Goal: Task Accomplishment & Management: Manage account settings

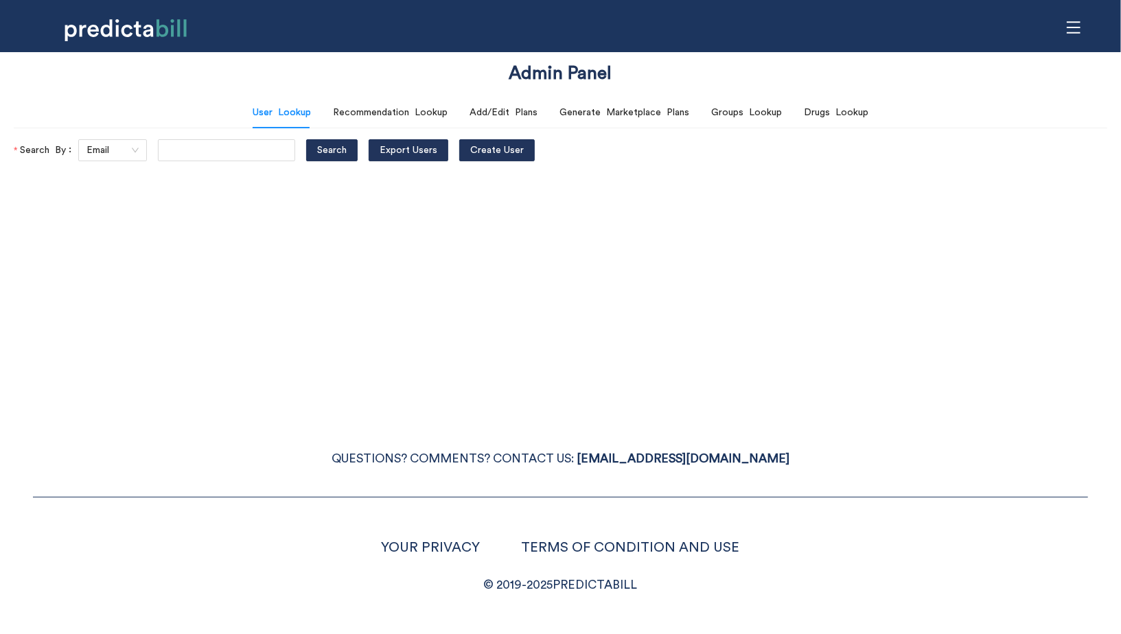
click at [1076, 30] on icon "menu" at bounding box center [1073, 27] width 15 height 15
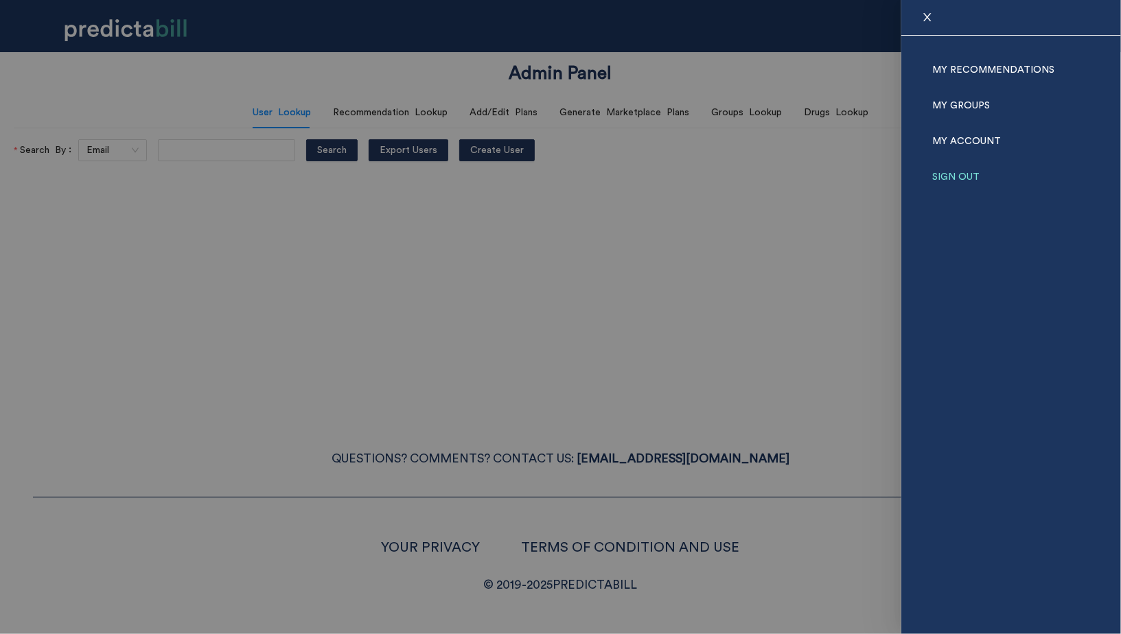
click at [964, 173] on link "Sign Out" at bounding box center [955, 177] width 47 height 36
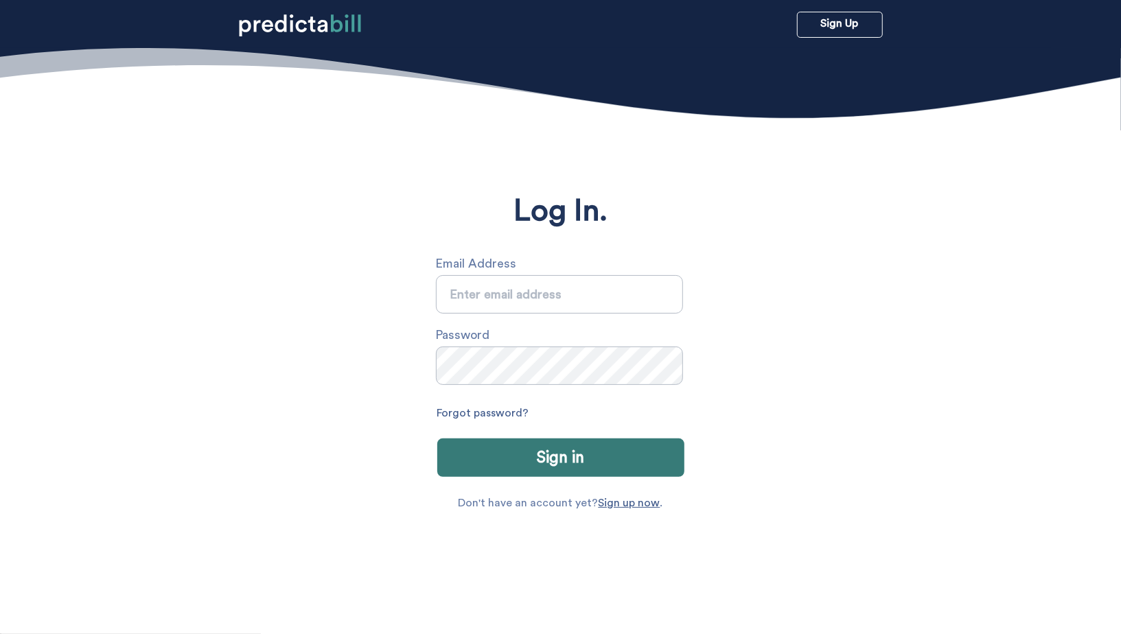
type input "sarah.michalczuk@gmail.com"
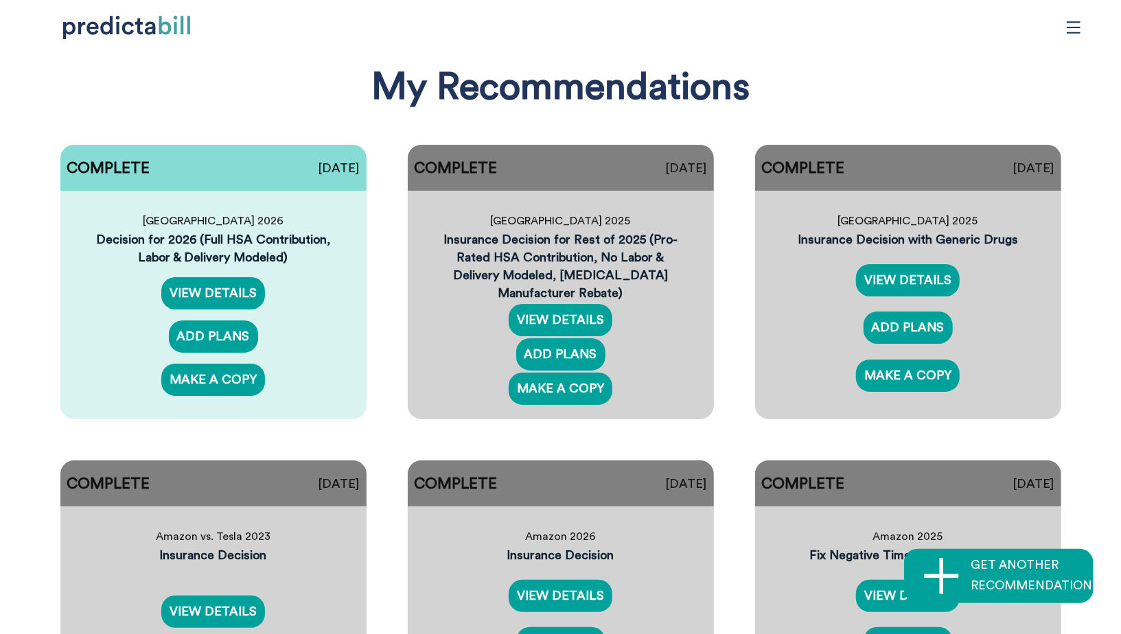
click at [1077, 20] on icon "menu" at bounding box center [1073, 27] width 15 height 15
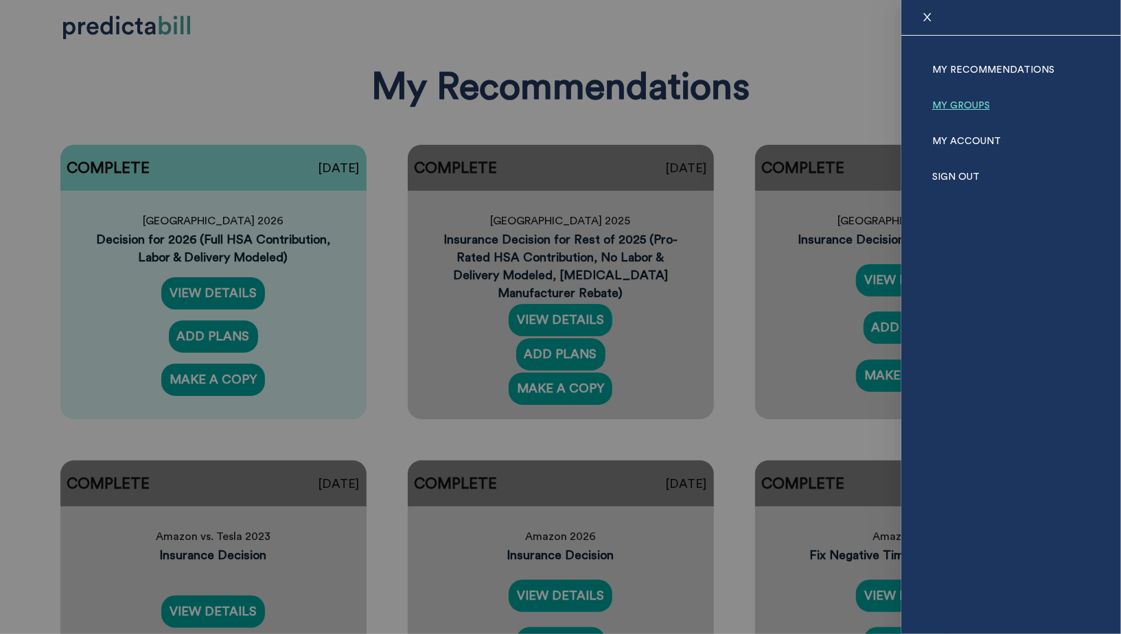
click at [960, 102] on link "My Groups" at bounding box center [961, 106] width 58 height 36
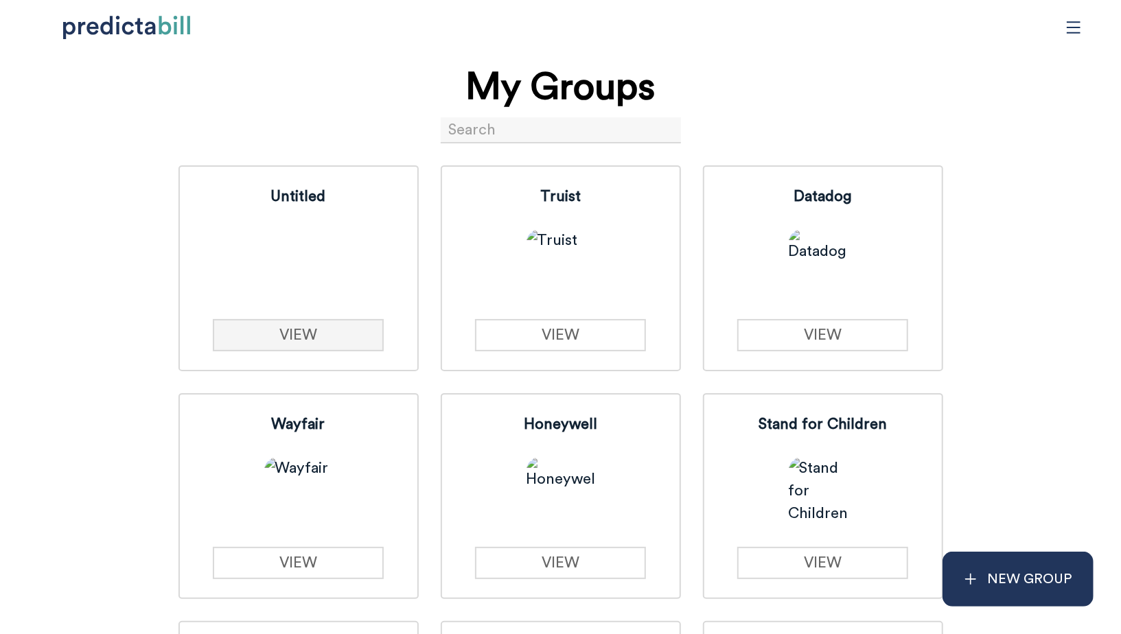
click at [323, 336] on link "VIEW" at bounding box center [298, 335] width 171 height 32
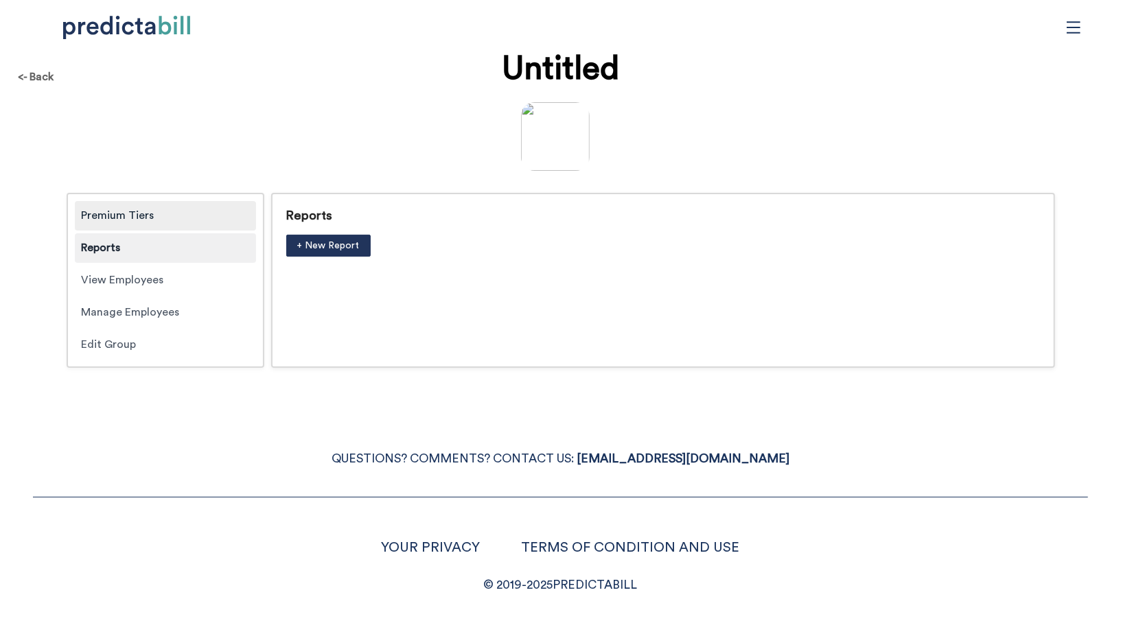
click at [140, 215] on div "Premium Tiers" at bounding box center [165, 216] width 181 height 30
click at [143, 237] on div "Reports" at bounding box center [165, 248] width 181 height 30
click at [332, 247] on span "+ New Report" at bounding box center [328, 245] width 62 height 15
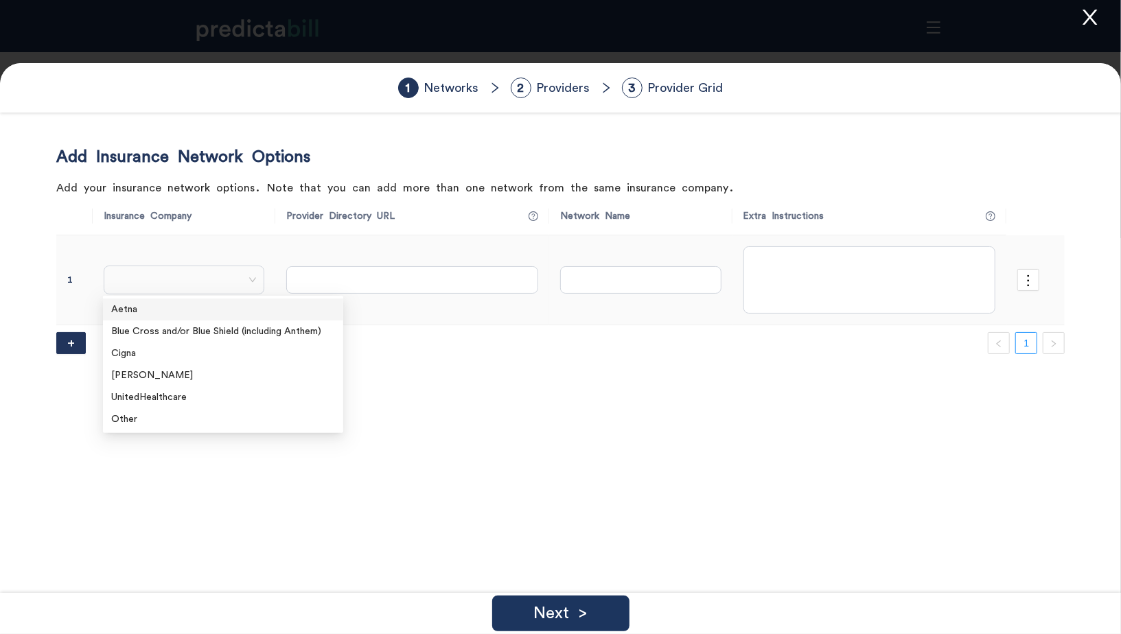
click at [196, 285] on span at bounding box center [184, 280] width 146 height 21
click at [146, 414] on div "Other" at bounding box center [223, 419] width 224 height 15
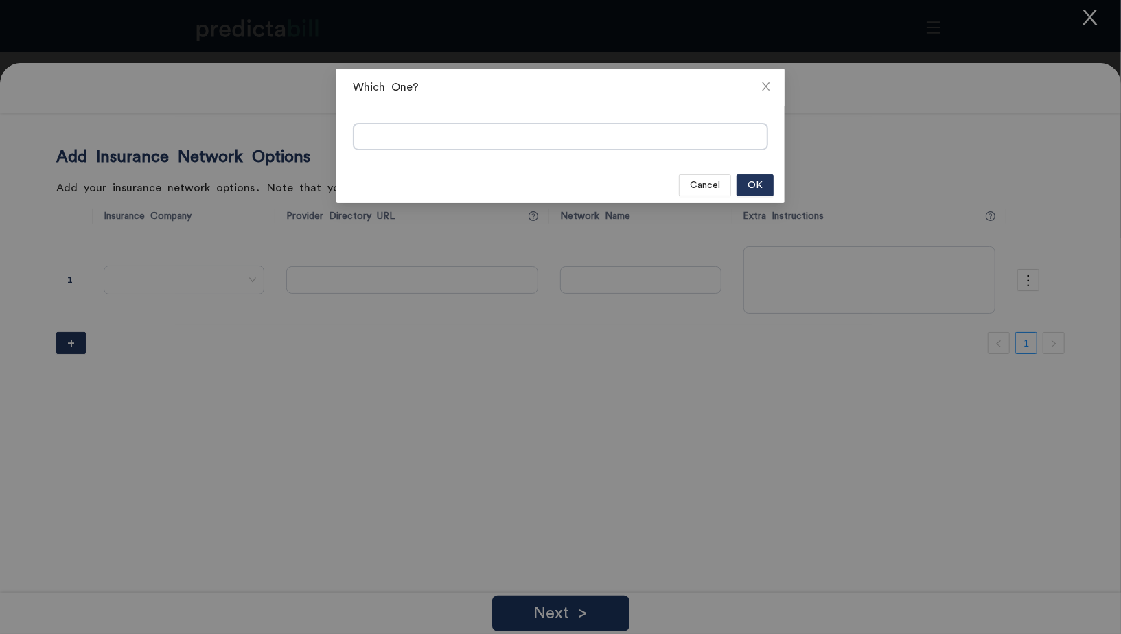
click at [402, 135] on input "search" at bounding box center [560, 137] width 413 height 27
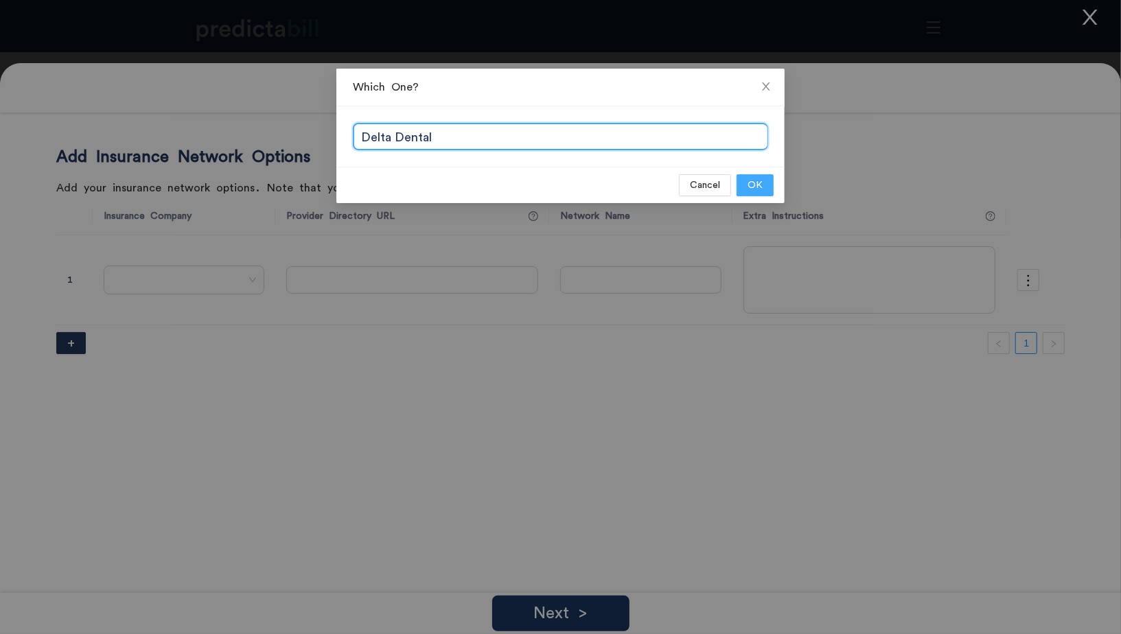
type input "Delta Dental"
click at [748, 180] on button "OK" at bounding box center [755, 185] width 37 height 22
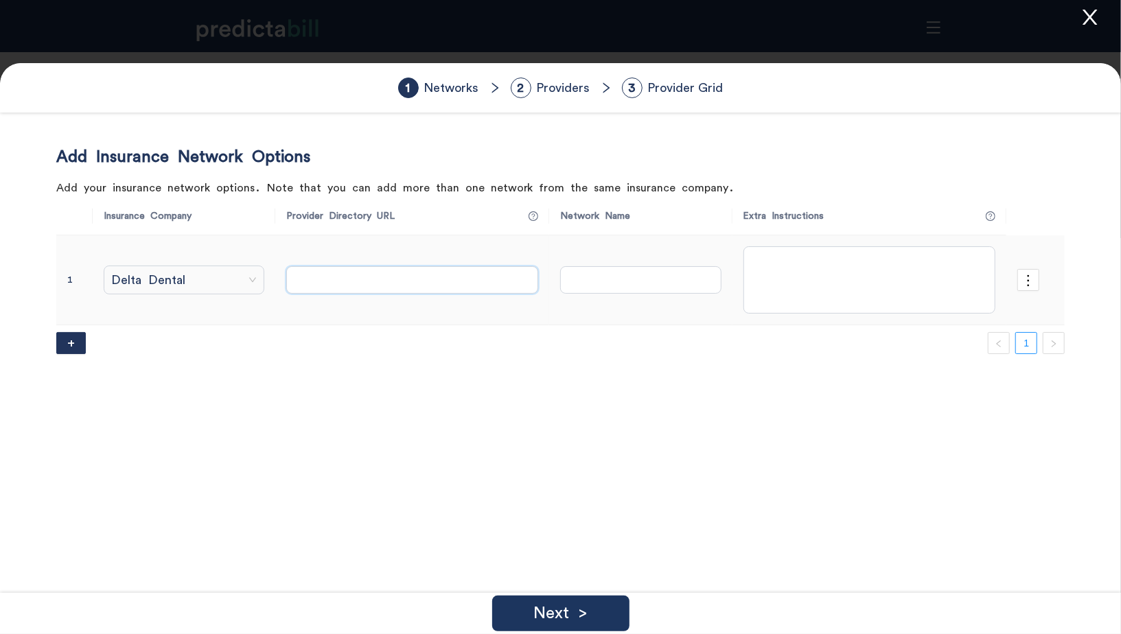
click at [386, 277] on input "text" at bounding box center [412, 279] width 252 height 27
paste input "https://www.deltadentalwa.com/fad/search"
type input "https://www.deltadentalwa.com/fad/search"
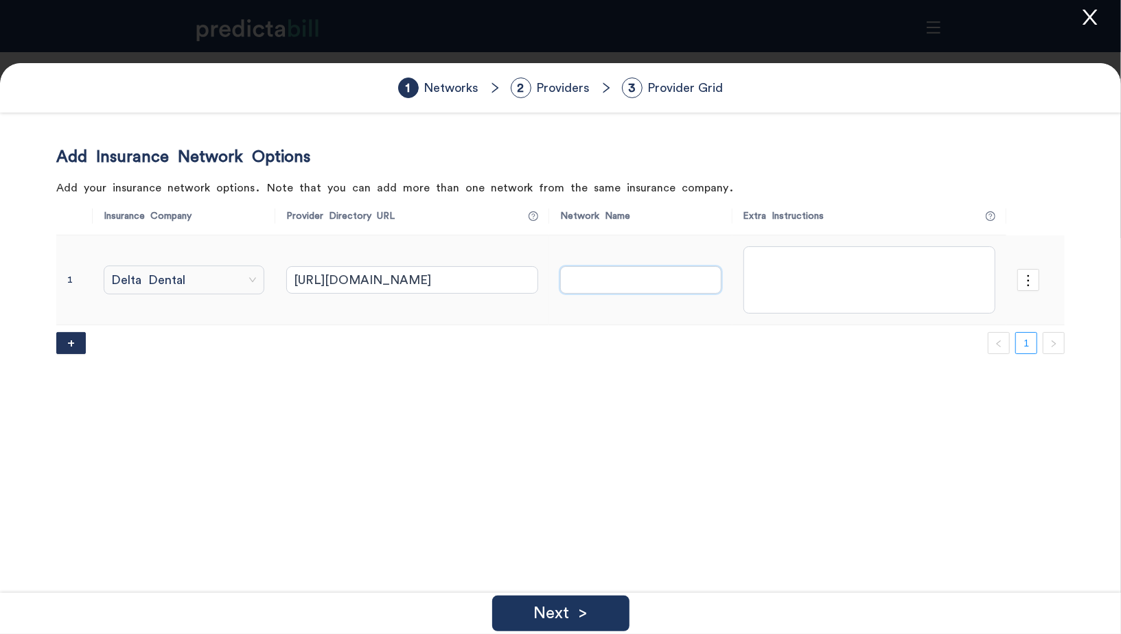
click at [577, 283] on input "text" at bounding box center [640, 279] width 161 height 27
type input "PPO"
click at [554, 621] on p "Next >" at bounding box center [560, 613] width 54 height 16
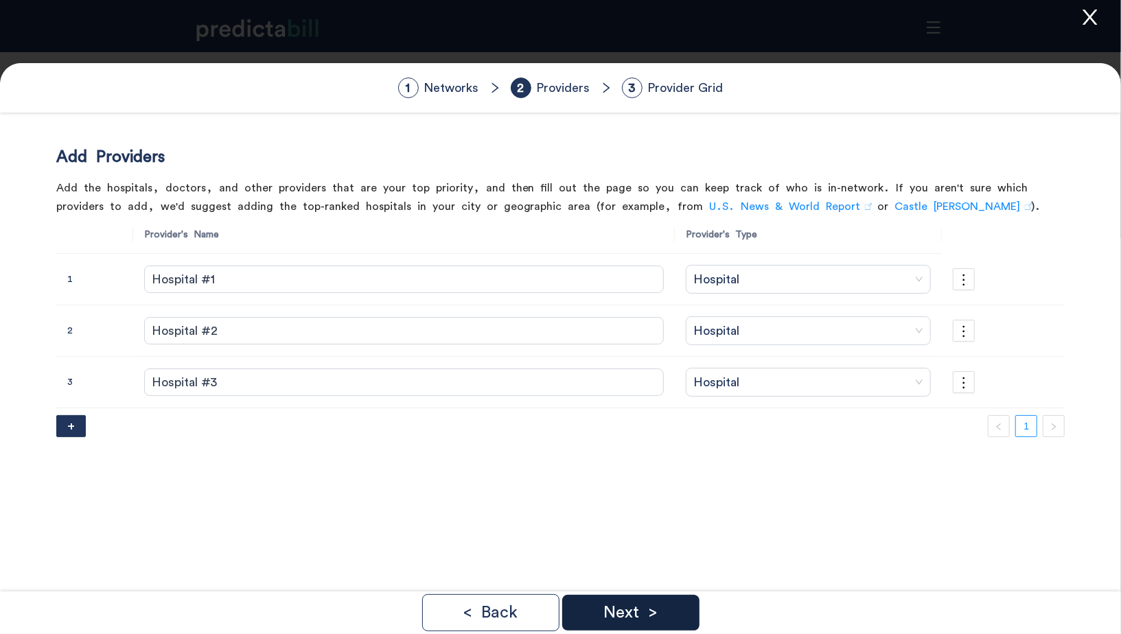
click at [660, 618] on div "Next >" at bounding box center [630, 613] width 137 height 36
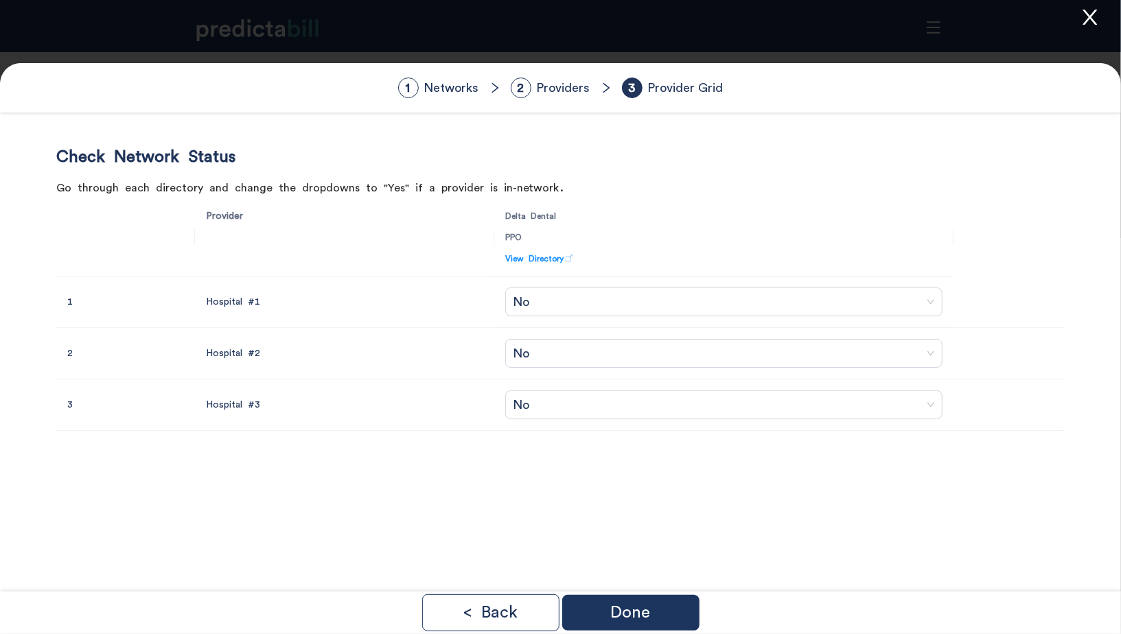
click at [660, 618] on div "Done" at bounding box center [630, 613] width 137 height 36
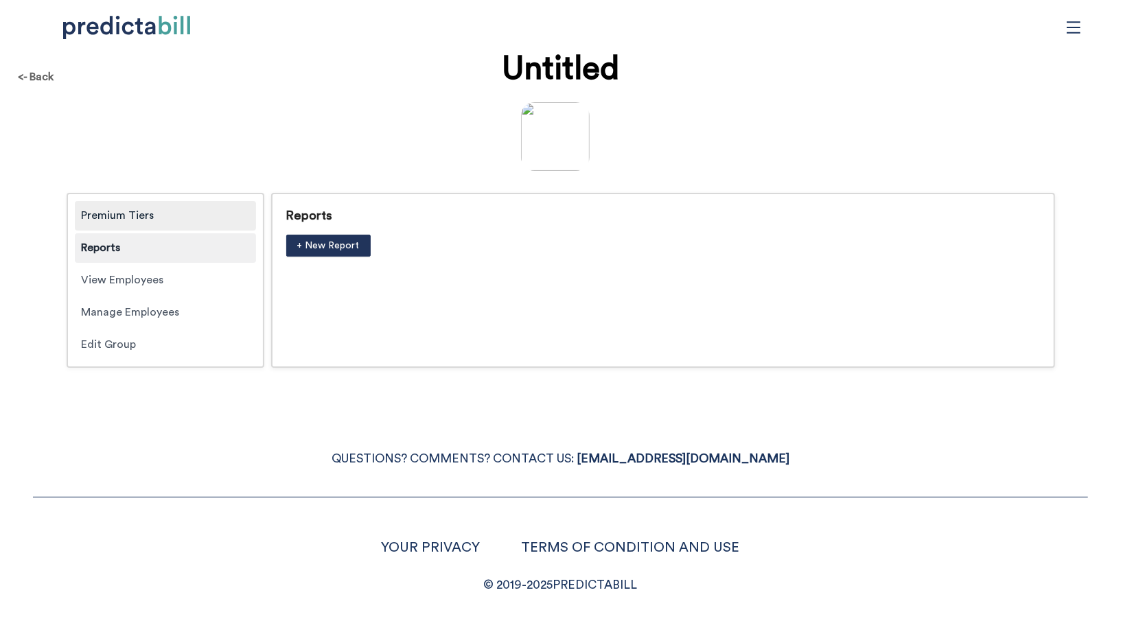
click at [174, 213] on div "Premium Tiers" at bounding box center [165, 216] width 181 height 30
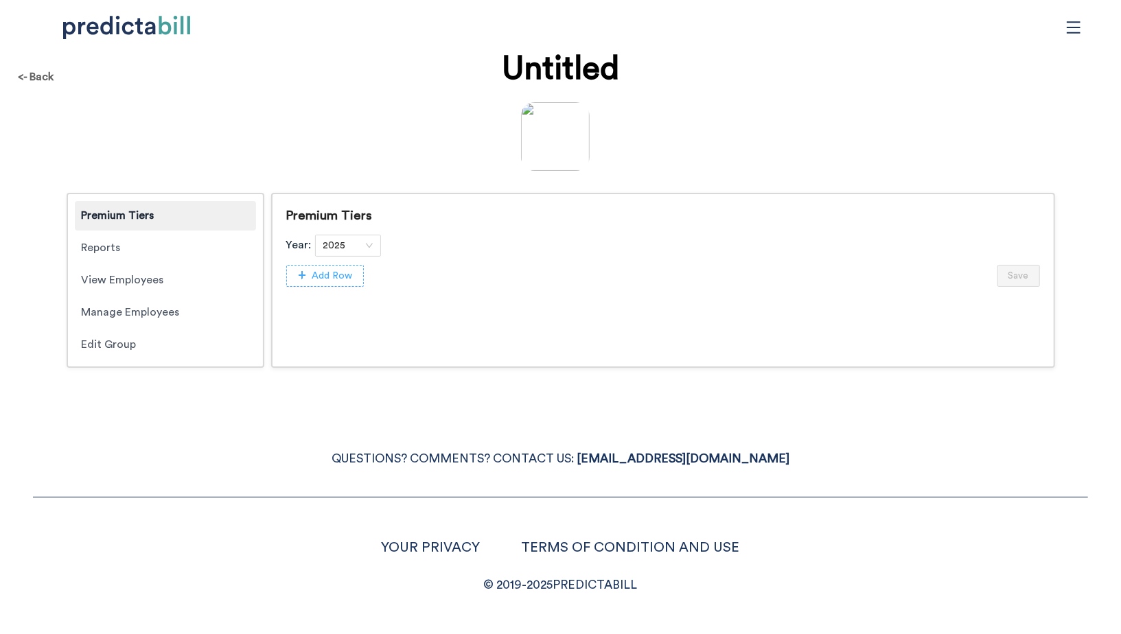
click at [335, 270] on span "Add Row" at bounding box center [332, 275] width 40 height 15
click at [1026, 310] on icon "delete" at bounding box center [1024, 308] width 10 height 10
click at [1063, 269] on span "OK" at bounding box center [1060, 264] width 15 height 15
click at [157, 239] on div "Reports" at bounding box center [165, 248] width 181 height 30
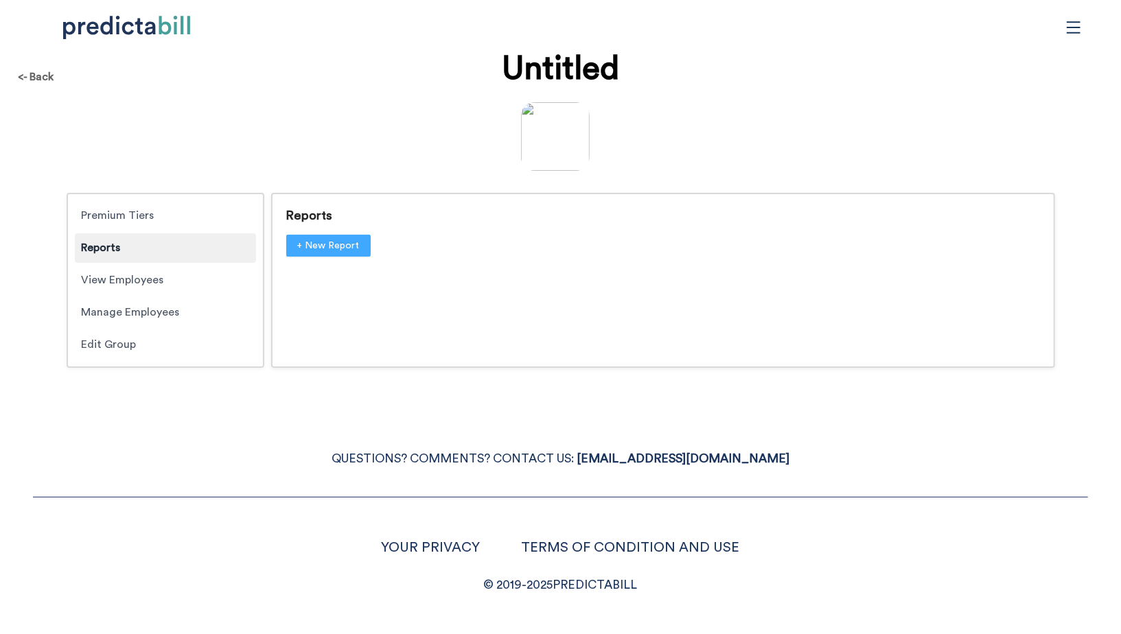
click at [322, 246] on span "+ New Report" at bounding box center [328, 245] width 62 height 15
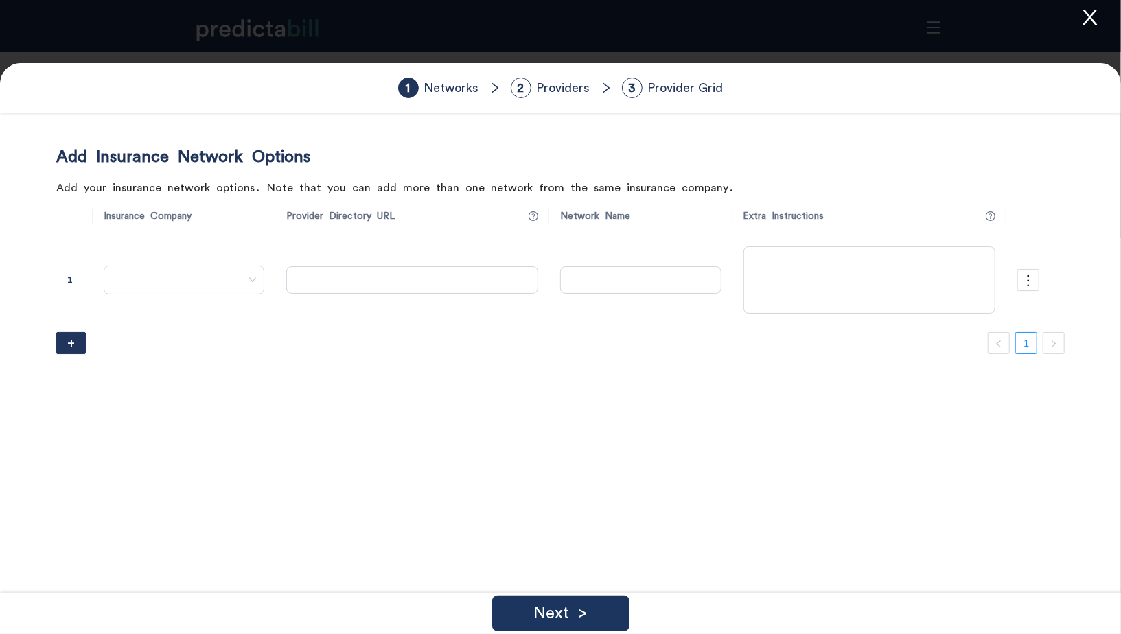
click at [1094, 12] on icon "close" at bounding box center [1089, 17] width 14 height 15
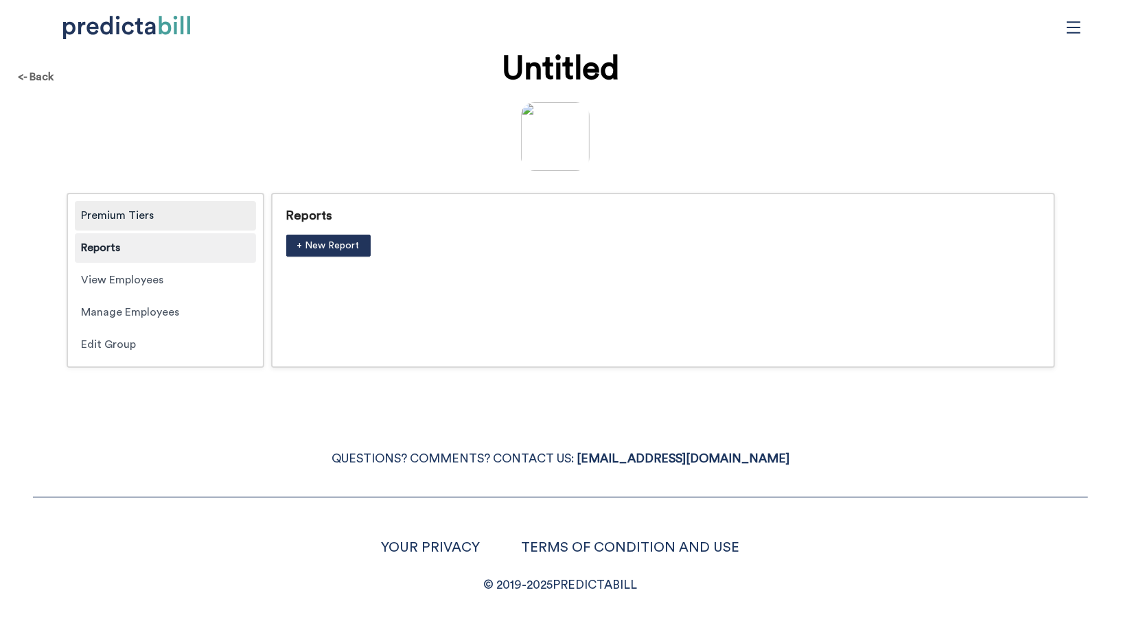
click at [147, 216] on div "Premium Tiers" at bounding box center [165, 216] width 181 height 30
click at [152, 249] on div "Reports" at bounding box center [165, 248] width 181 height 30
click at [334, 248] on span "+ New Report" at bounding box center [328, 245] width 62 height 15
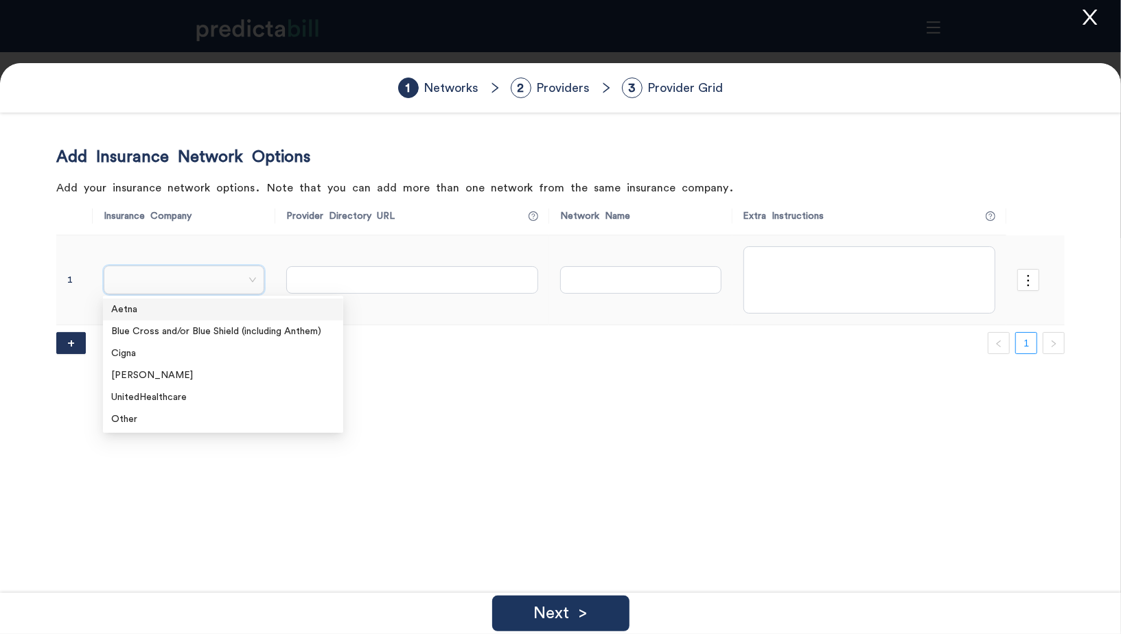
click at [182, 292] on input "search" at bounding box center [198, 279] width 172 height 27
click at [172, 422] on div "Other" at bounding box center [223, 419] width 224 height 15
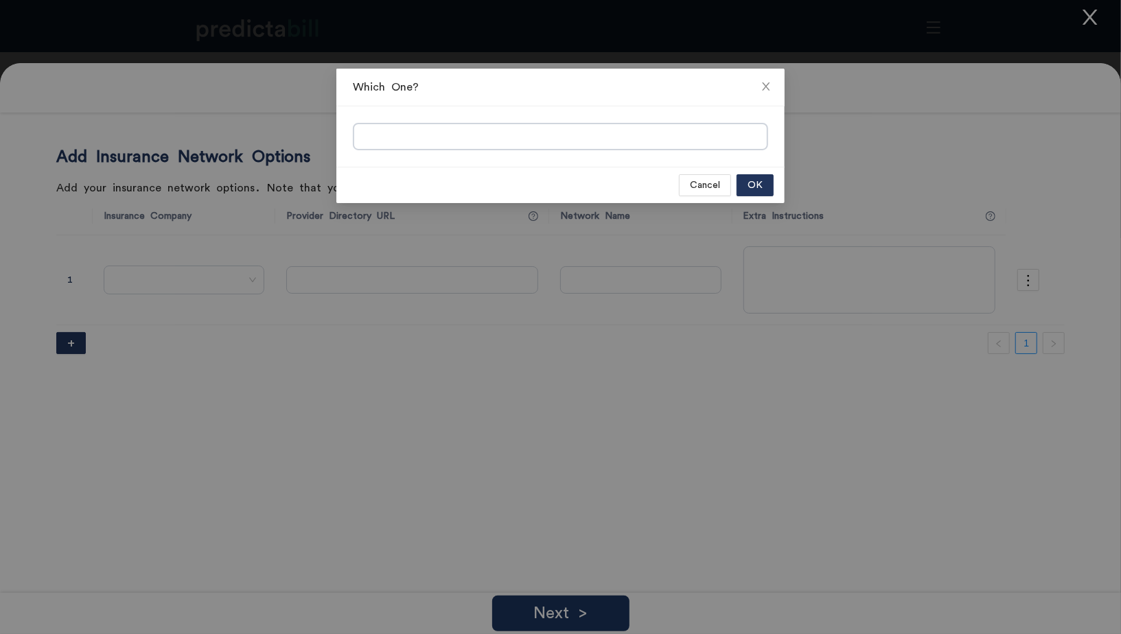
click at [525, 116] on div at bounding box center [560, 136] width 448 height 60
click at [525, 134] on input "search" at bounding box center [560, 137] width 413 height 27
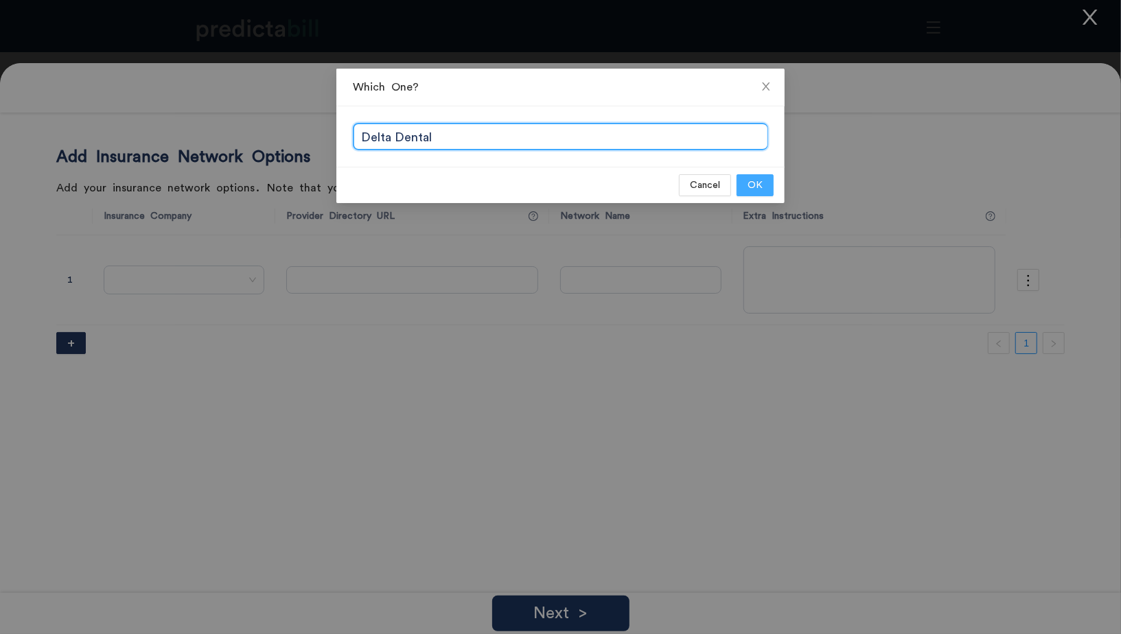
type input "Delta Dental"
click at [743, 193] on button "OK" at bounding box center [755, 185] width 37 height 22
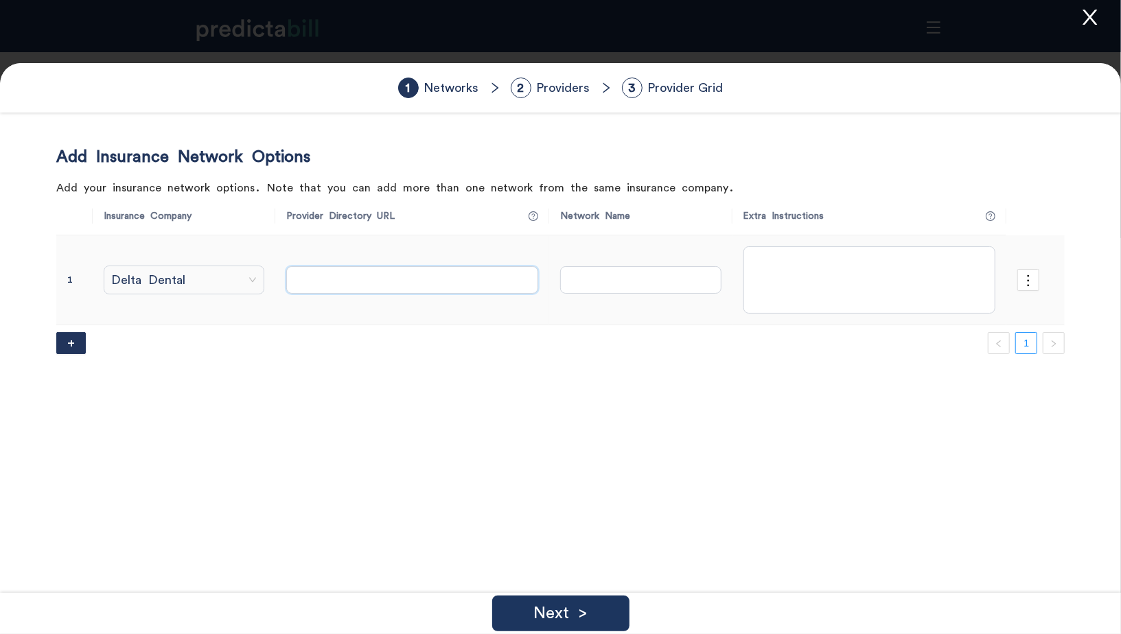
click at [424, 277] on input "text" at bounding box center [412, 279] width 252 height 27
paste input "https://www.deltadentalwa.com/fad/search"
type input "https://www.deltadentalwa.com/fad/search"
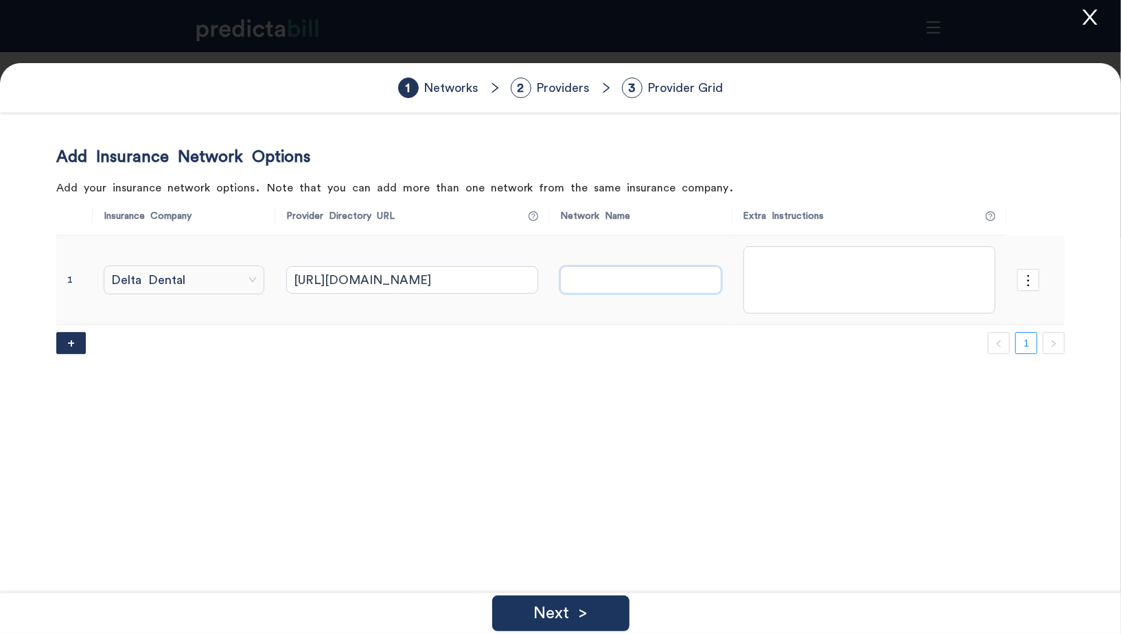
click at [652, 281] on input "text" at bounding box center [640, 279] width 161 height 27
type input "PPO"
click at [583, 602] on div "Next >" at bounding box center [560, 614] width 137 height 36
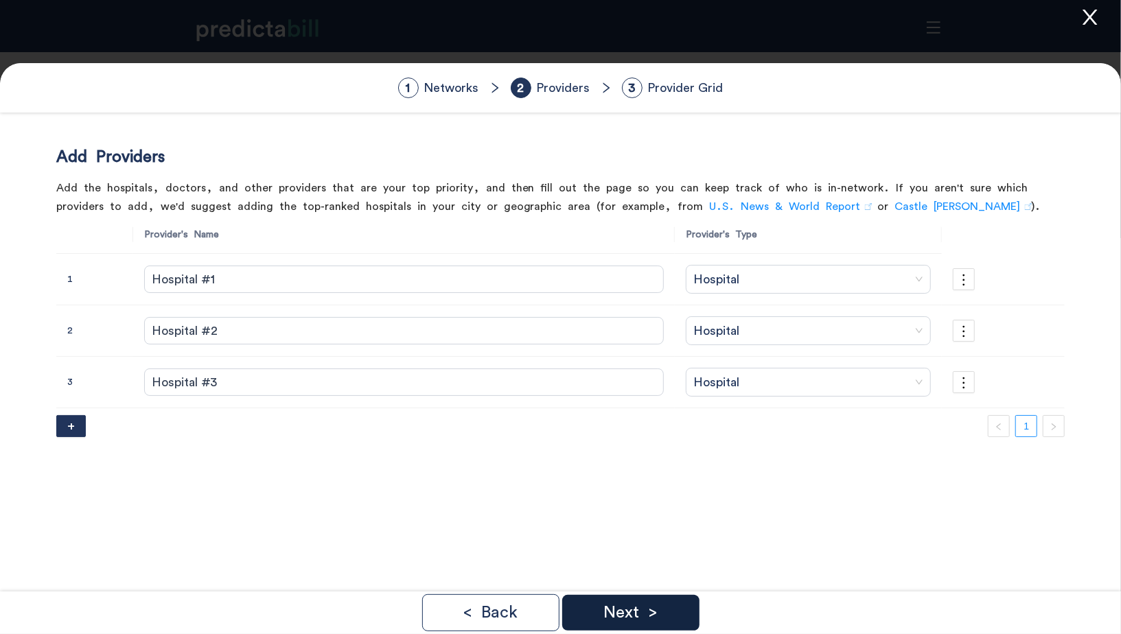
click at [616, 605] on p "Next >" at bounding box center [630, 613] width 54 height 16
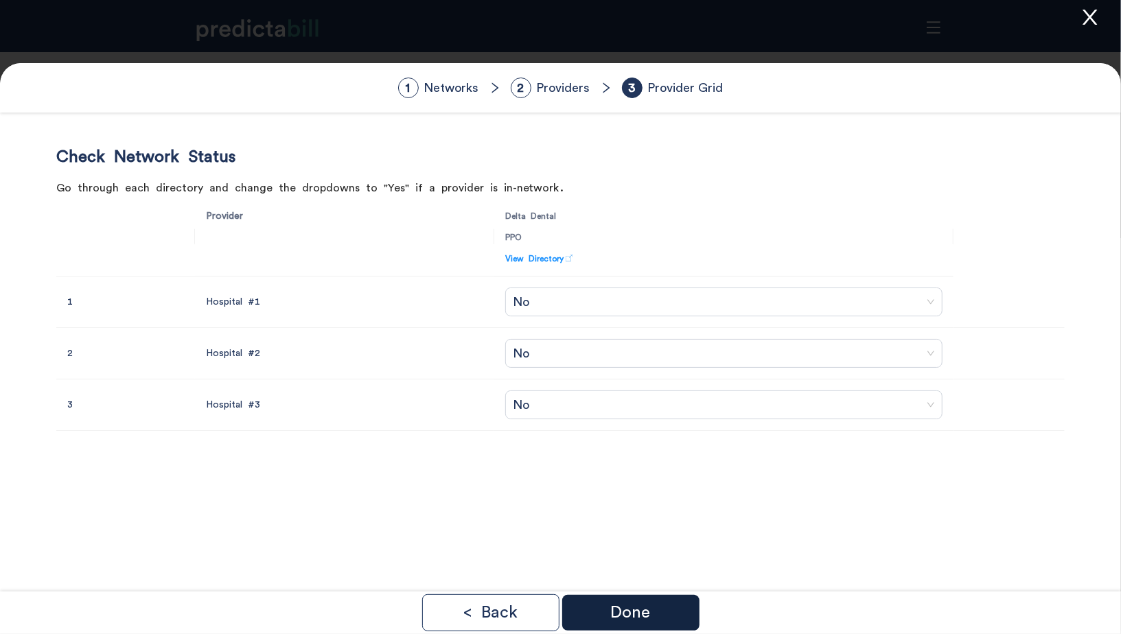
click at [680, 612] on div "Done" at bounding box center [630, 613] width 137 height 36
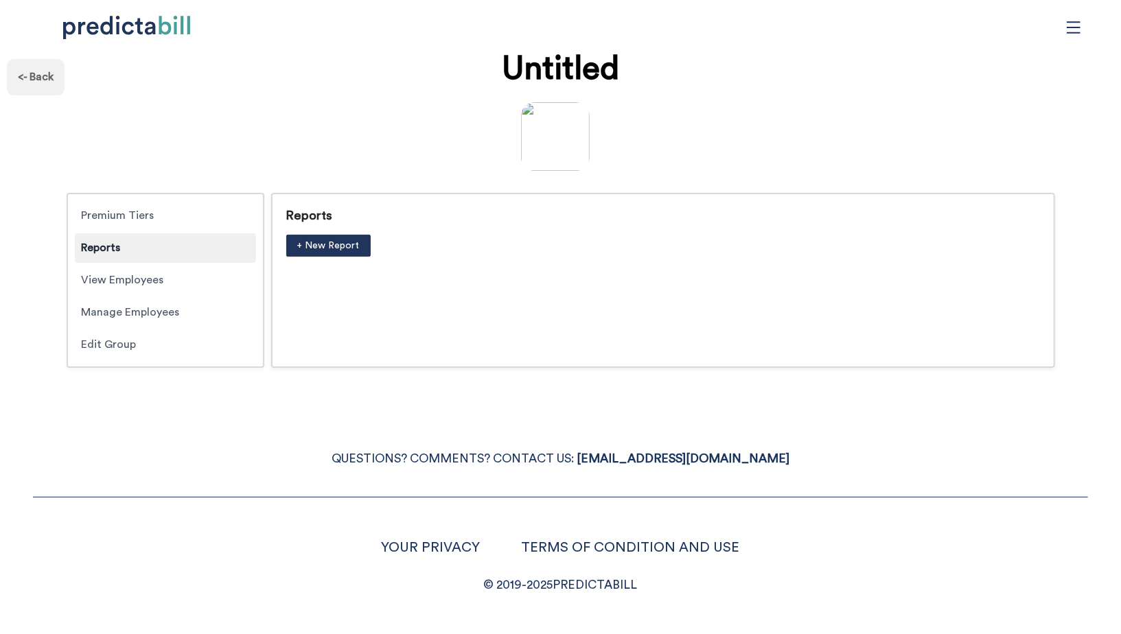
click at [28, 82] on div "<- Back" at bounding box center [36, 77] width 58 height 36
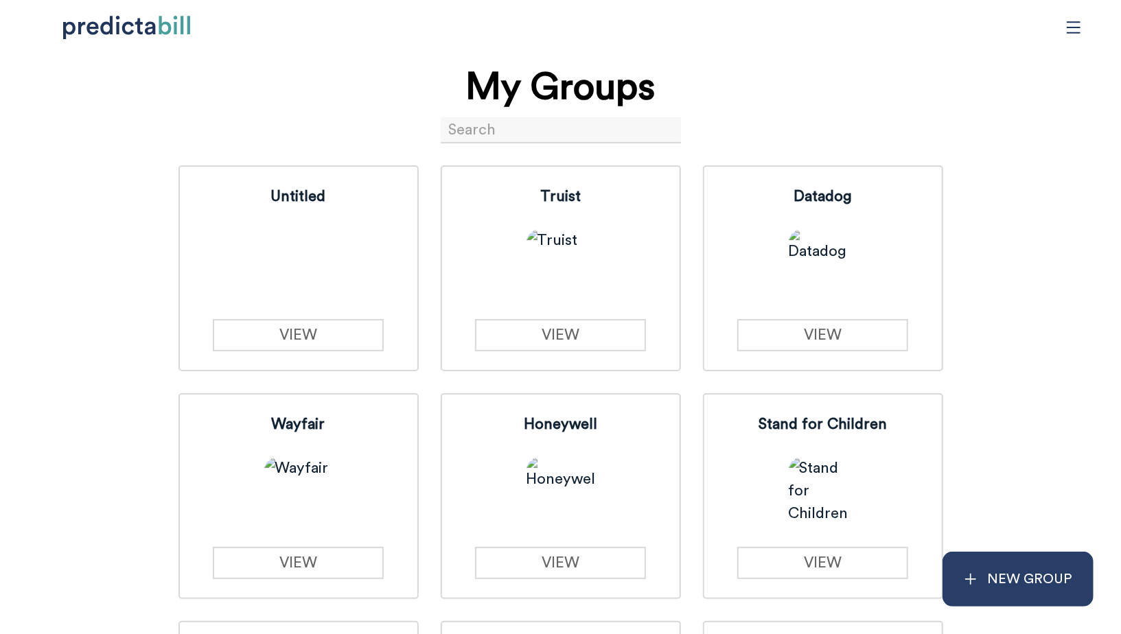
click at [1039, 578] on p "NEW GROUP" at bounding box center [1030, 579] width 85 height 23
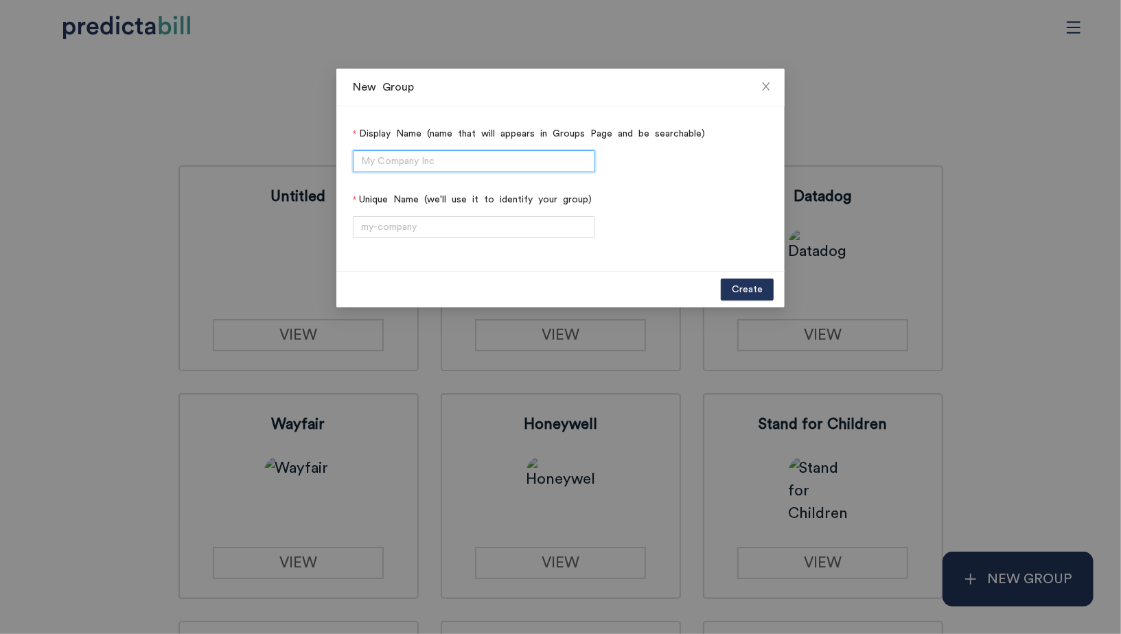
click at [485, 171] on input "Display Name (name that will appears in Groups Page and be searchable)" at bounding box center [474, 161] width 242 height 22
type input "D"
type input "Washington Dental"
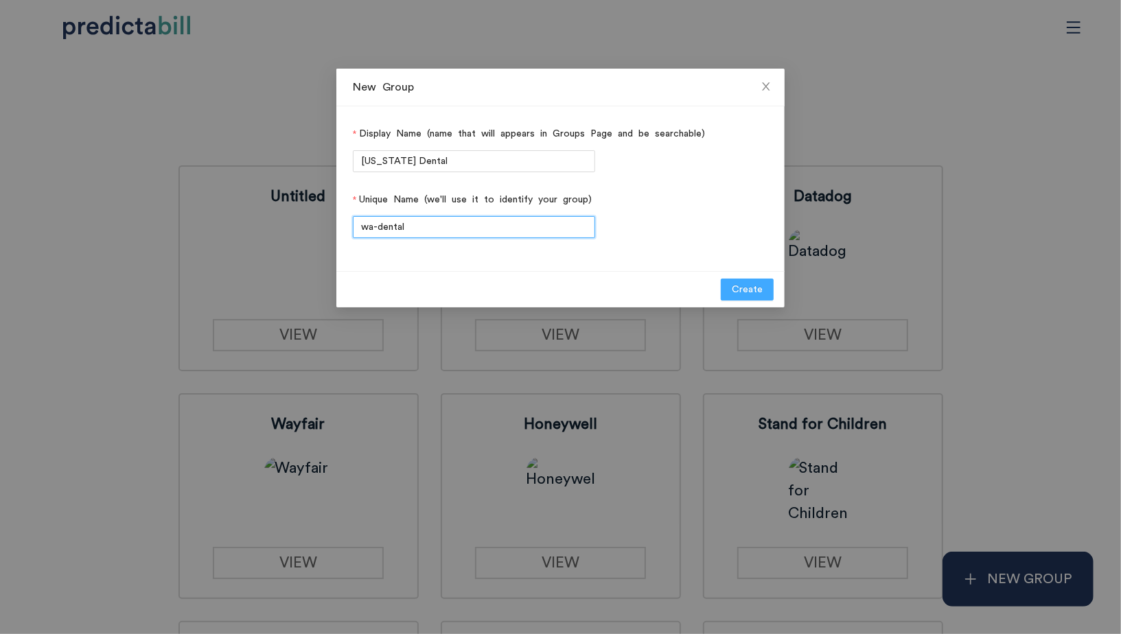
type input "wa-dental"
click at [742, 291] on span "Create" at bounding box center [747, 289] width 31 height 15
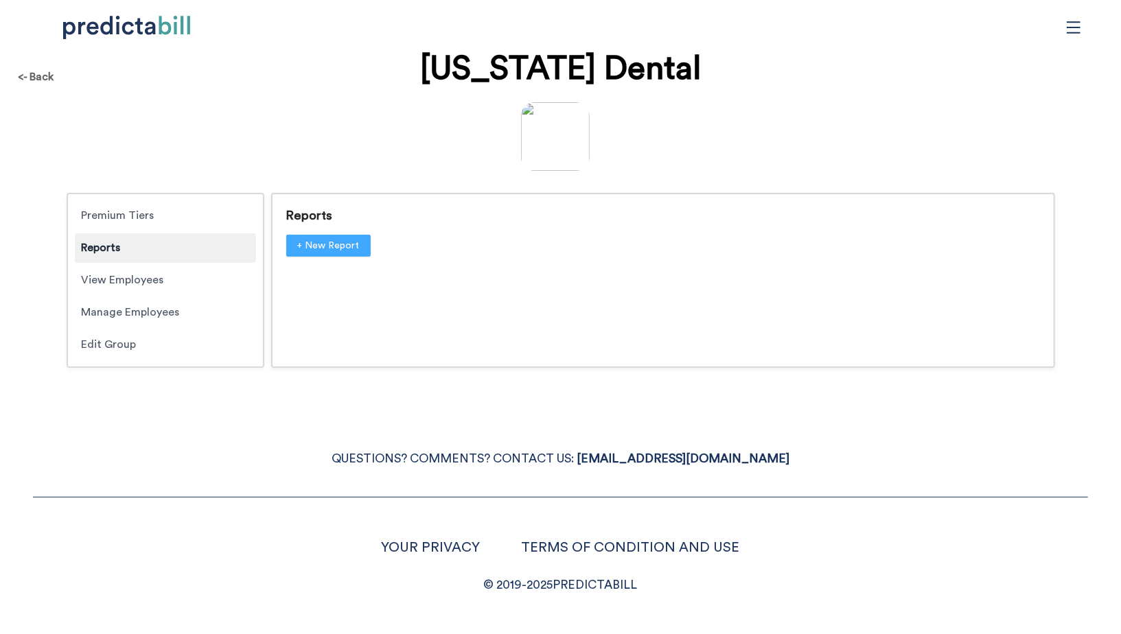
click at [347, 248] on span "+ New Report" at bounding box center [328, 245] width 62 height 15
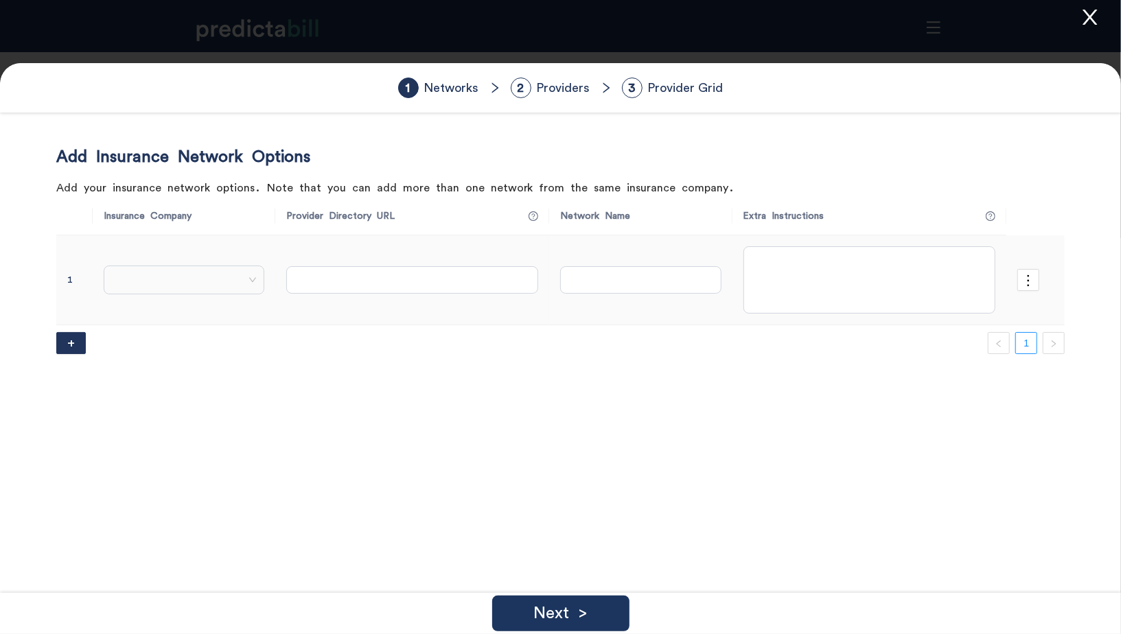
click at [236, 275] on span at bounding box center [184, 280] width 146 height 21
click at [176, 288] on span at bounding box center [184, 280] width 146 height 21
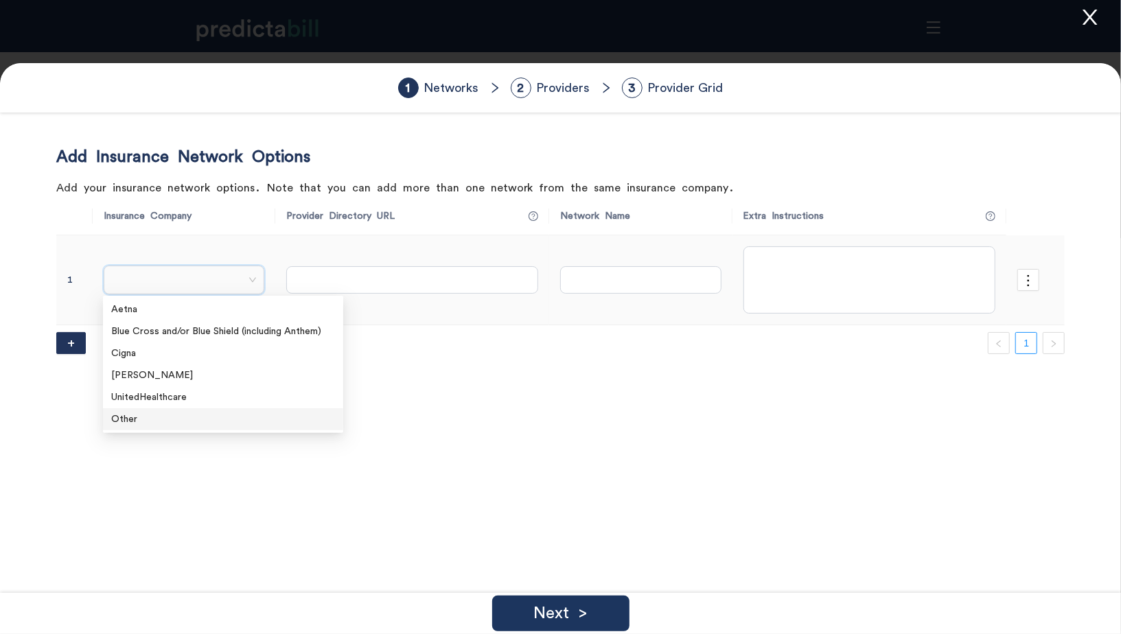
click at [141, 416] on div "Other" at bounding box center [223, 419] width 224 height 15
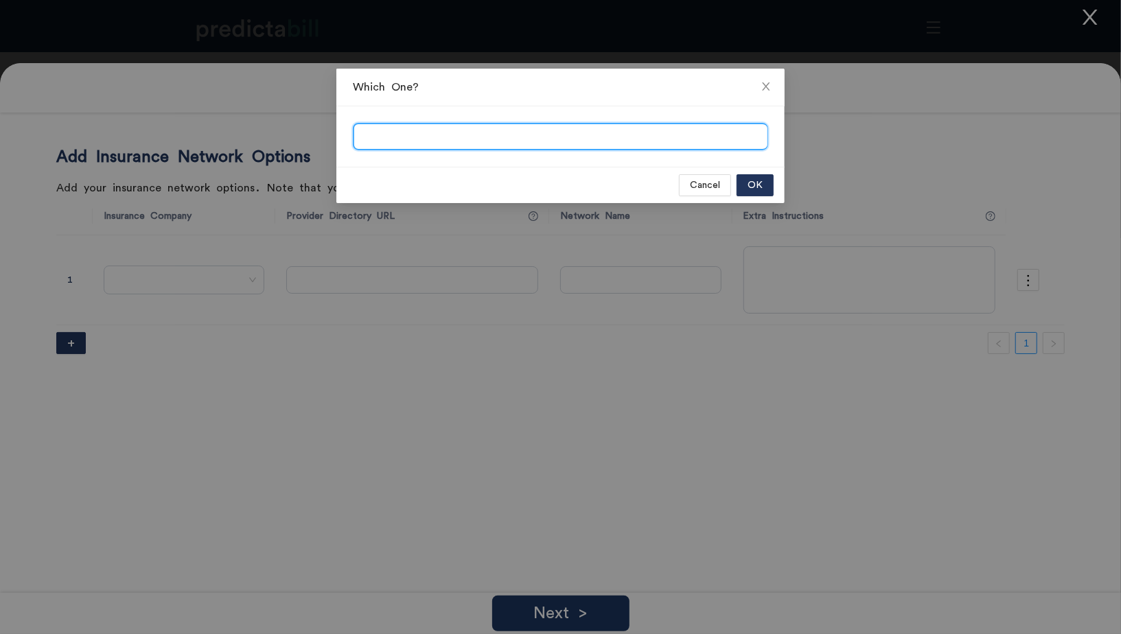
click at [380, 128] on input "search" at bounding box center [560, 137] width 413 height 27
type input "Delta Dental"
click at [753, 178] on span "OK" at bounding box center [755, 185] width 15 height 15
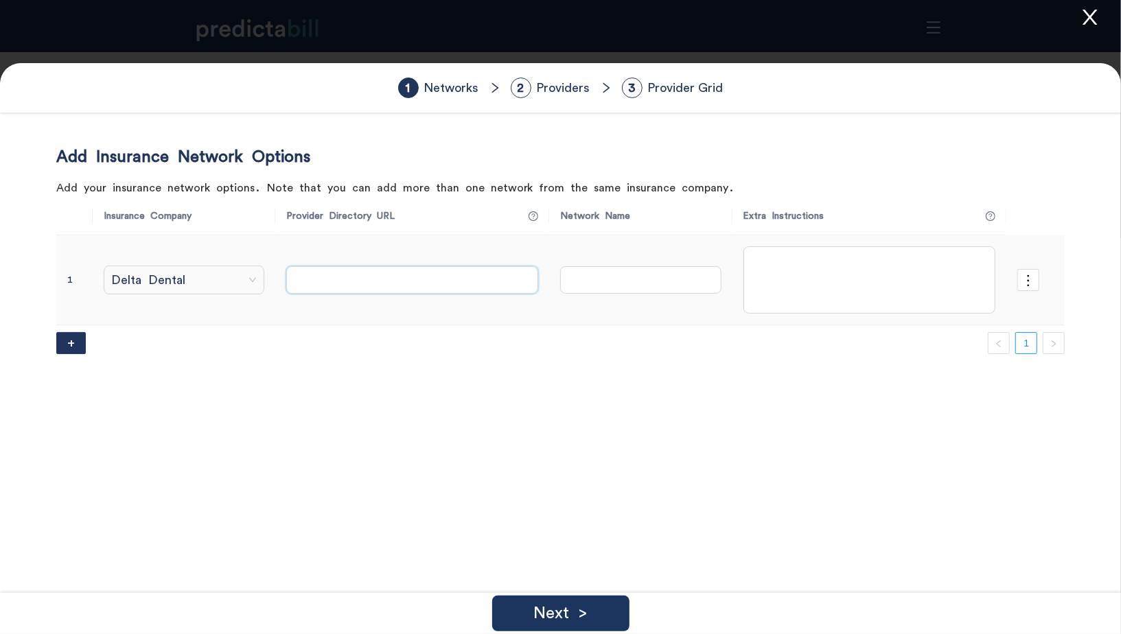
click at [347, 277] on input "text" at bounding box center [412, 279] width 252 height 27
paste input "https://www.deltadentalwa.com/fad/search"
type input "https://www.deltadentalwa.com/fad/search"
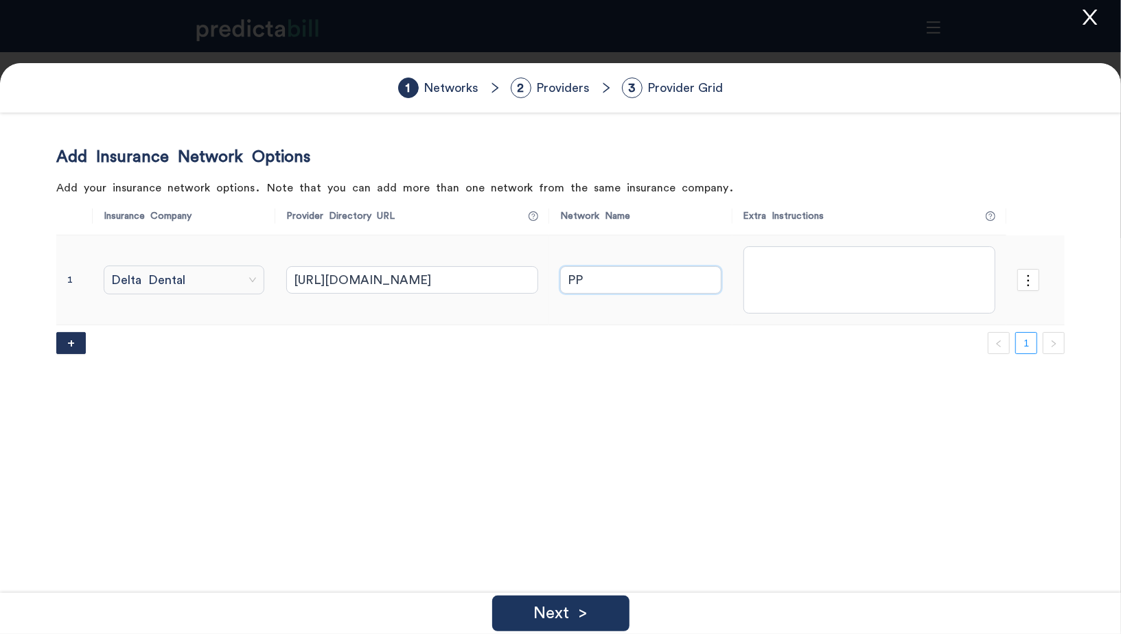
type input "PPO"
click at [578, 610] on p "Next >" at bounding box center [560, 613] width 54 height 16
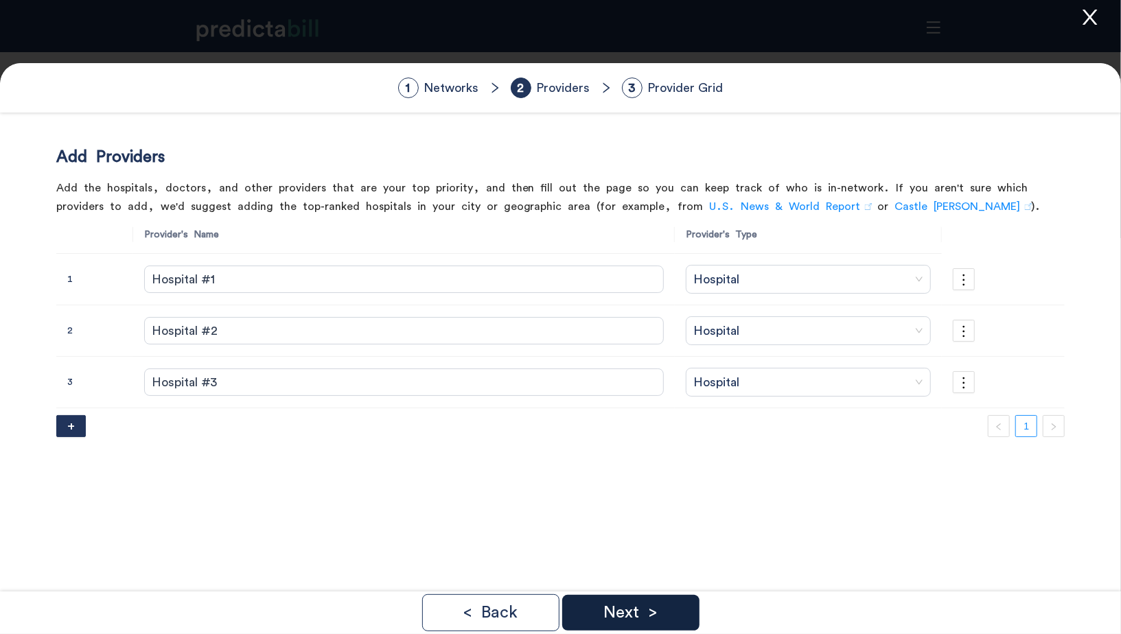
click at [632, 612] on p "Next >" at bounding box center [630, 613] width 54 height 16
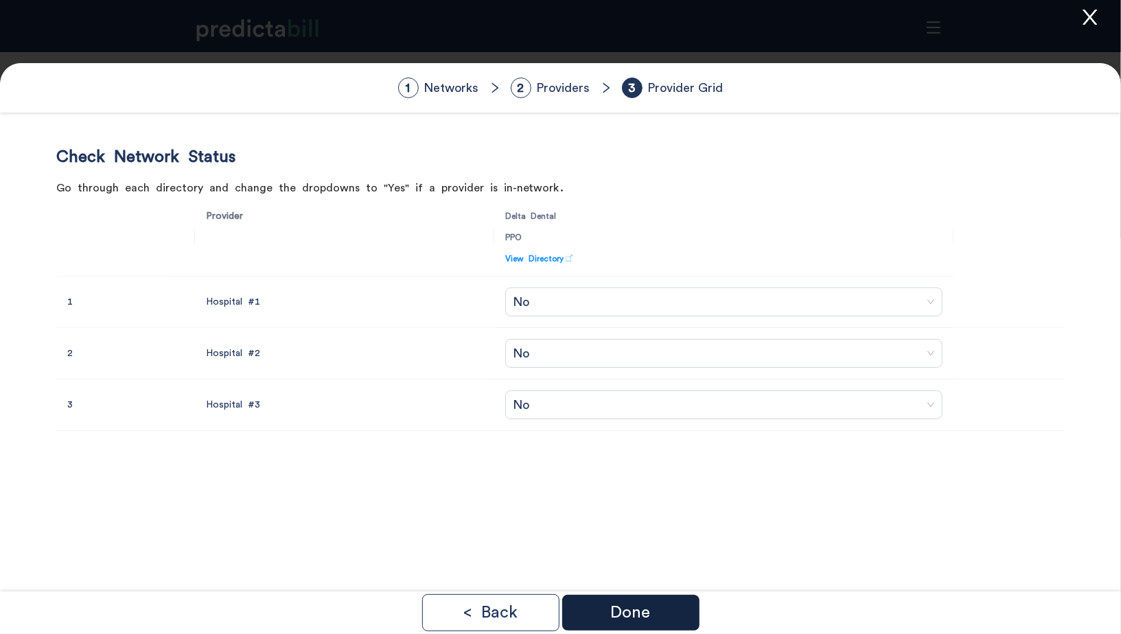
click at [664, 612] on div "Done" at bounding box center [630, 613] width 137 height 36
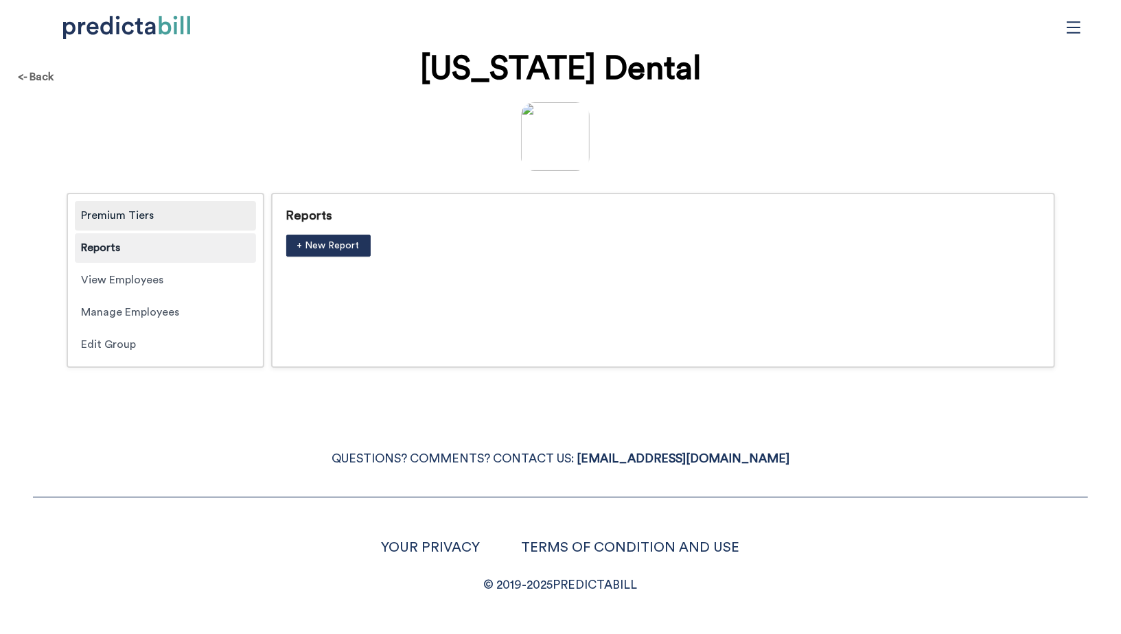
click at [108, 218] on div "Premium Tiers" at bounding box center [165, 216] width 181 height 30
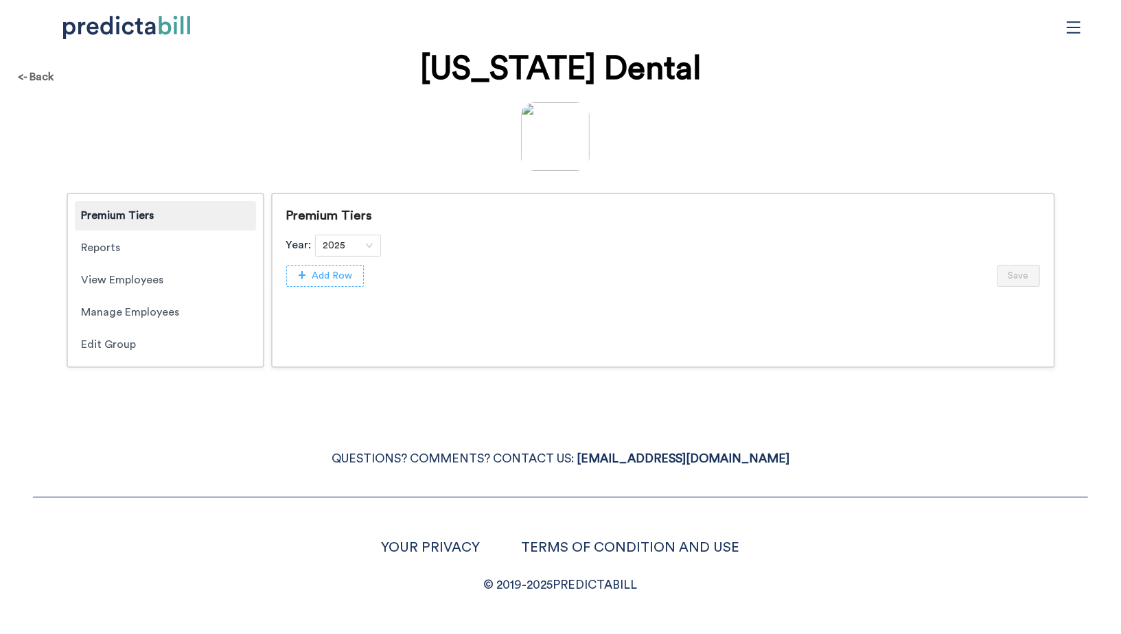
click at [306, 279] on button "Add Row" at bounding box center [325, 276] width 78 height 22
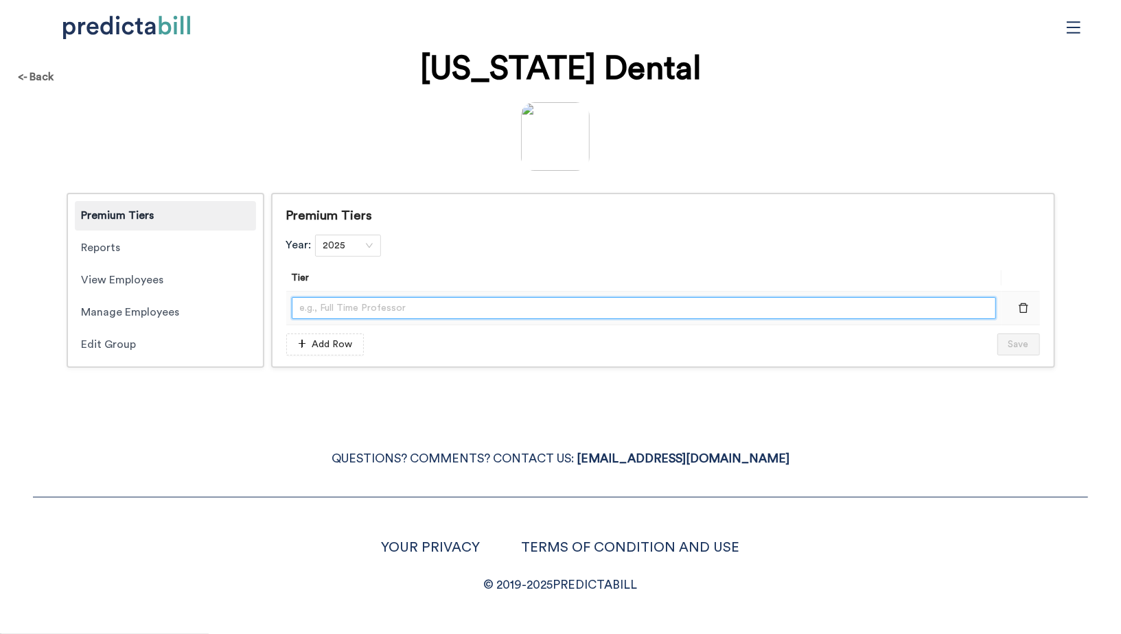
click at [314, 311] on input "text" at bounding box center [644, 308] width 704 height 22
type input "S"
type input "Rates"
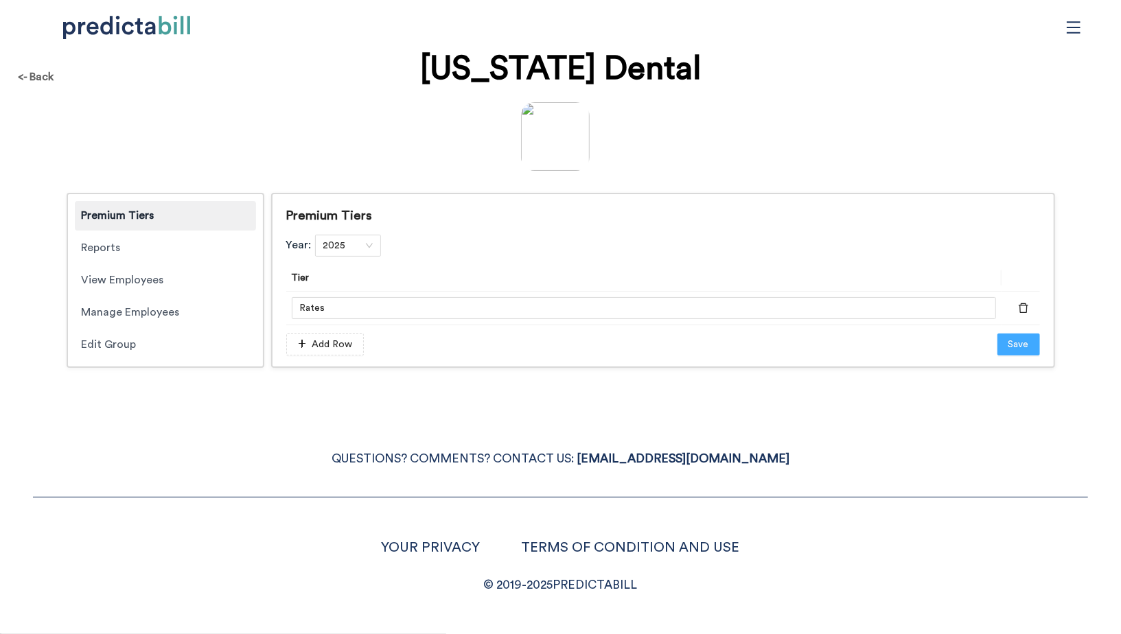
click at [1023, 346] on span "Save" at bounding box center [1018, 344] width 21 height 15
click at [121, 251] on div "Reports" at bounding box center [165, 248] width 181 height 30
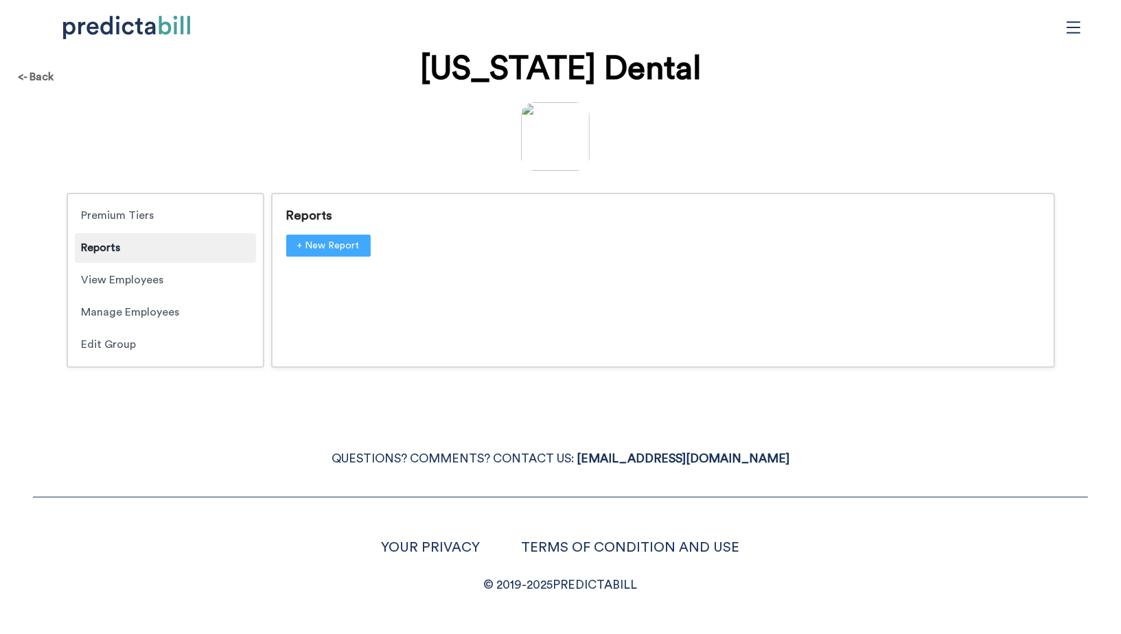
click at [304, 244] on span "+ New Report" at bounding box center [328, 245] width 62 height 15
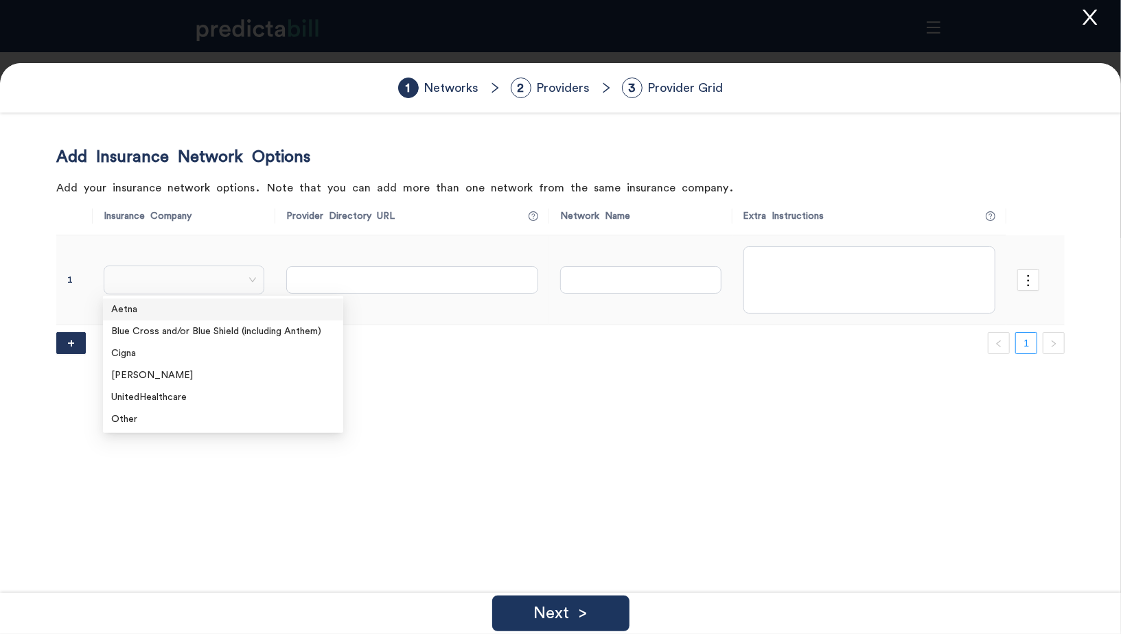
click at [139, 274] on span at bounding box center [184, 280] width 146 height 21
click at [151, 427] on div "Other" at bounding box center [223, 419] width 240 height 22
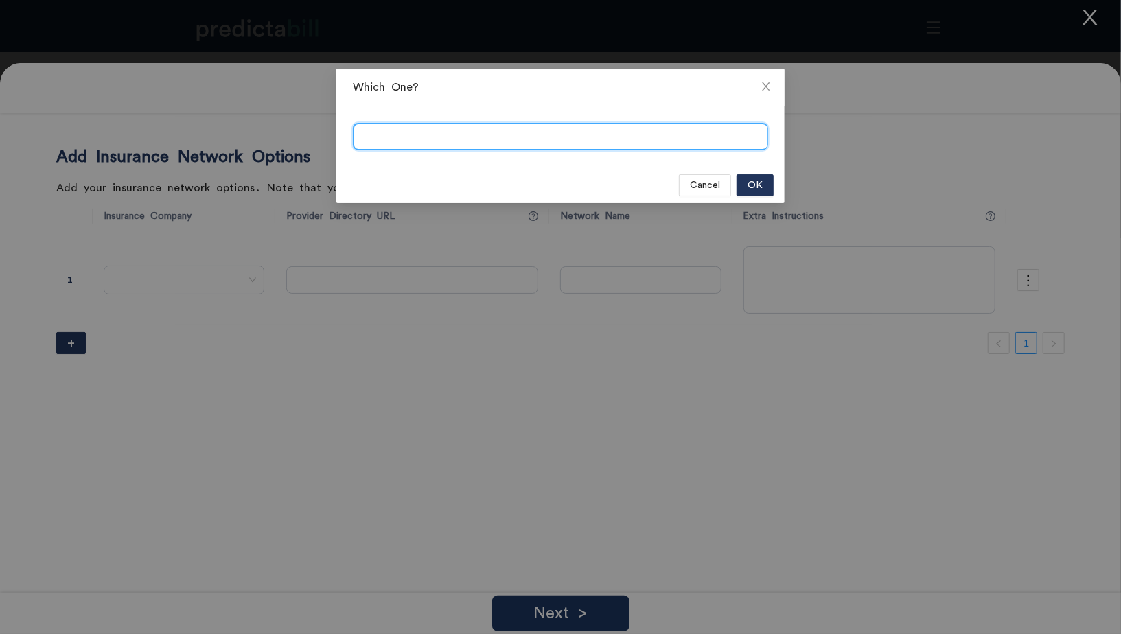
click at [479, 150] on input "search" at bounding box center [560, 137] width 413 height 27
type input "Delta Dental"
click at [743, 183] on button "OK" at bounding box center [755, 185] width 37 height 22
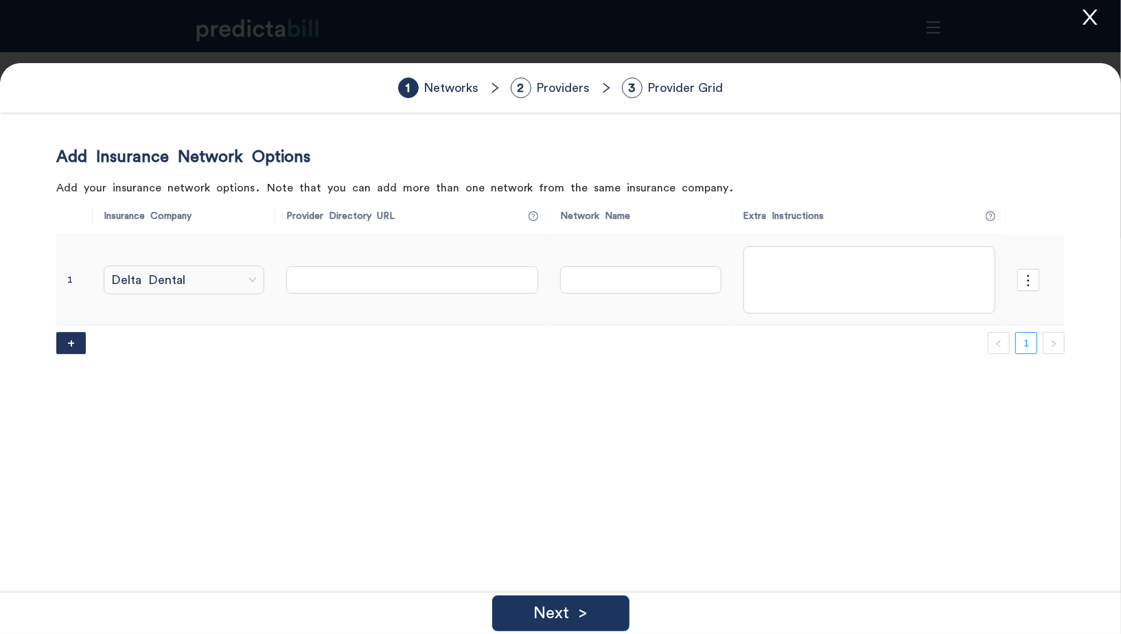
click at [402, 298] on td at bounding box center [412, 280] width 274 height 91
click at [402, 286] on input "text" at bounding box center [412, 279] width 252 height 27
paste input "[URL][DOMAIN_NAME]"
type input "[URL][DOMAIN_NAME]"
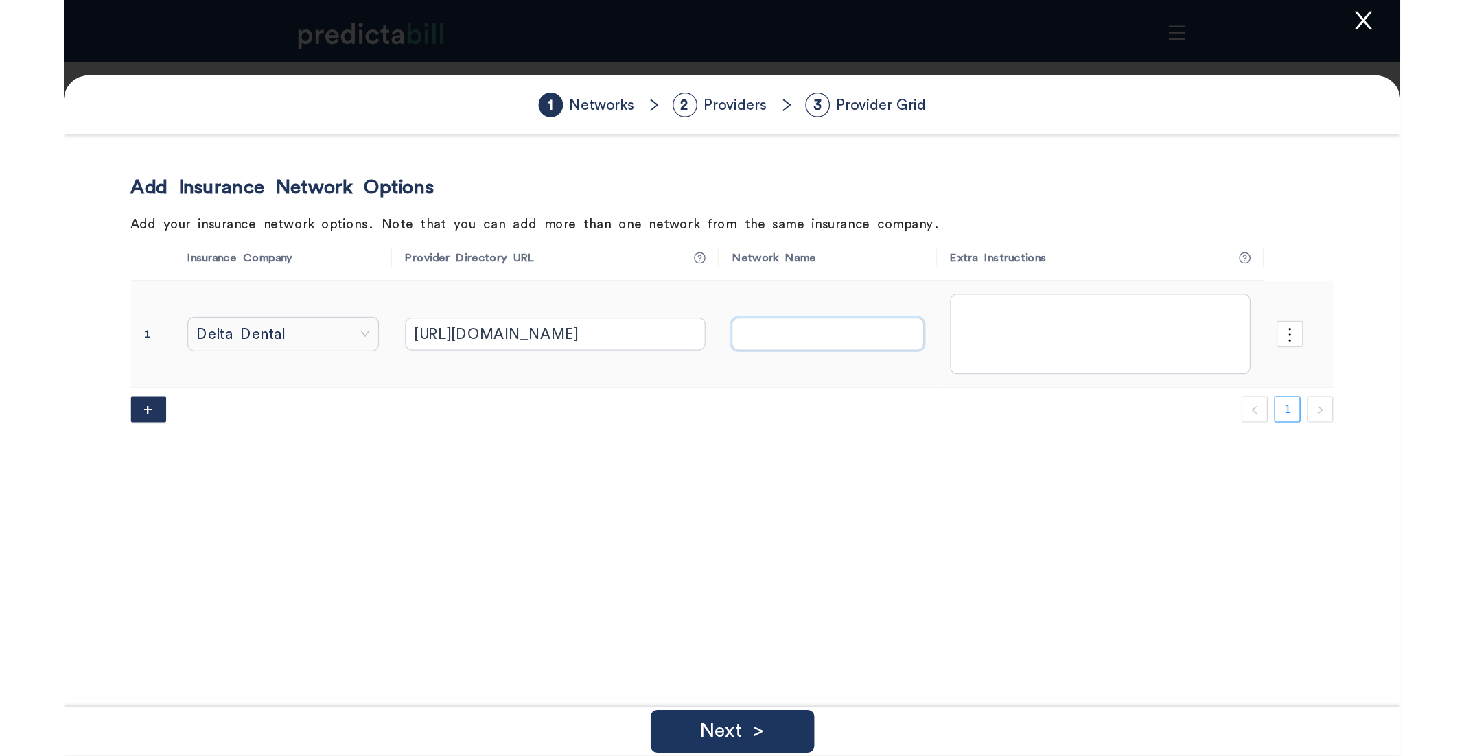
scroll to position [0, 0]
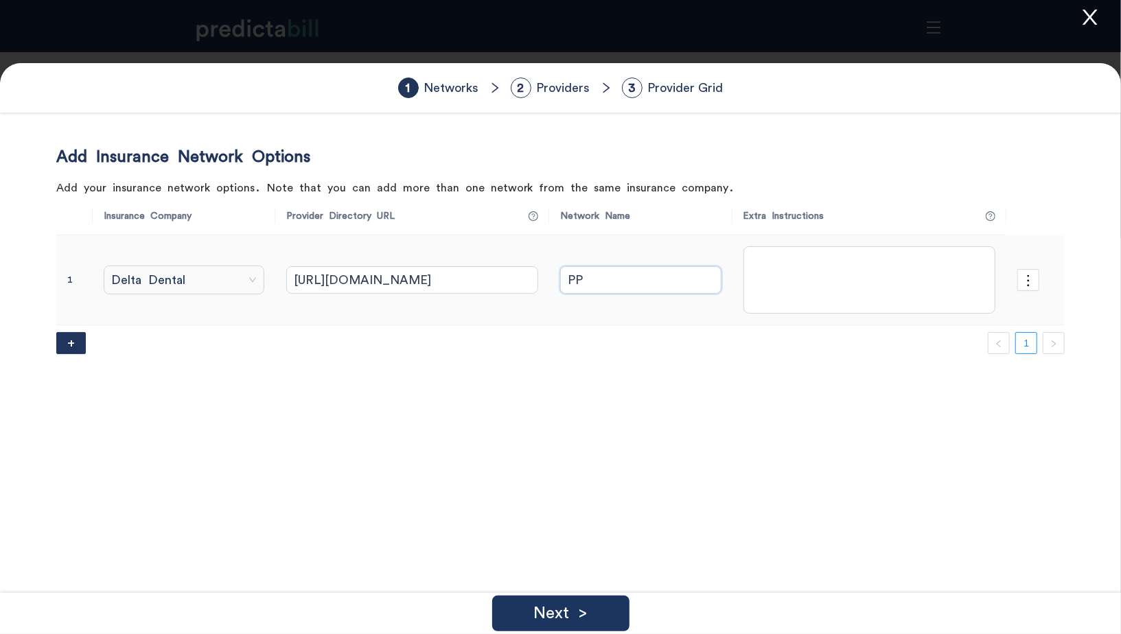
type input "PPO"
click at [590, 609] on div "Next >" at bounding box center [560, 614] width 137 height 36
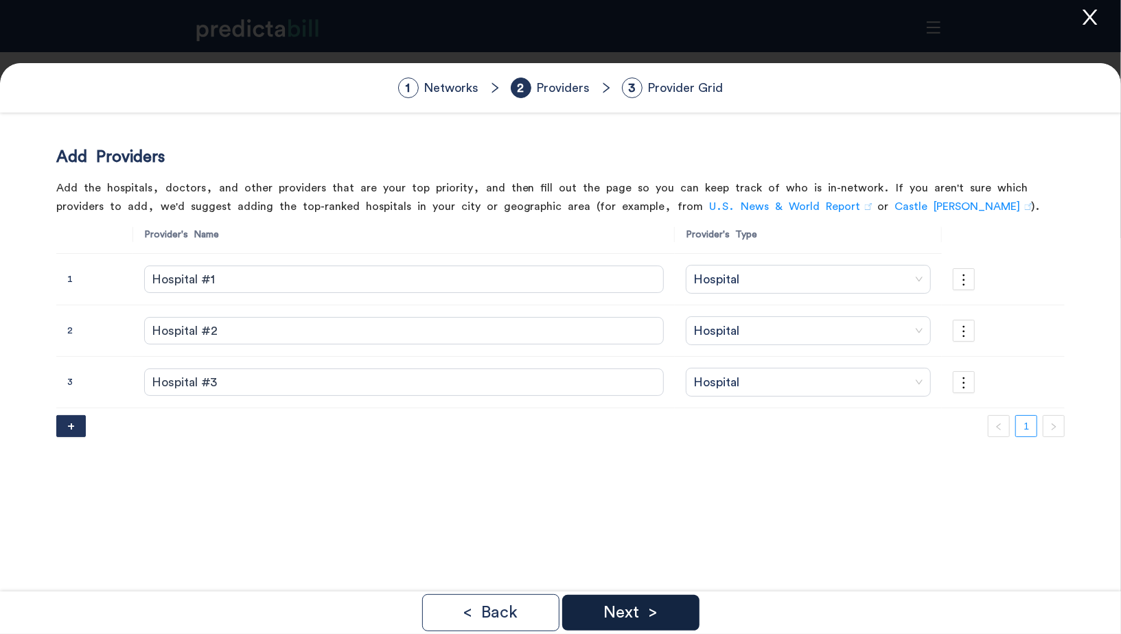
click at [640, 609] on p "Next >" at bounding box center [630, 613] width 54 height 16
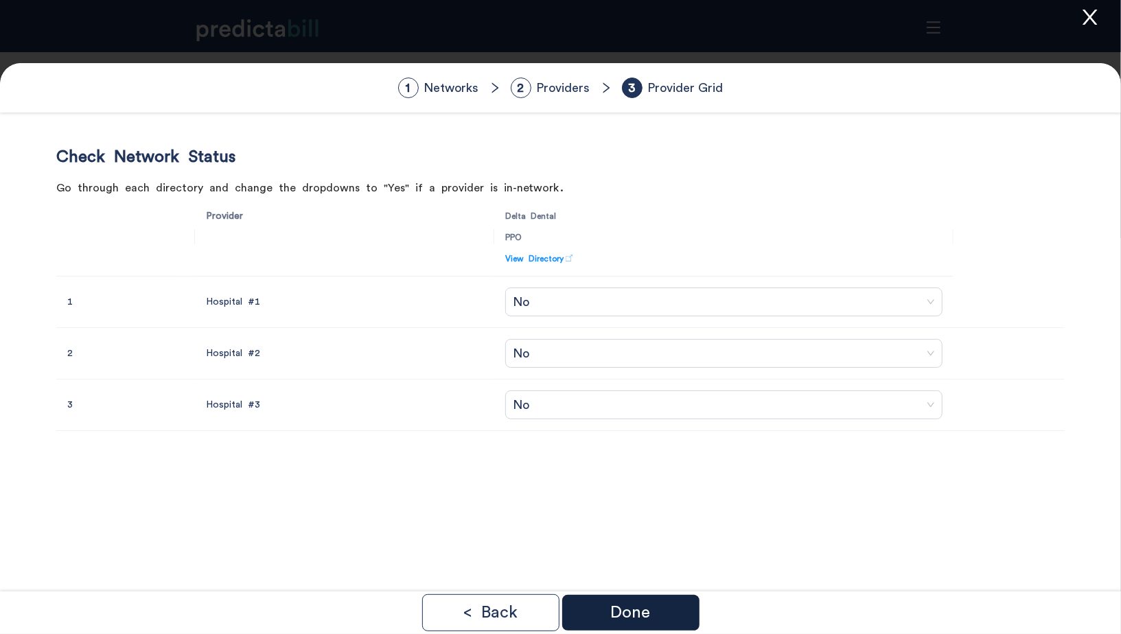
click at [662, 609] on div "Done" at bounding box center [630, 613] width 137 height 36
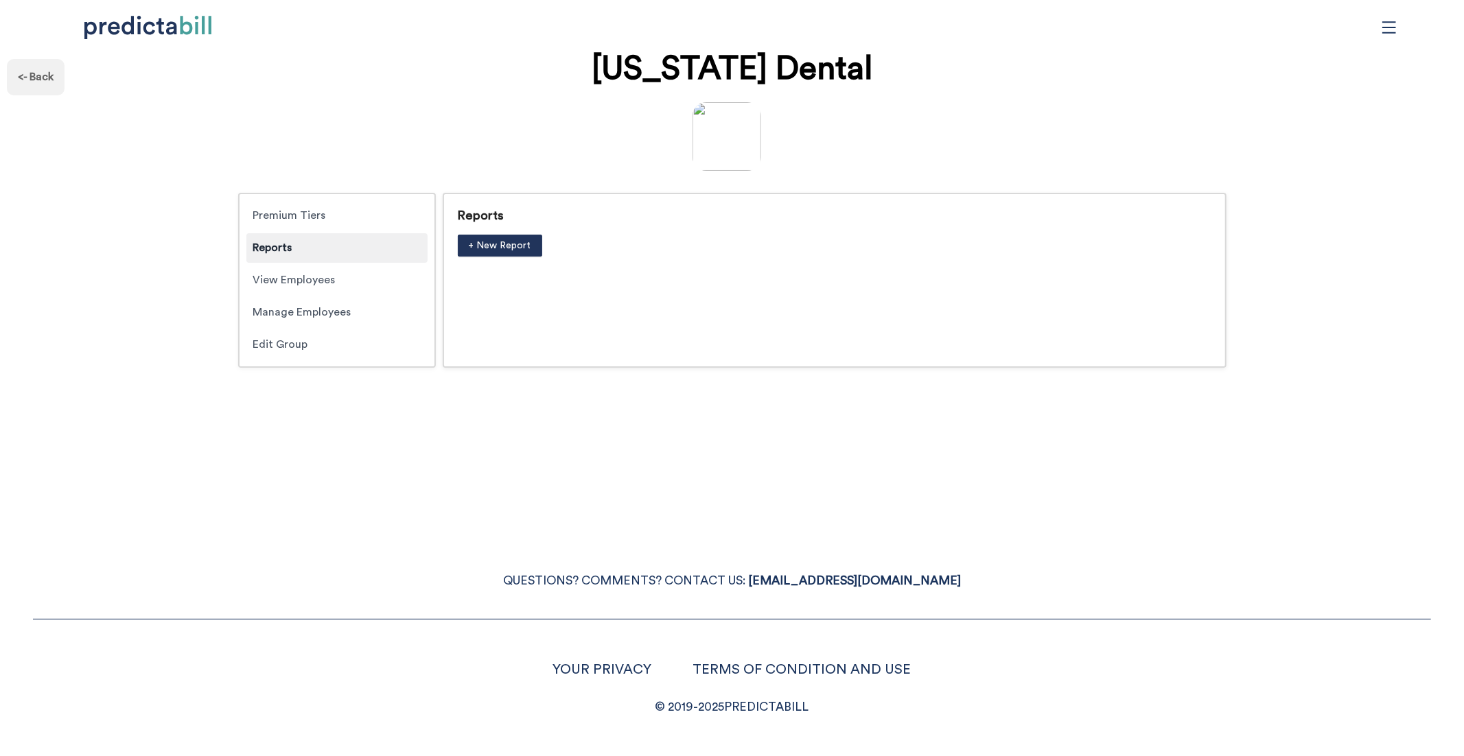
click at [37, 74] on div "<- Back" at bounding box center [36, 77] width 58 height 36
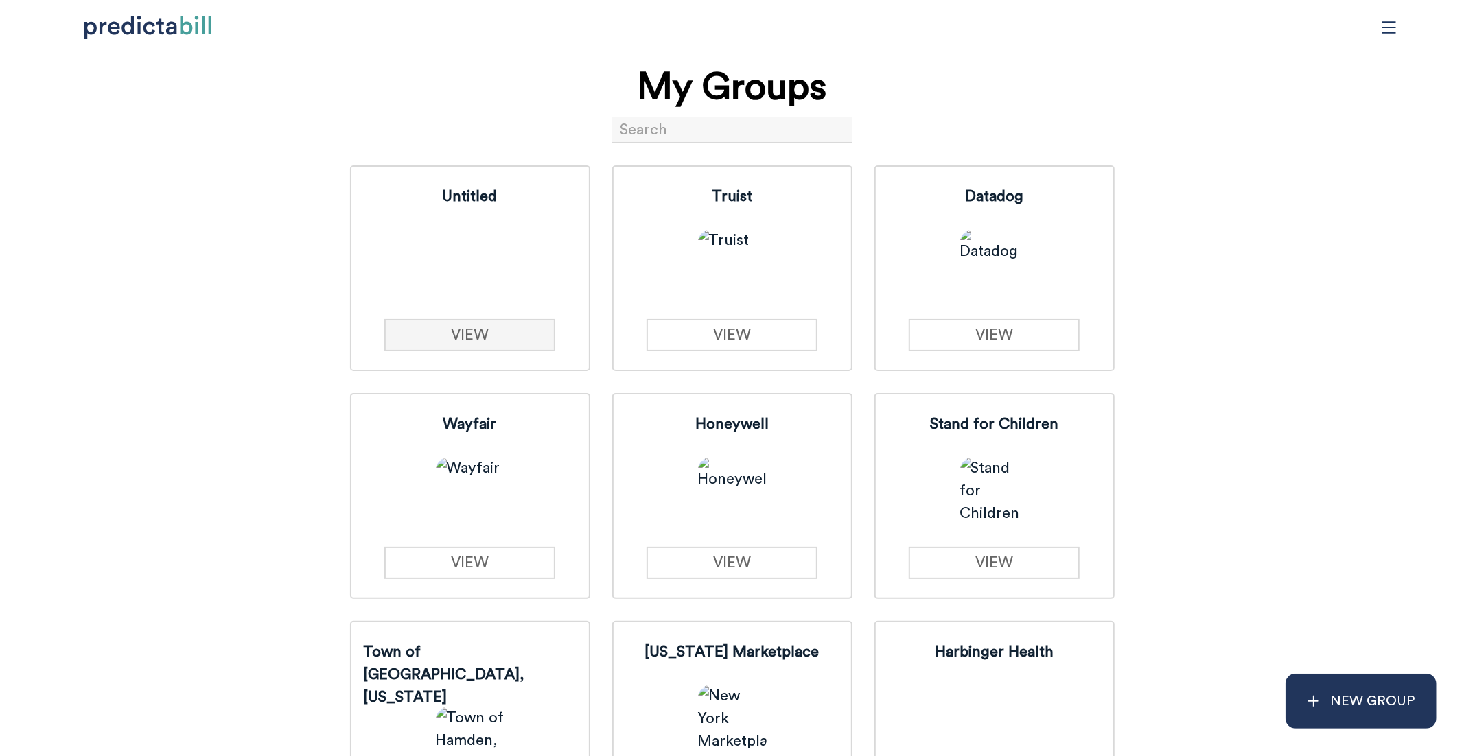
click at [498, 336] on link "VIEW" at bounding box center [469, 335] width 171 height 32
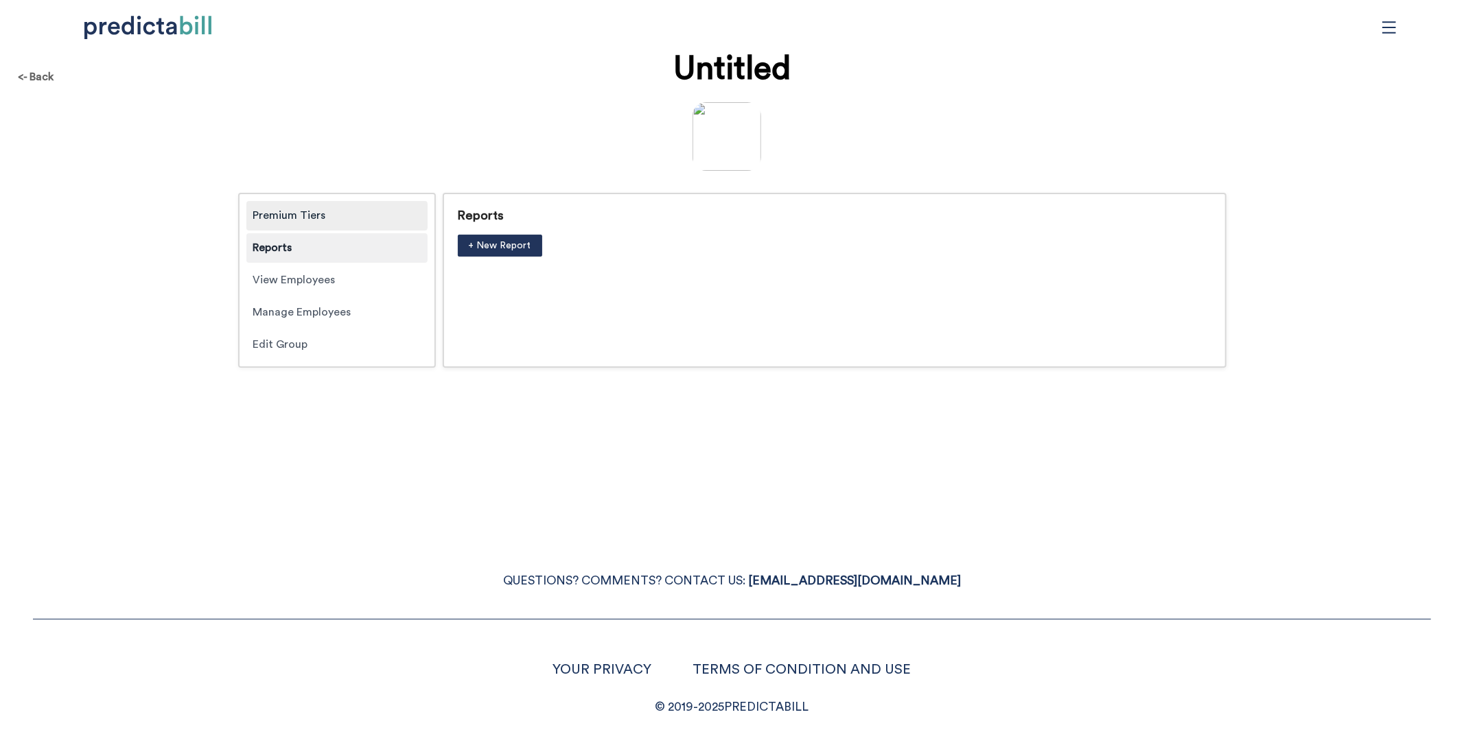
click at [343, 220] on div "Premium Tiers" at bounding box center [336, 216] width 181 height 30
click at [334, 262] on div "Reports" at bounding box center [336, 248] width 181 height 30
click at [336, 288] on div "View Employees" at bounding box center [336, 281] width 181 height 30
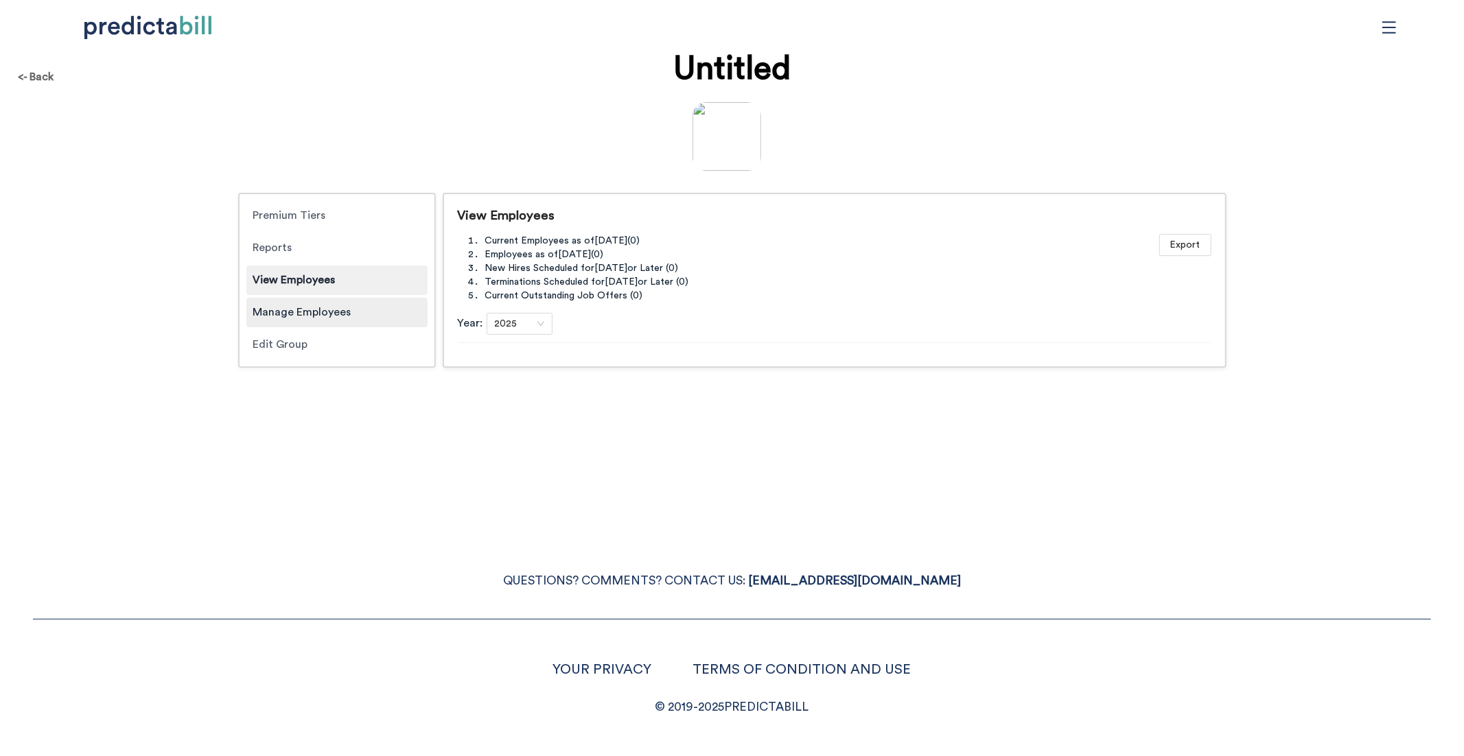
click at [341, 318] on div "Manage Employees" at bounding box center [336, 313] width 181 height 30
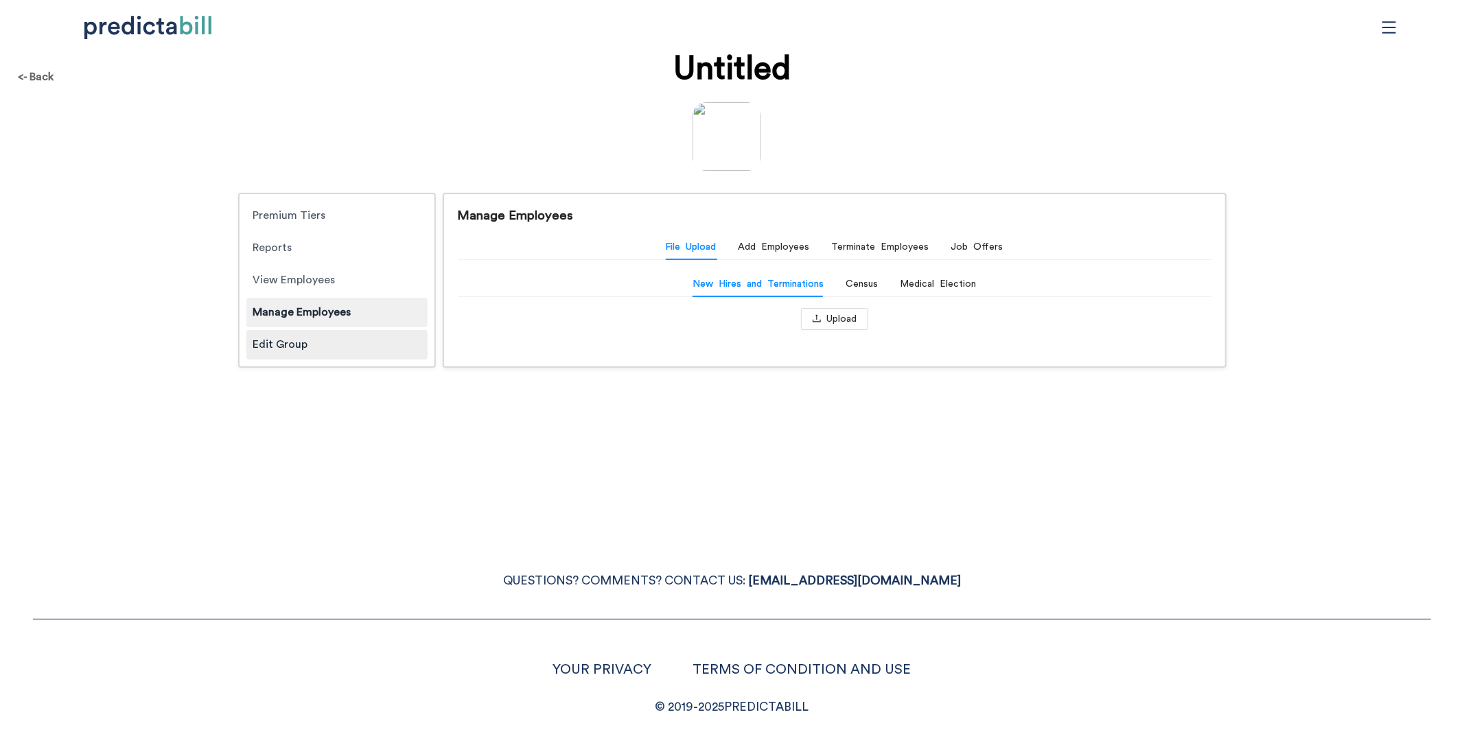
click at [343, 351] on div "Edit Group" at bounding box center [336, 345] width 181 height 30
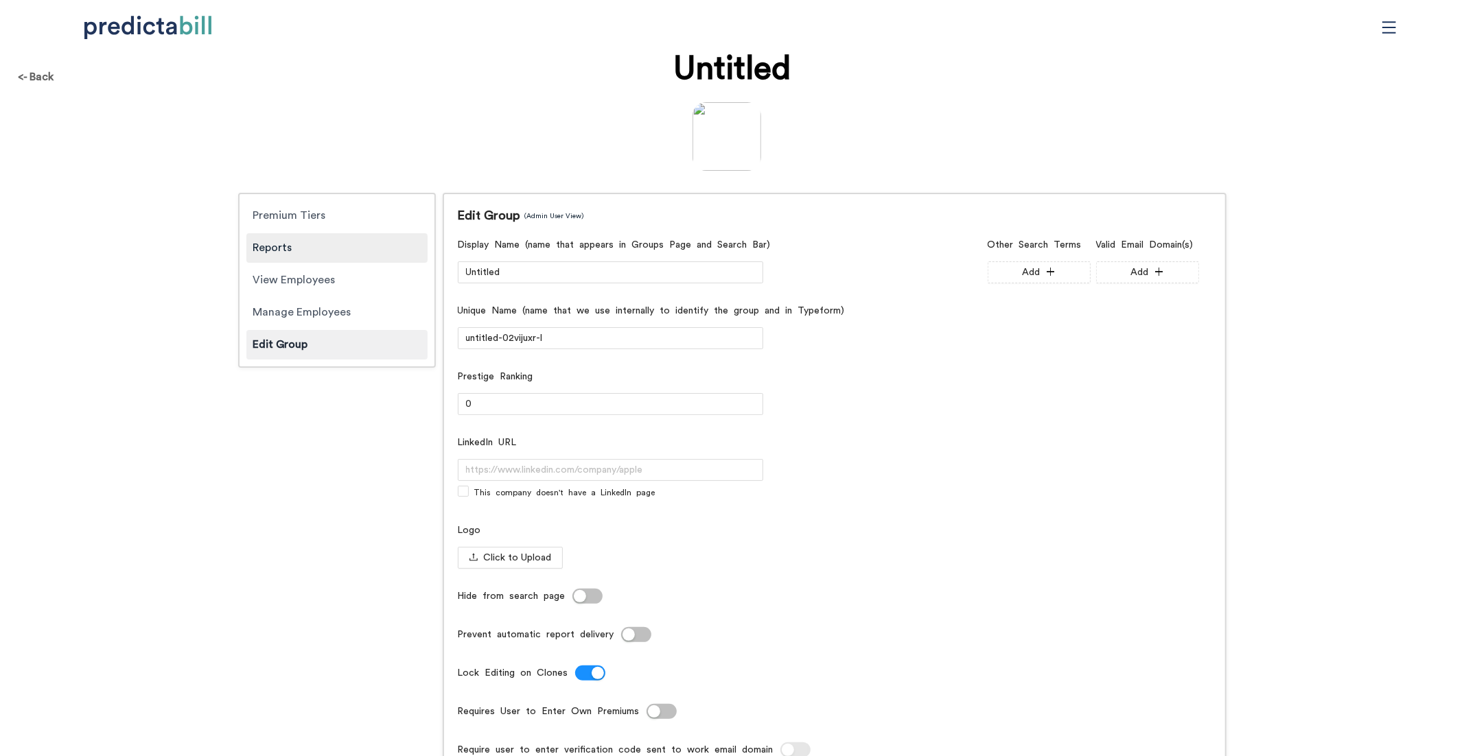
click at [325, 248] on div "Reports" at bounding box center [336, 248] width 181 height 30
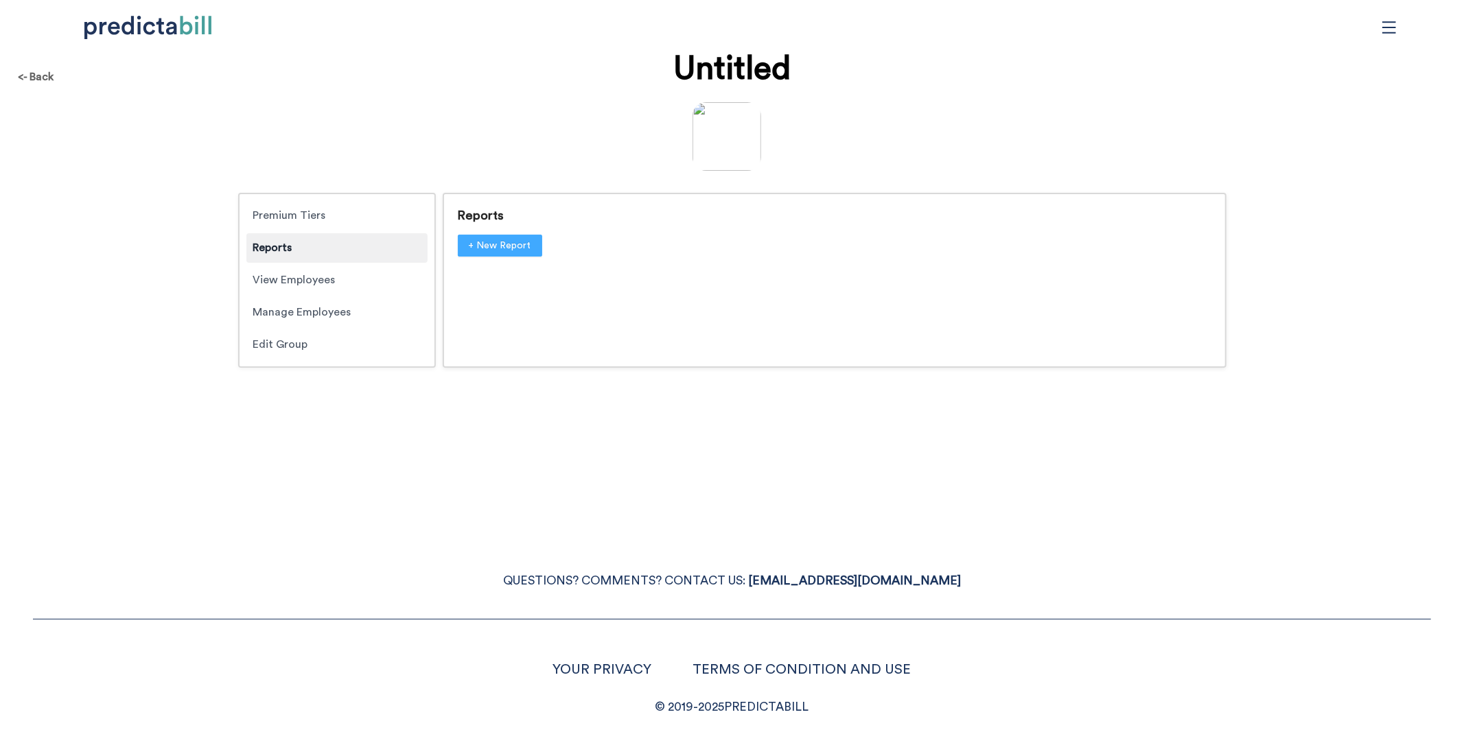
click at [488, 244] on span "+ New Report" at bounding box center [500, 245] width 62 height 15
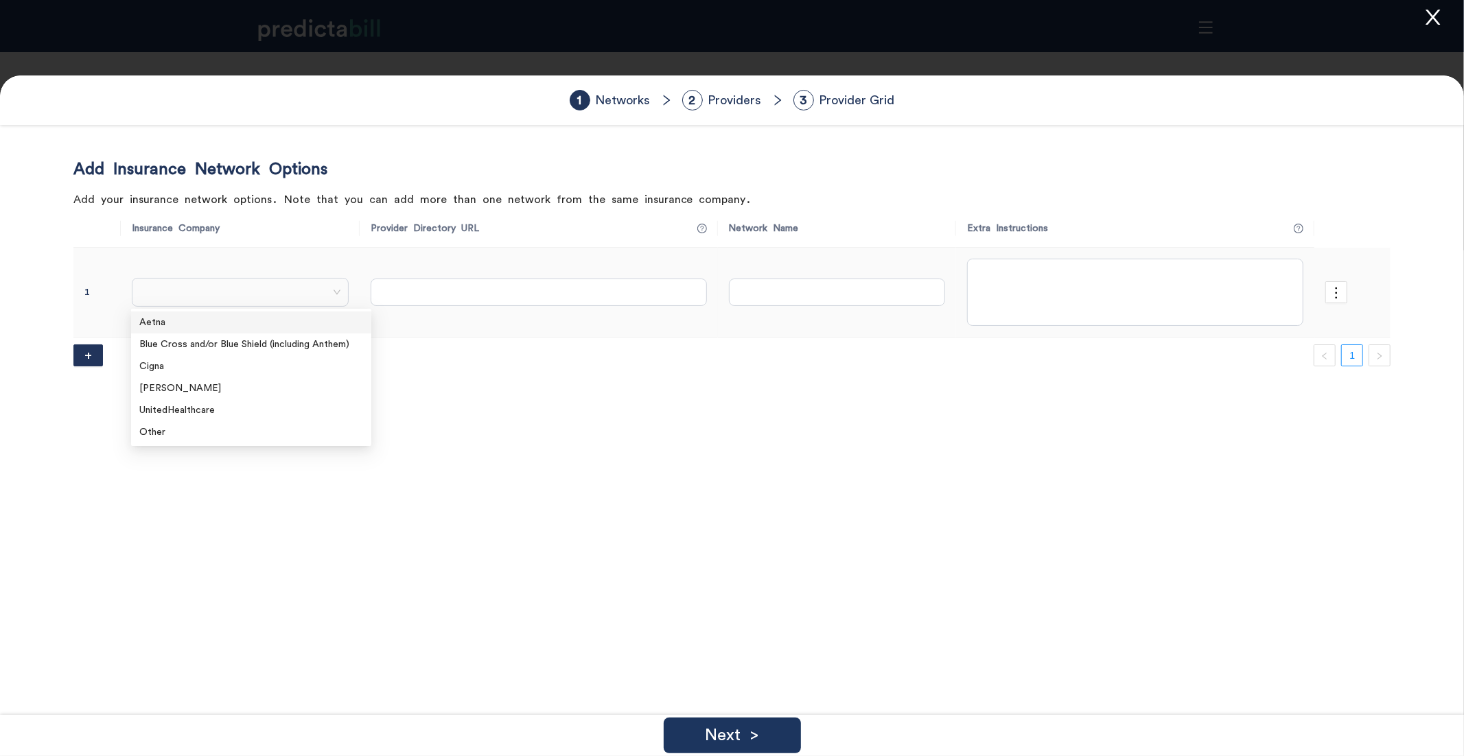
click at [257, 297] on span at bounding box center [240, 292] width 202 height 21
click at [183, 428] on div "Other" at bounding box center [251, 432] width 224 height 15
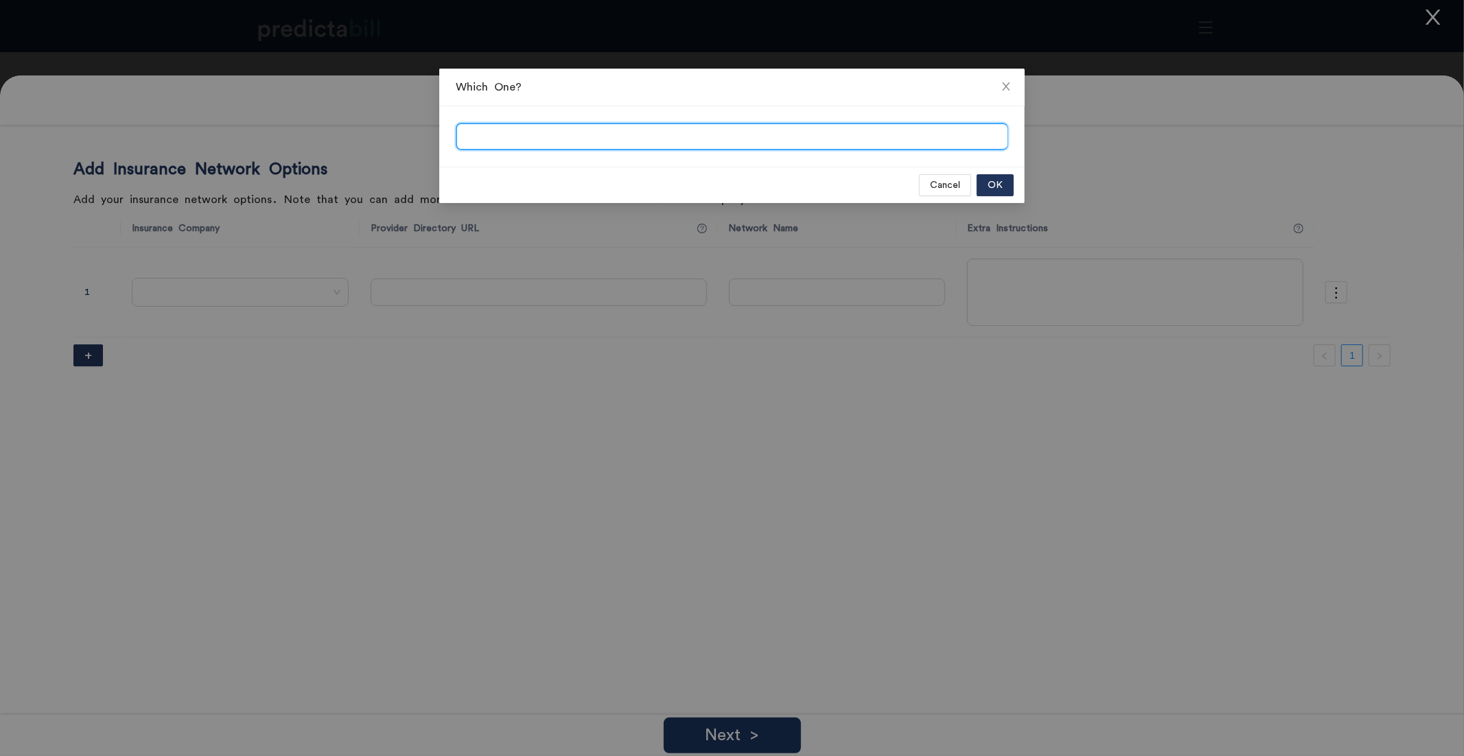
click at [502, 138] on input "search" at bounding box center [732, 137] width 551 height 27
type input "Dental Dental"
click at [992, 185] on span "OK" at bounding box center [995, 185] width 15 height 15
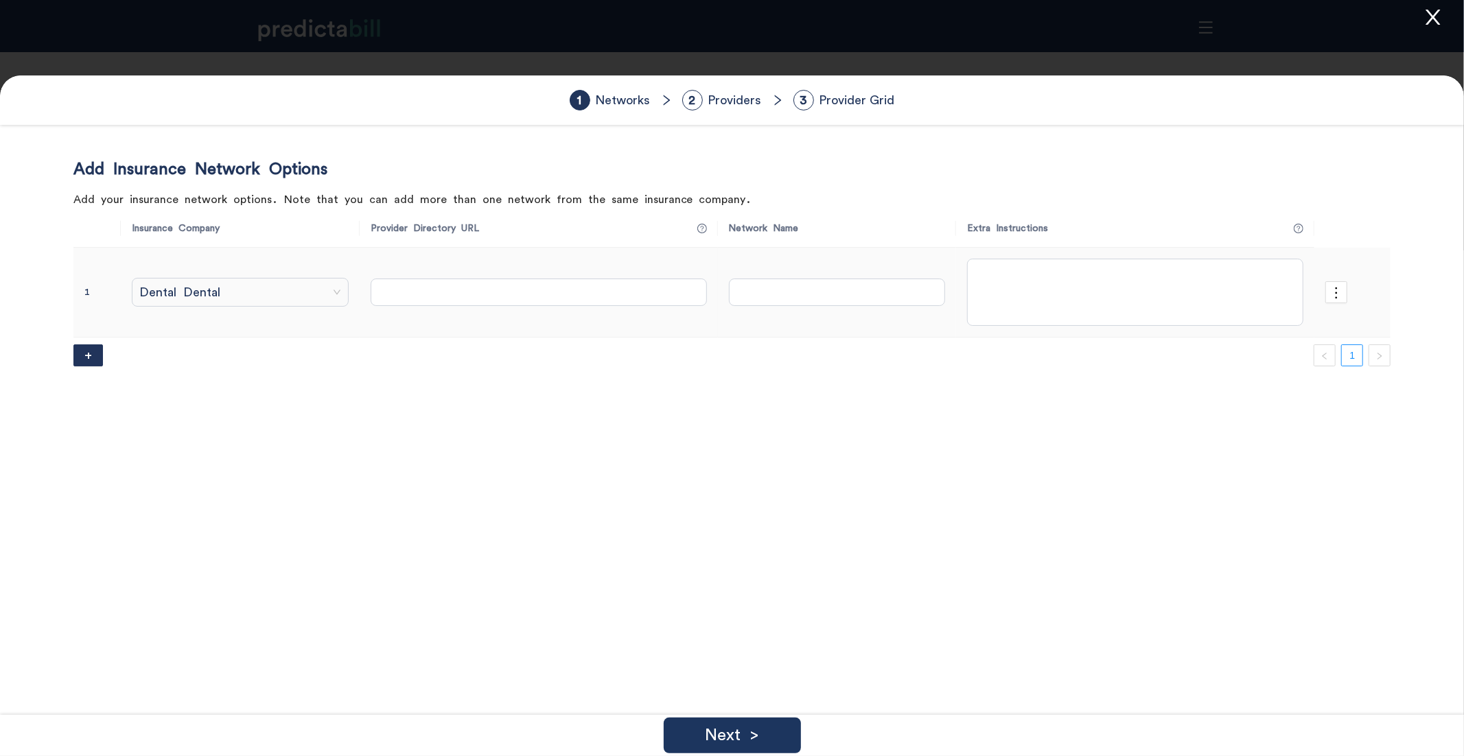
click at [406, 327] on td at bounding box center [539, 293] width 358 height 91
click at [406, 281] on input "text" at bounding box center [539, 292] width 336 height 27
paste input "[URL][DOMAIN_NAME]"
type input "[URL][DOMAIN_NAME]"
type input "PPO"
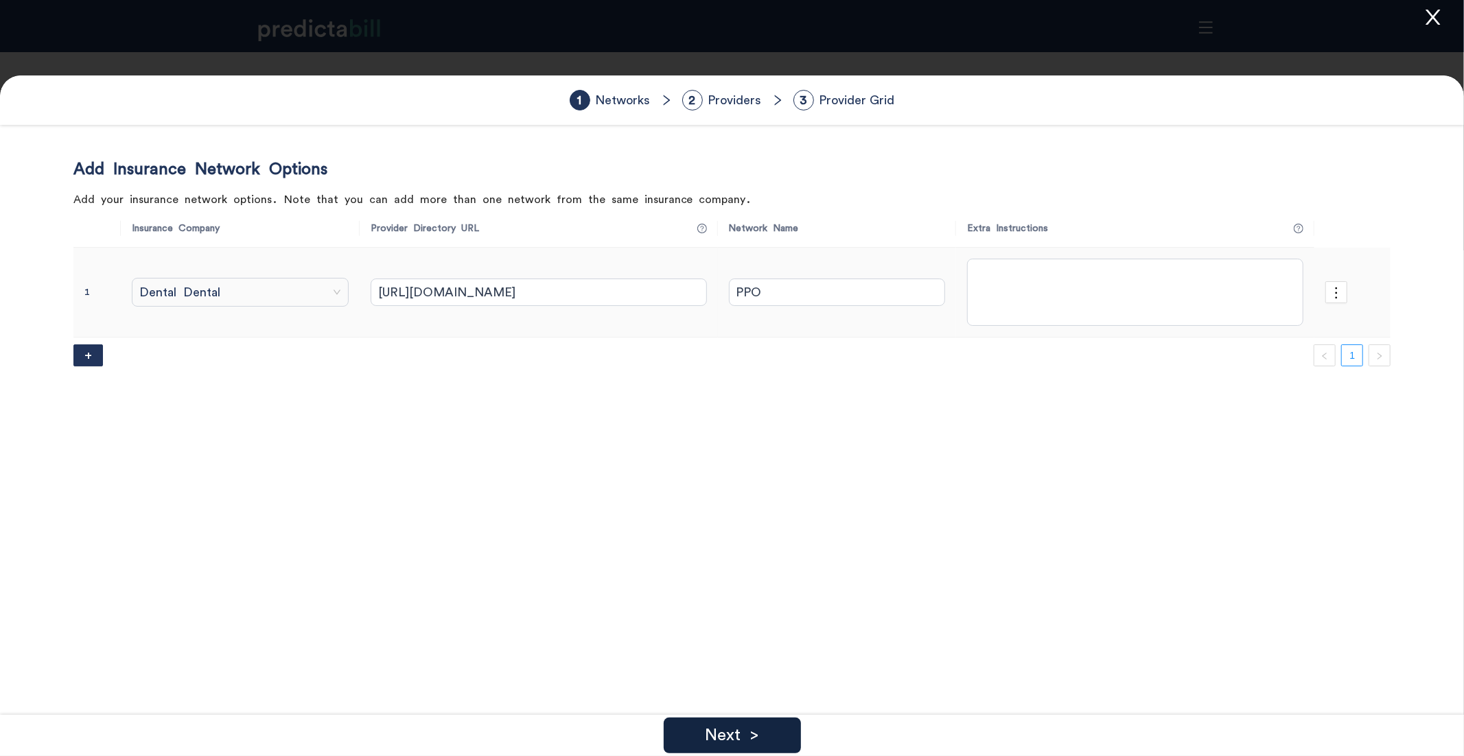
click at [765, 720] on div "Next >" at bounding box center [732, 736] width 137 height 36
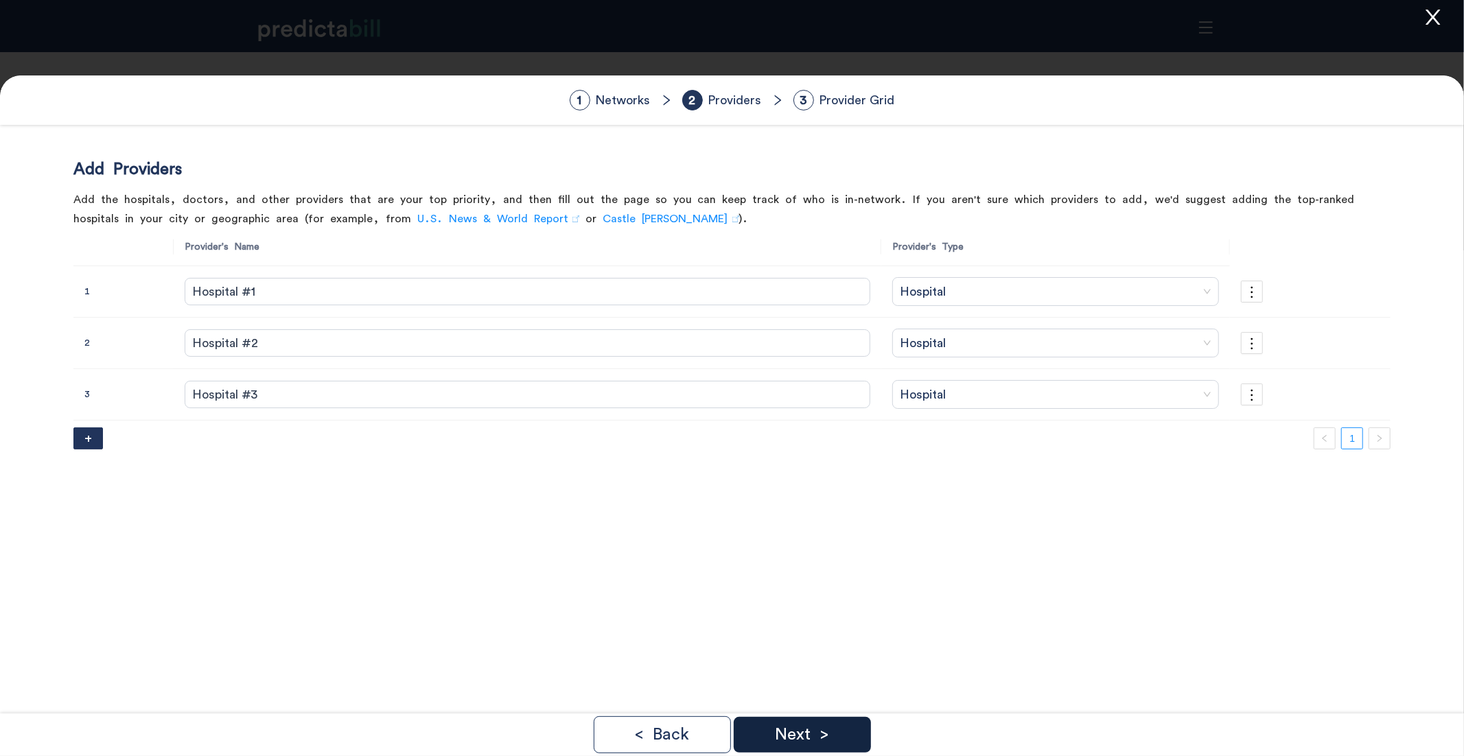
click at [846, 733] on div "Next >" at bounding box center [802, 735] width 137 height 36
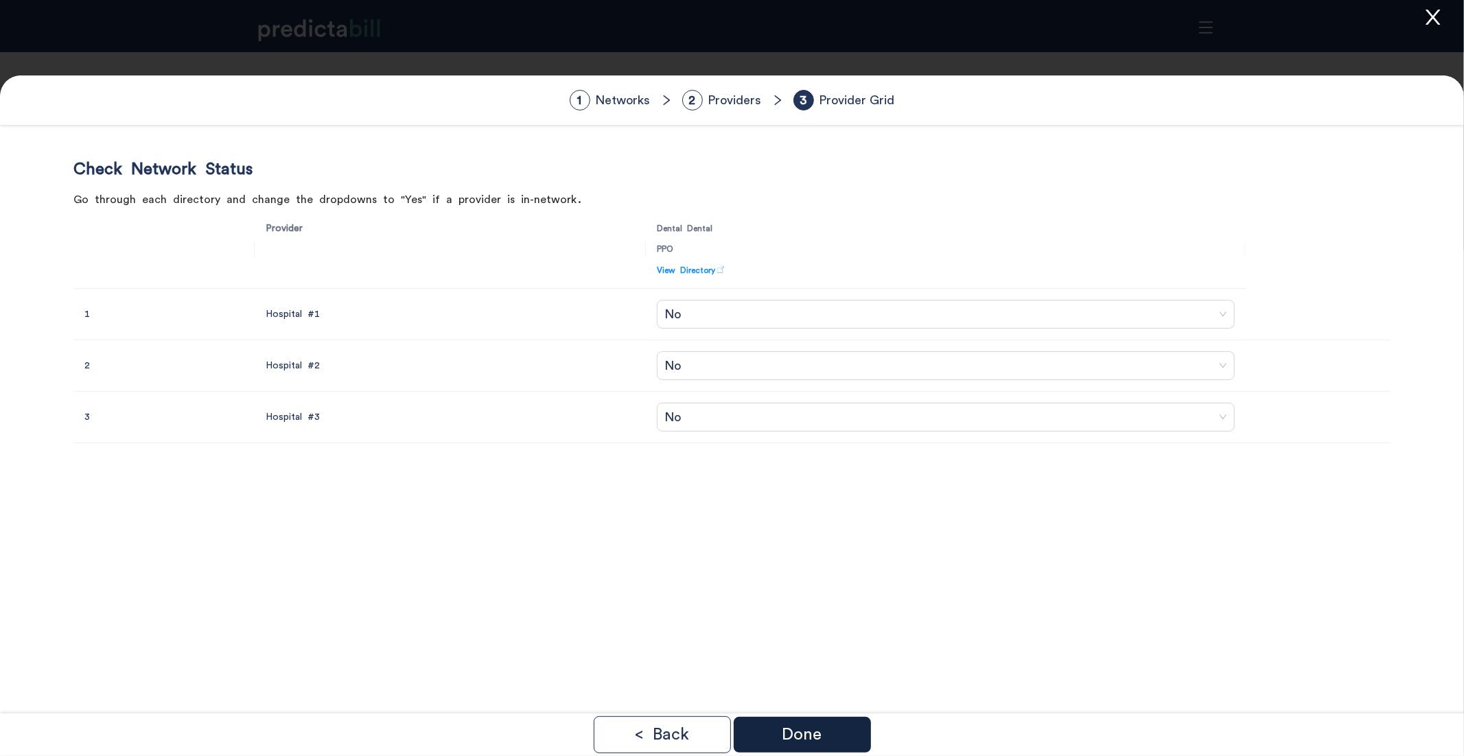
click at [846, 733] on div "Done" at bounding box center [802, 735] width 137 height 36
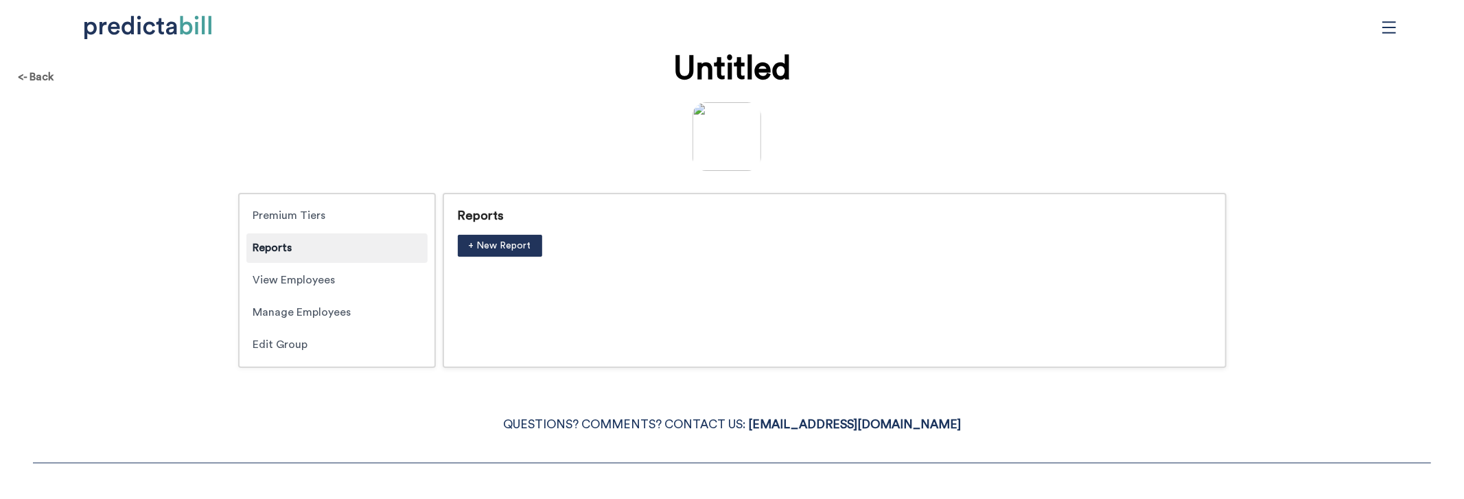
click at [358, 417] on p "QUESTIONS? COMMENTS? CONTACT US: [EMAIL_ADDRESS][DOMAIN_NAME]" at bounding box center [732, 425] width 1398 height 21
click at [506, 235] on button "+ New Report" at bounding box center [500, 246] width 84 height 22
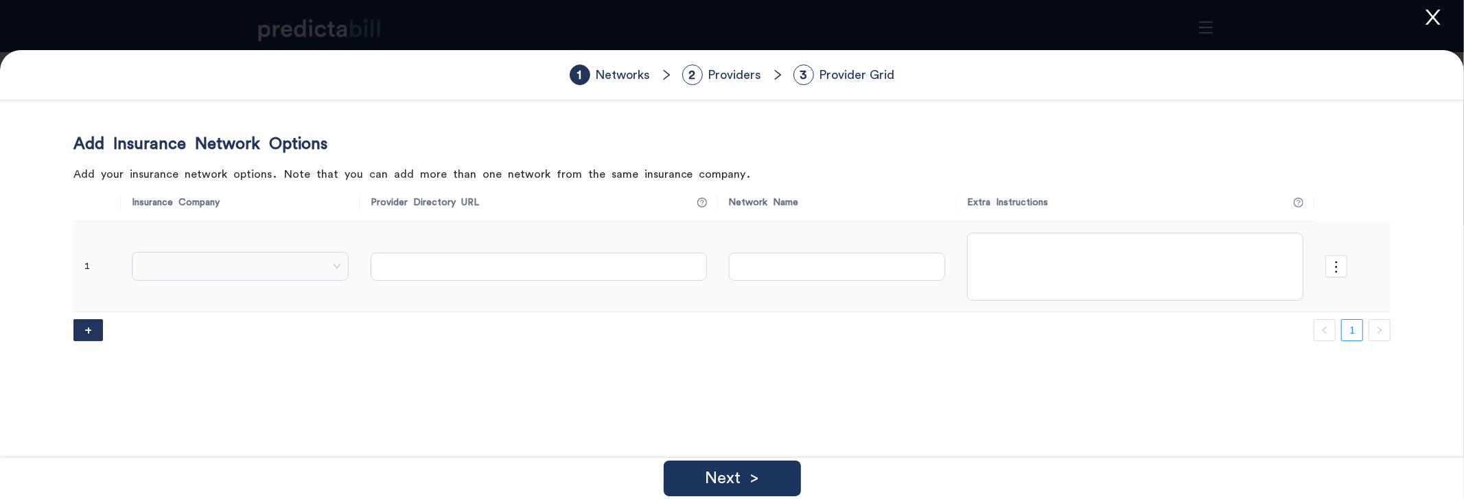
click at [245, 260] on span at bounding box center [240, 266] width 202 height 21
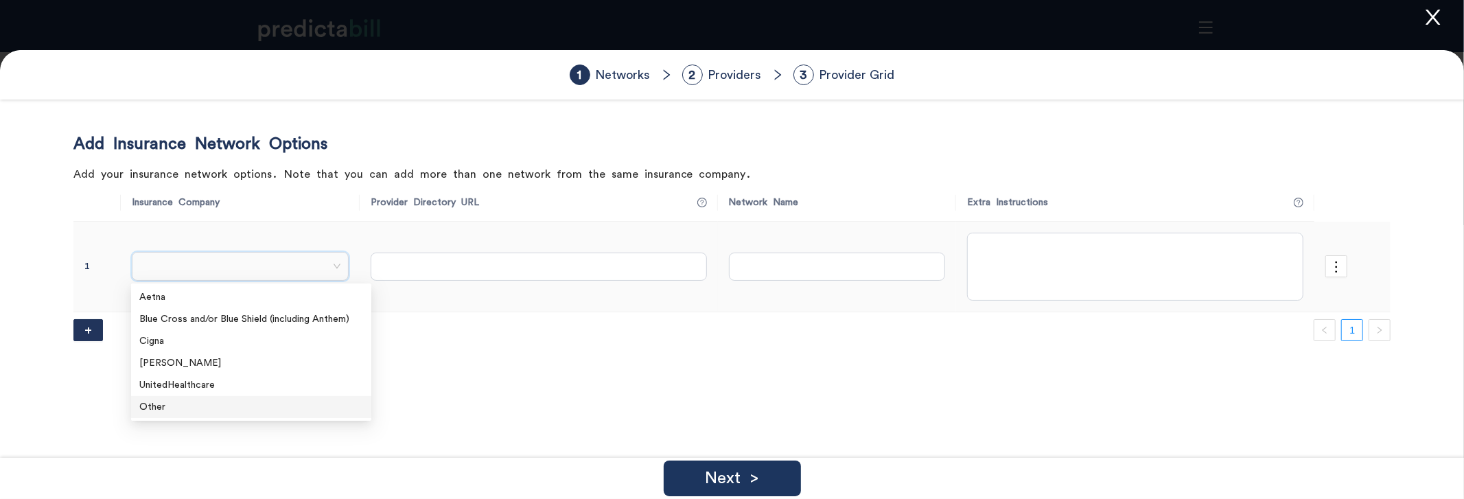
click at [205, 414] on div "Other" at bounding box center [251, 406] width 224 height 15
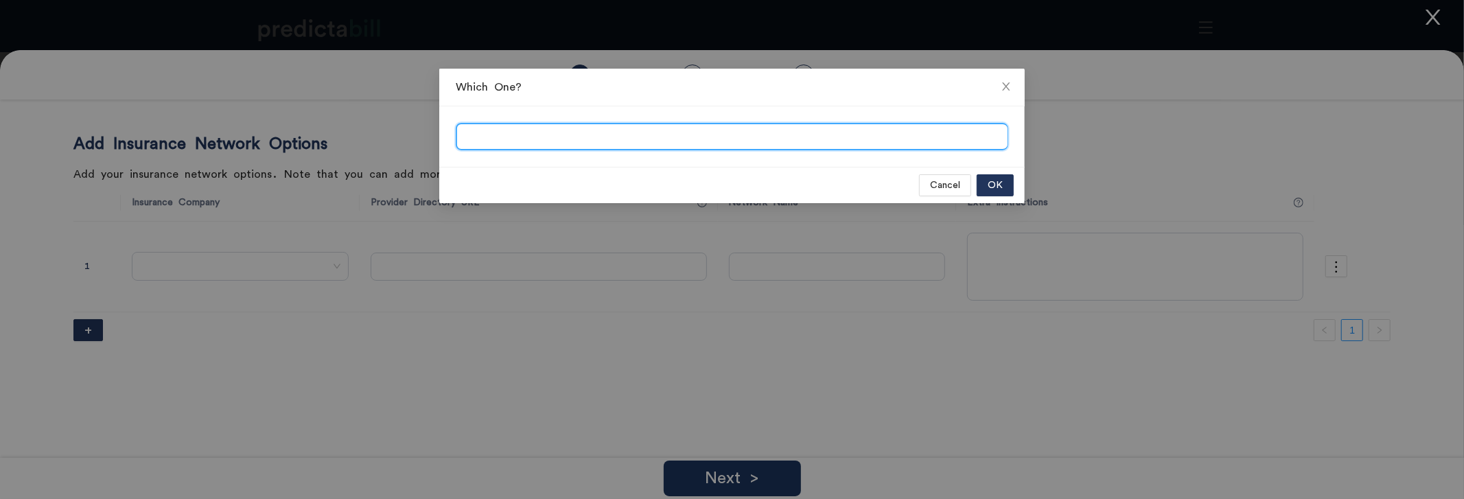
click at [478, 132] on input "search" at bounding box center [732, 137] width 551 height 27
type input "Delta Dental"
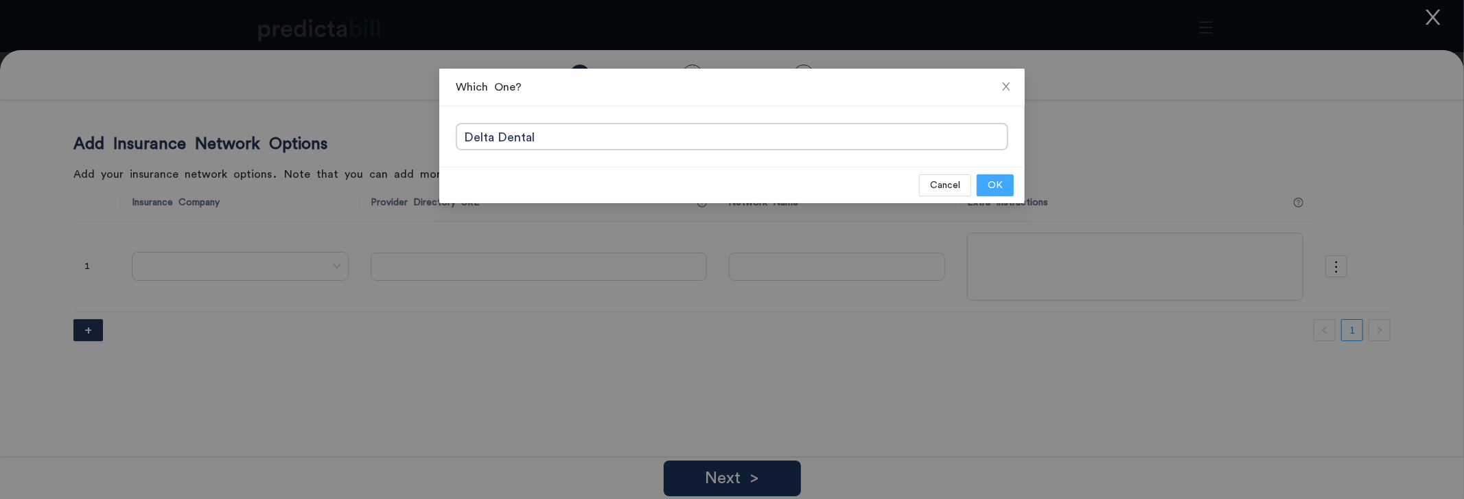
click at [988, 184] on span "OK" at bounding box center [995, 185] width 15 height 15
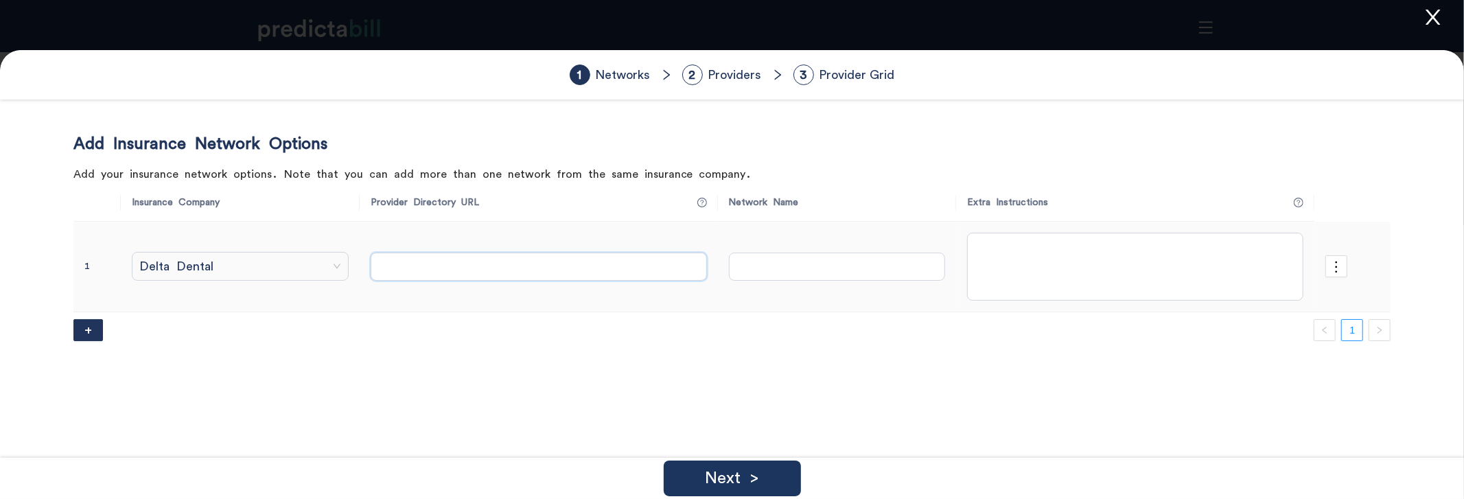
click at [495, 273] on input "text" at bounding box center [539, 266] width 336 height 27
paste input "https://www.deltadentalwa.com/fad/search"
type input "https://www.deltadentalwa.com/fad/search"
type input "PPO"
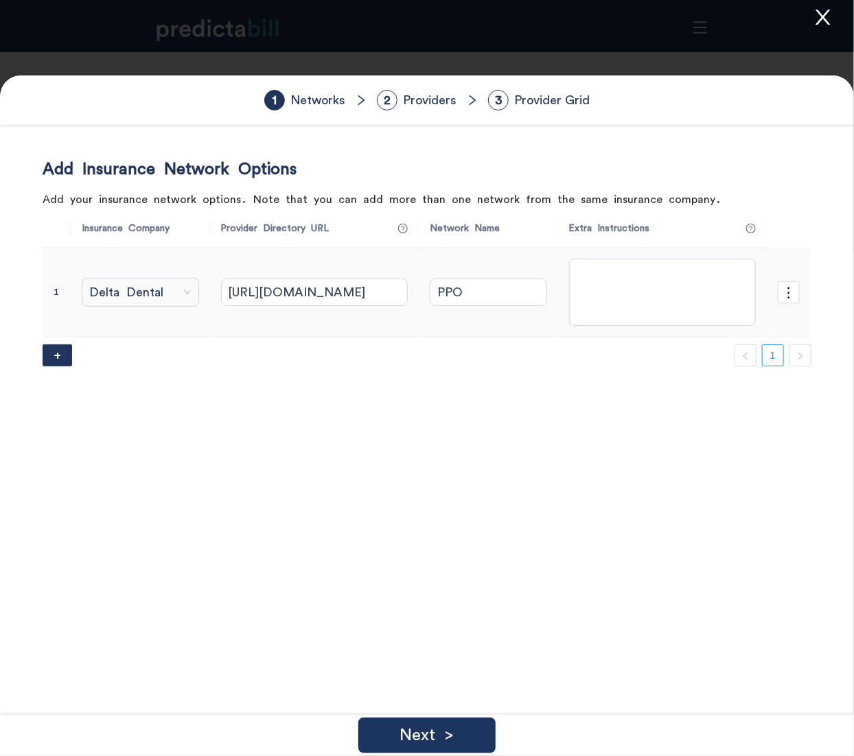
click at [432, 417] on div "Add Insurance Network Options Add your insurance network options. Note that you…" at bounding box center [427, 537] width 769 height 756
click at [435, 498] on p "Next >" at bounding box center [427, 736] width 54 height 16
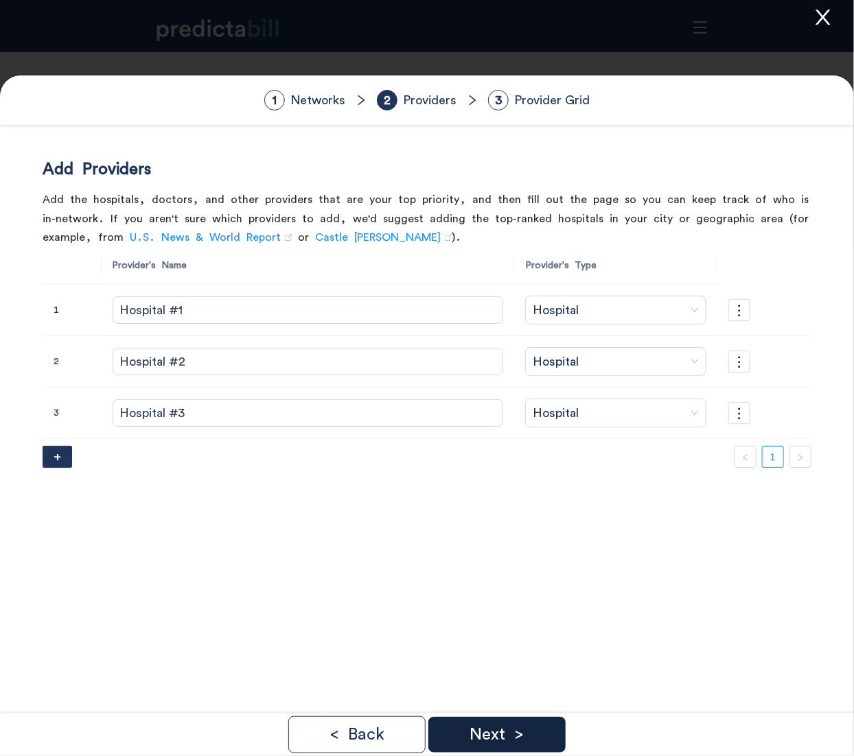
click at [499, 498] on p "Next >" at bounding box center [497, 735] width 54 height 16
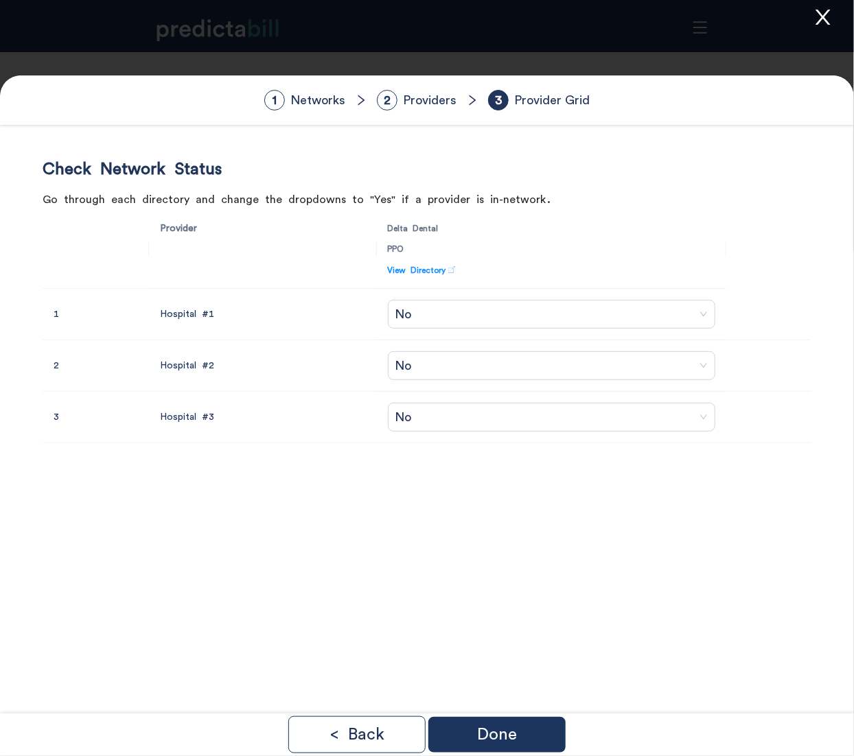
click at [364, 498] on div "Check Network Status Go through each directory and change the dropdowns to "Yes…" at bounding box center [427, 537] width 769 height 756
click at [505, 498] on p "Done" at bounding box center [497, 735] width 40 height 16
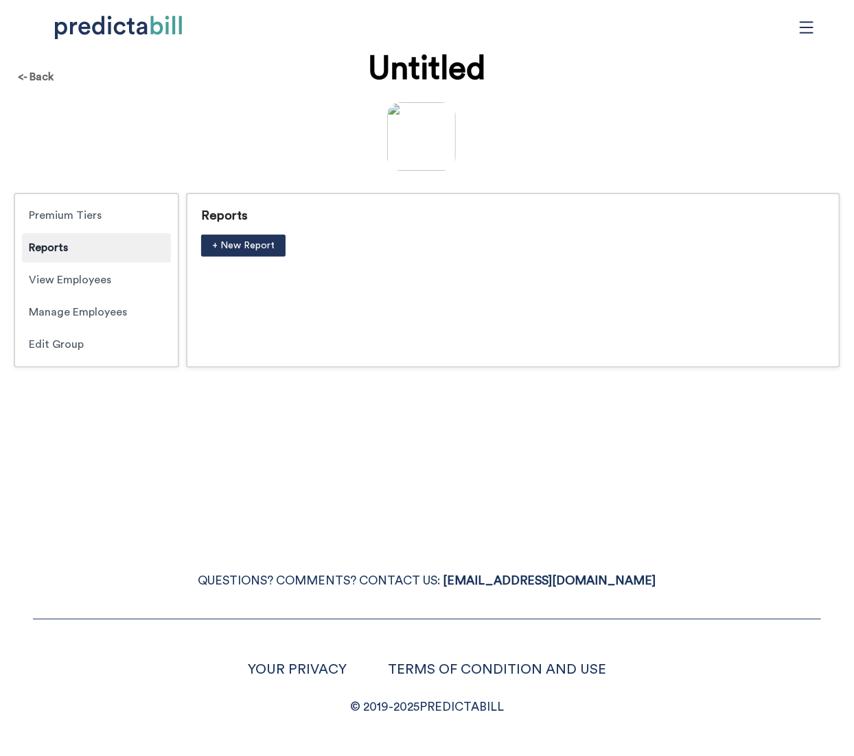
click at [115, 498] on div "QUESTIONS? COMMENTS? CONTACT US: HI@PREDICTABILL.COM YOUR PRIVACY TERMS OF COND…" at bounding box center [427, 628] width 854 height 180
click at [47, 80] on div "<- Back" at bounding box center [36, 77] width 58 height 36
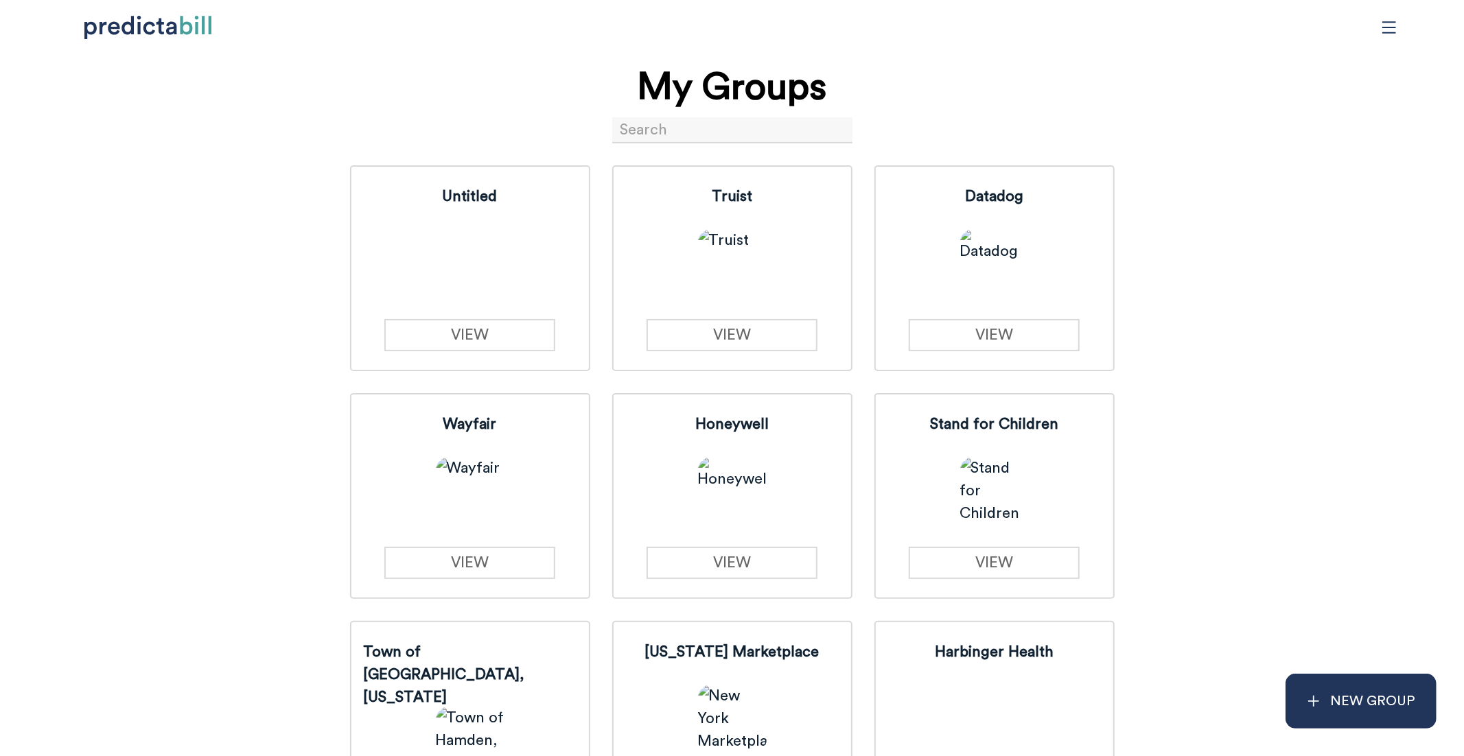
click at [726, 135] on input at bounding box center [732, 130] width 240 height 26
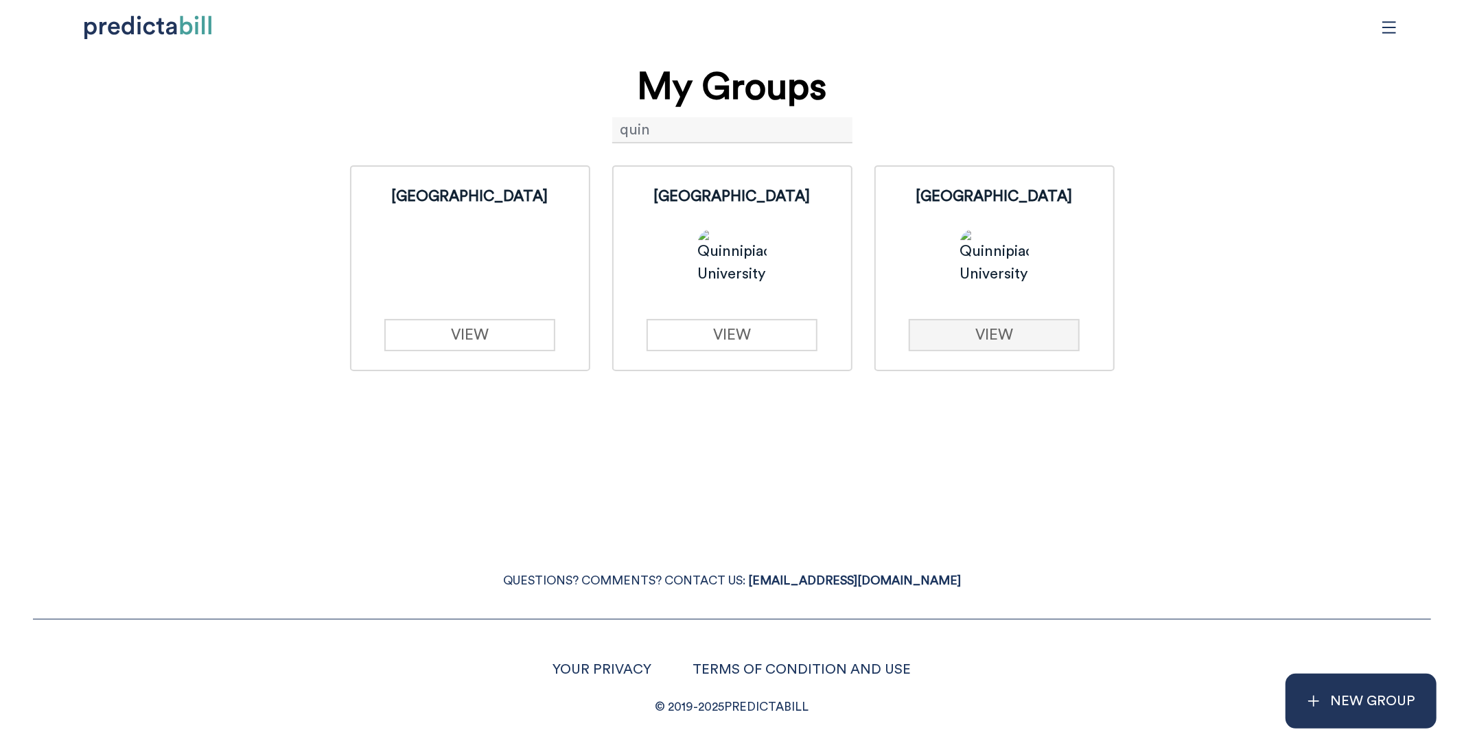
type input "quin"
click at [853, 336] on link "VIEW" at bounding box center [994, 335] width 171 height 32
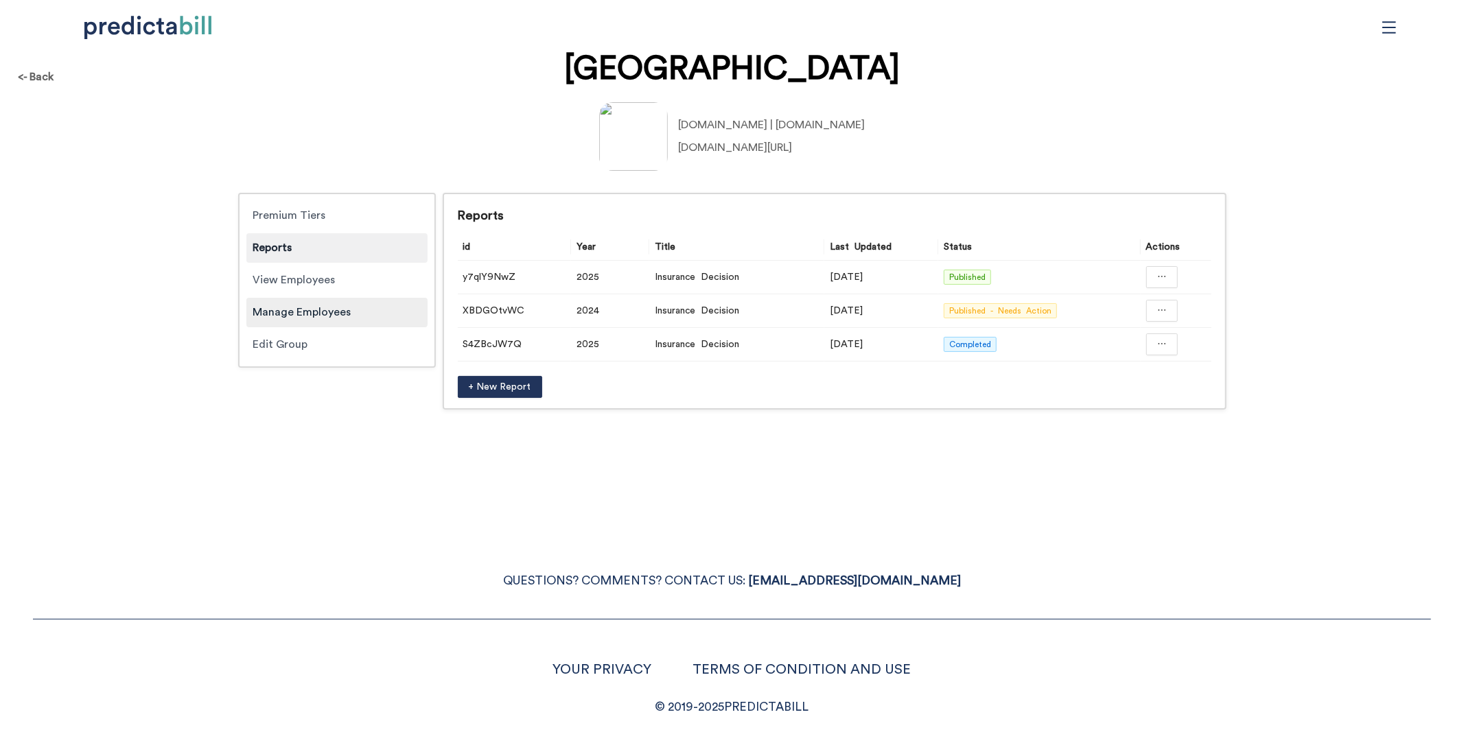
click at [345, 321] on div "Manage Employees" at bounding box center [336, 313] width 181 height 30
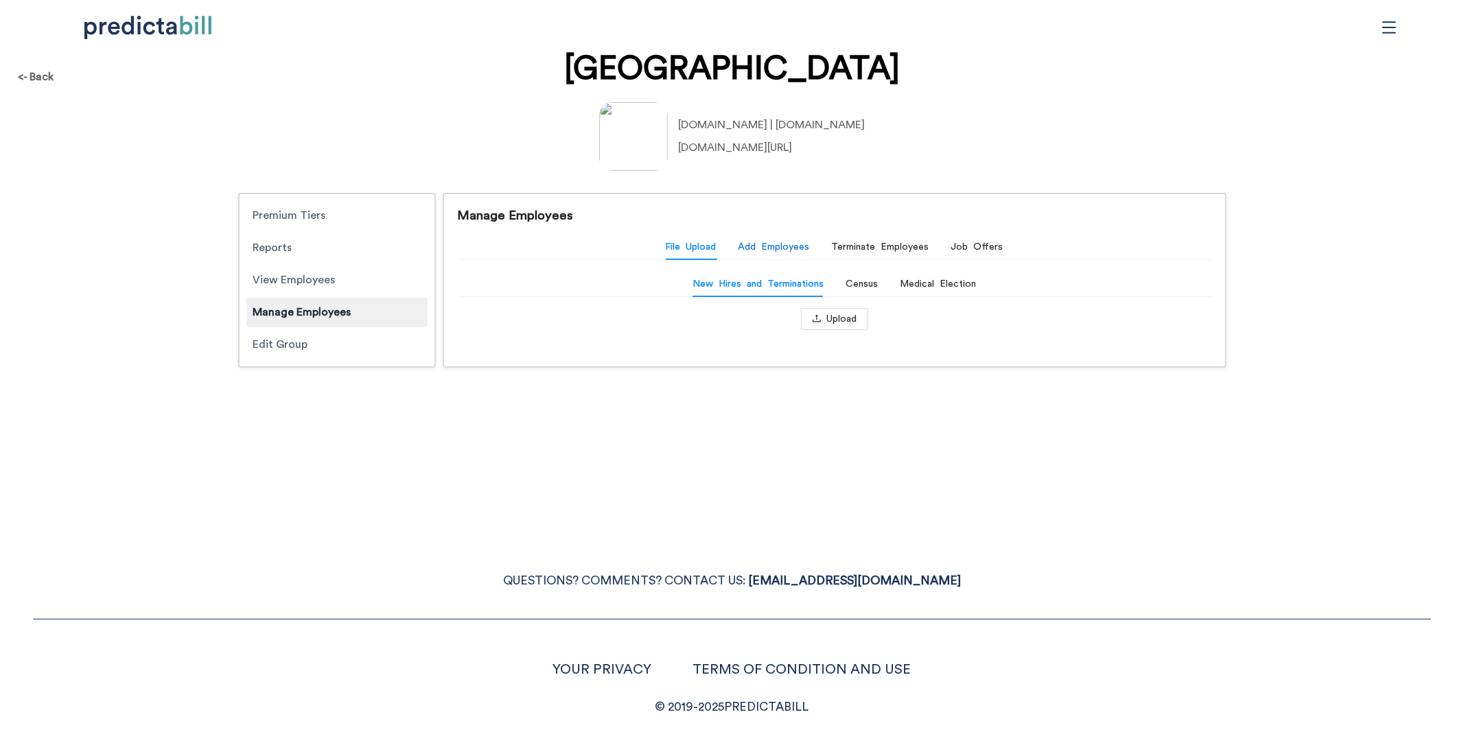
click at [754, 242] on div "Add Employees" at bounding box center [774, 247] width 71 height 15
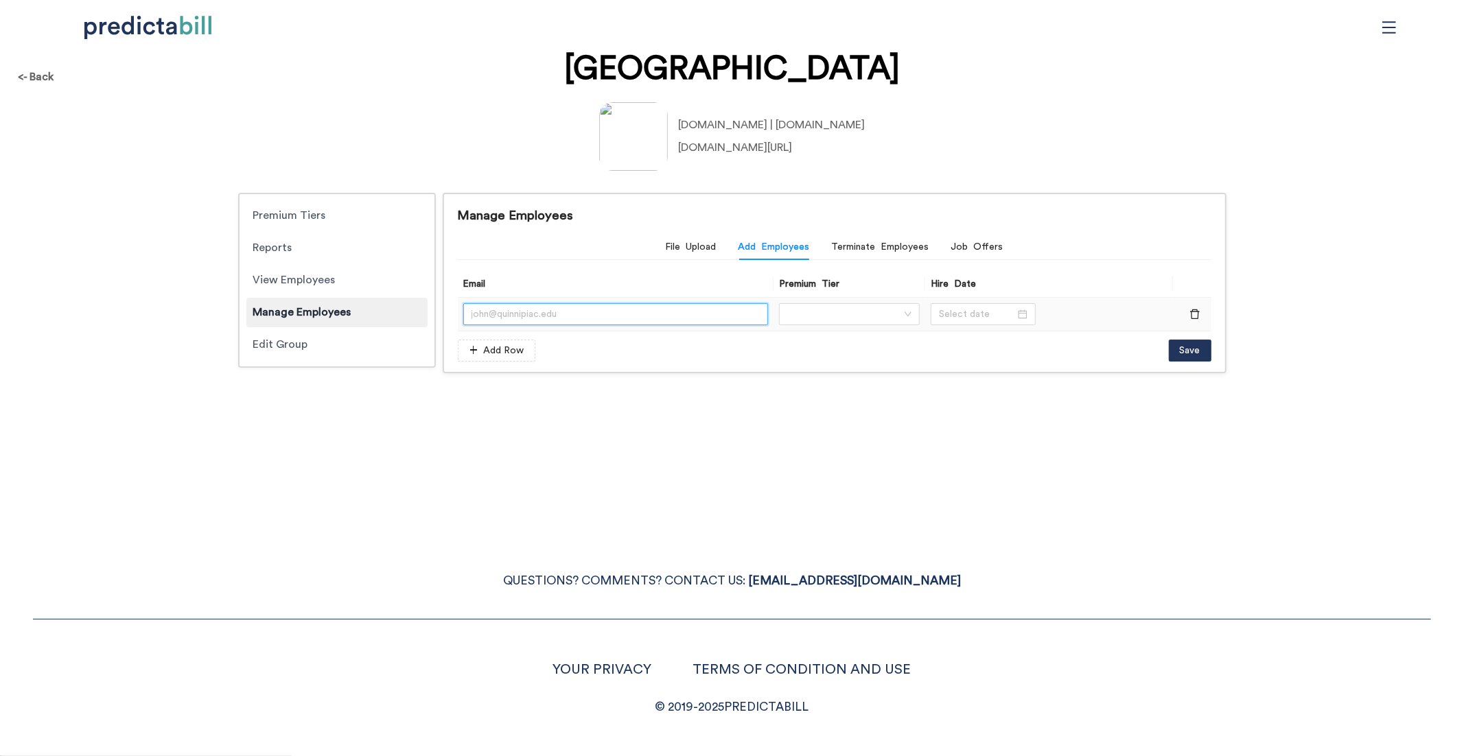
click at [511, 308] on input "text" at bounding box center [615, 314] width 305 height 22
type input "julio@quinnipiac.edu"
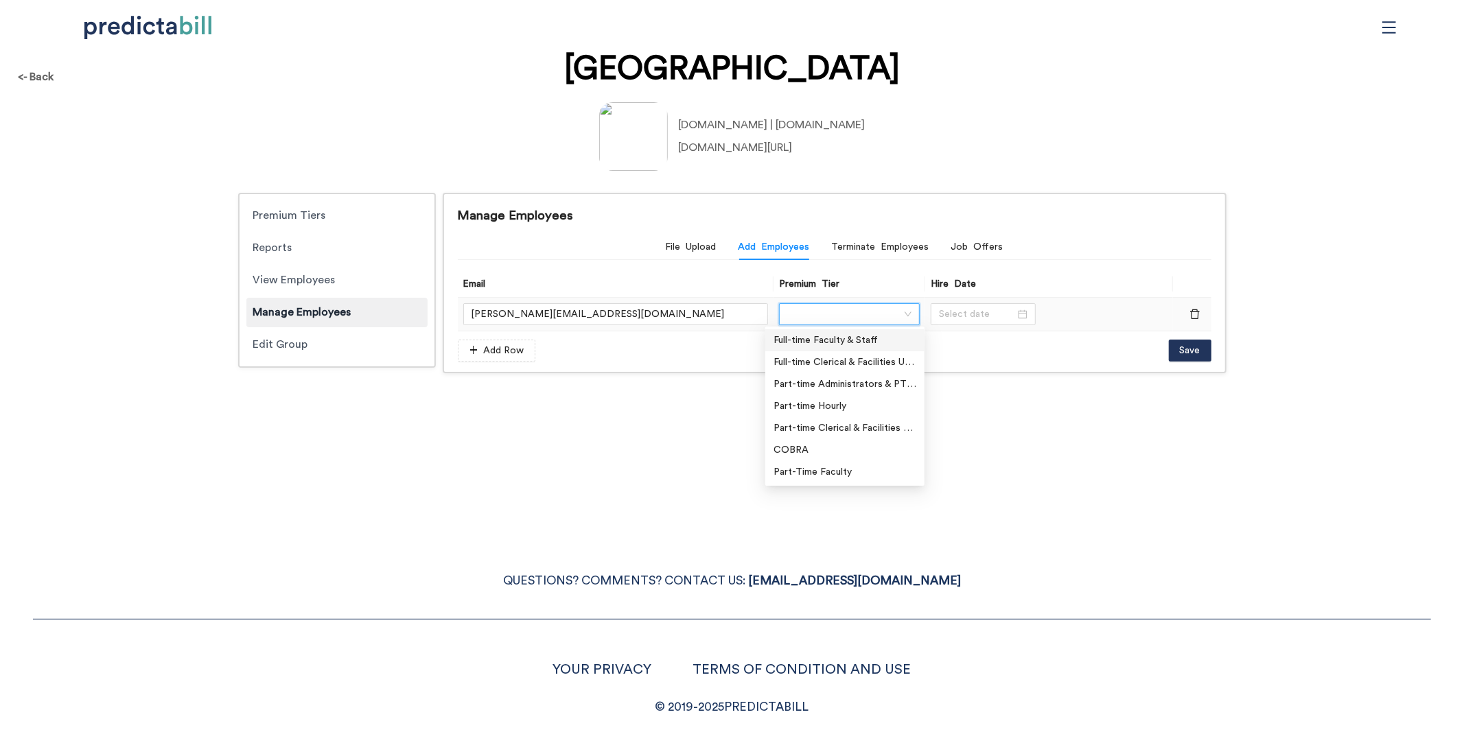
click at [844, 320] on input "search" at bounding box center [844, 314] width 115 height 21
click at [829, 339] on div "Full-time Faculty & Staff" at bounding box center [845, 340] width 143 height 15
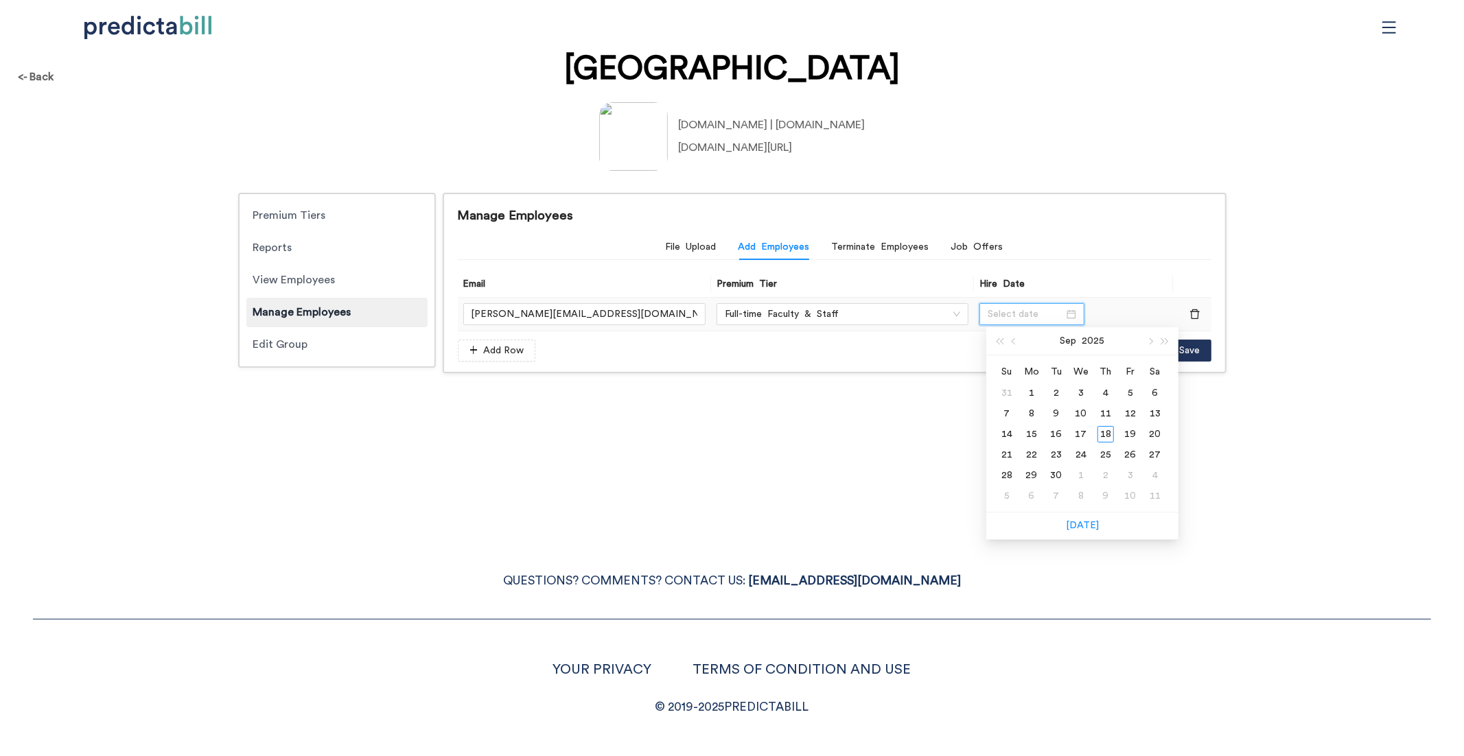
click at [1001, 318] on input at bounding box center [1026, 314] width 76 height 15
type input "09/01/2025"
click at [1032, 393] on div "1" at bounding box center [1031, 393] width 16 height 16
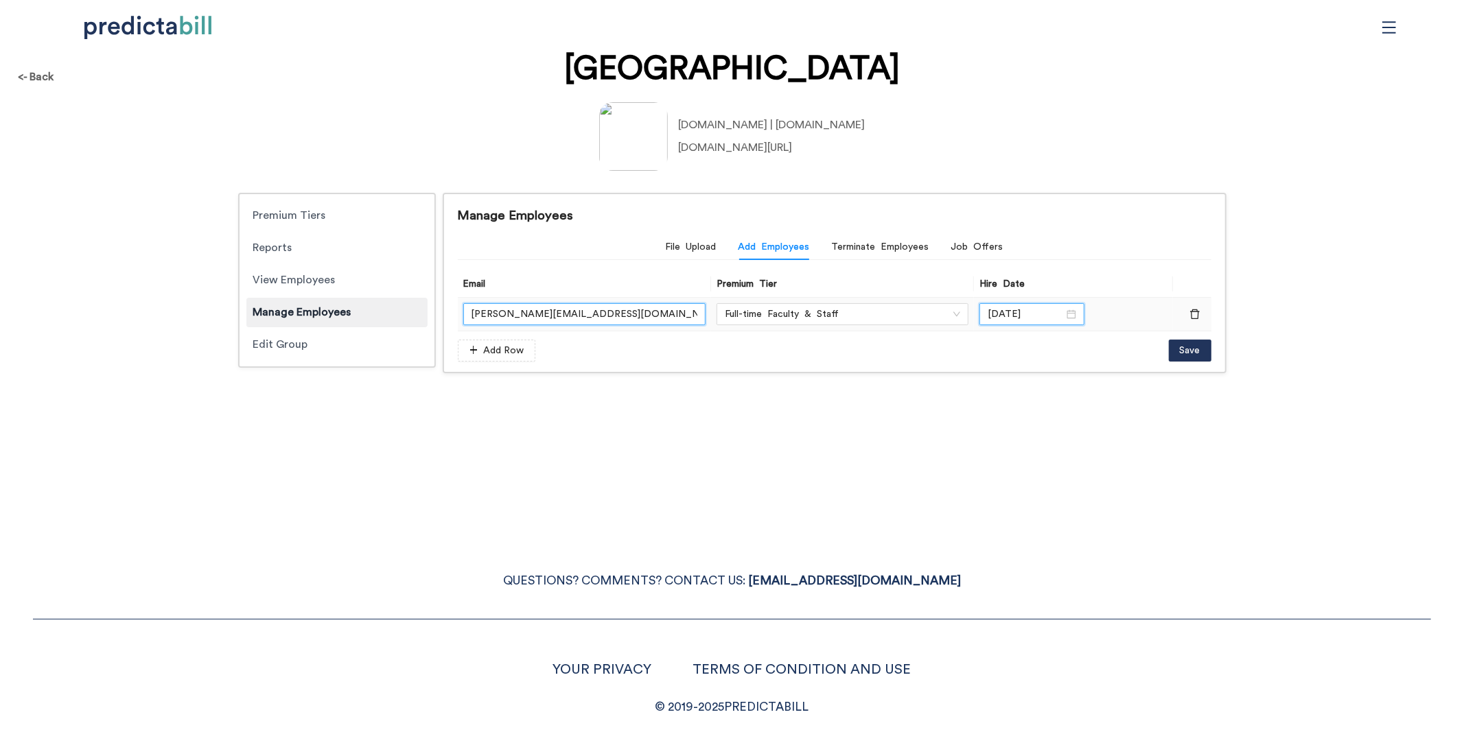
click at [589, 312] on input "julio@quinnipiac.edu" at bounding box center [584, 314] width 243 height 22
click at [1195, 350] on span "Save" at bounding box center [1190, 350] width 21 height 15
click at [610, 307] on input "text" at bounding box center [615, 314] width 305 height 22
paste input "julio@quinnipiac.edu"
click at [480, 313] on input "julio@quinnipiac.edu" at bounding box center [615, 314] width 305 height 22
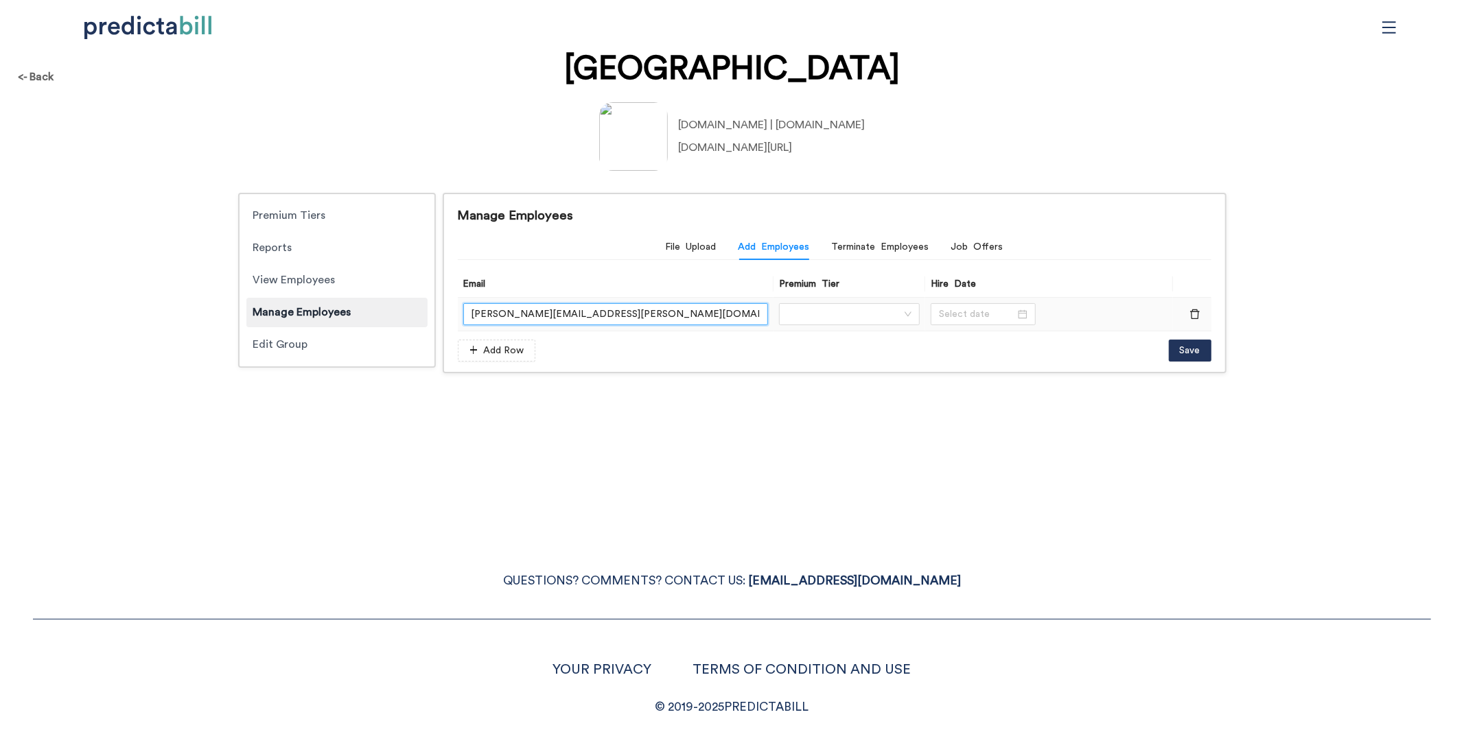
type input "[PERSON_NAME][EMAIL_ADDRESS][PERSON_NAME][DOMAIN_NAME]"
click at [836, 332] on form "Email Premium Tier Hire Date julio.tassinari@quinnipiac.edu Add Row Save" at bounding box center [835, 316] width 754 height 91
click at [836, 311] on input "search" at bounding box center [844, 314] width 115 height 21
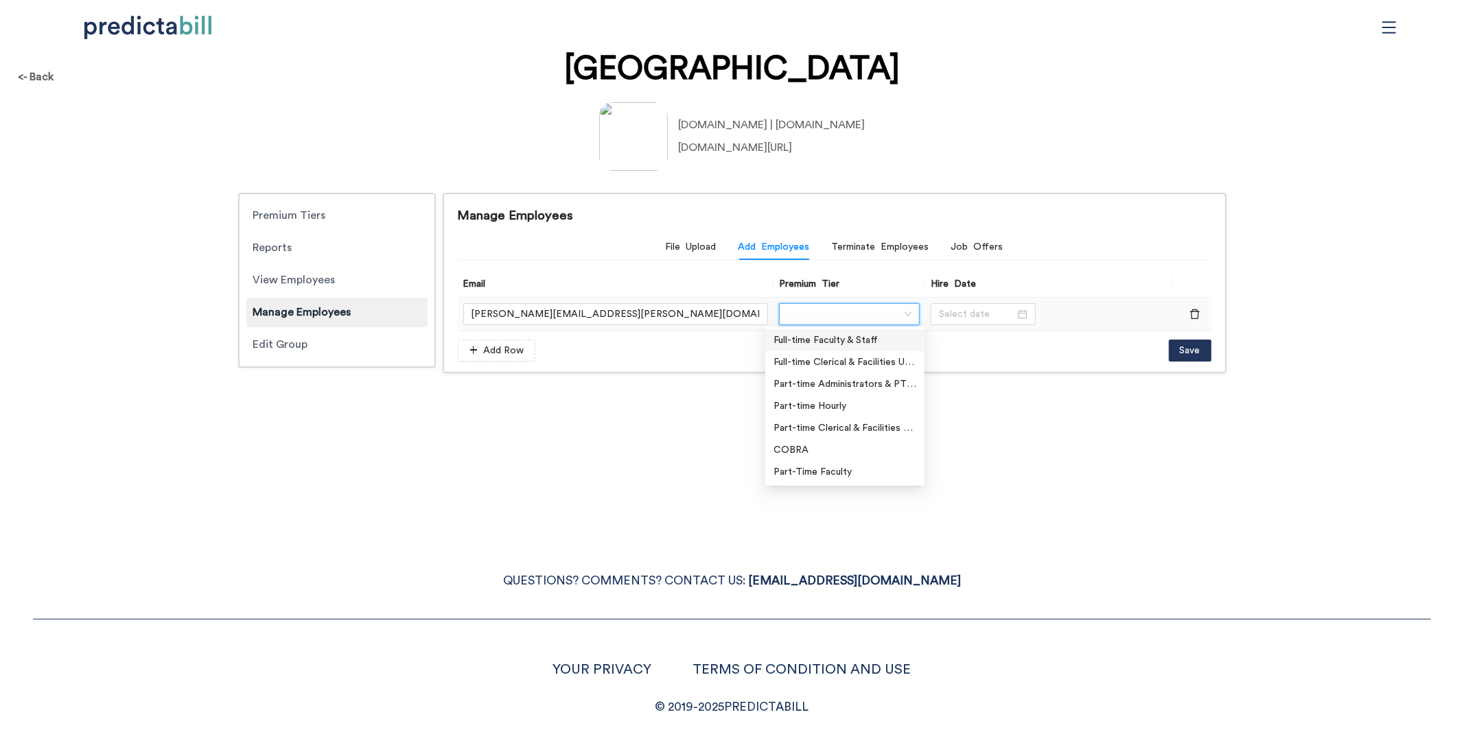
click at [831, 336] on div "Full-time Faculty & Staff" at bounding box center [845, 340] width 143 height 15
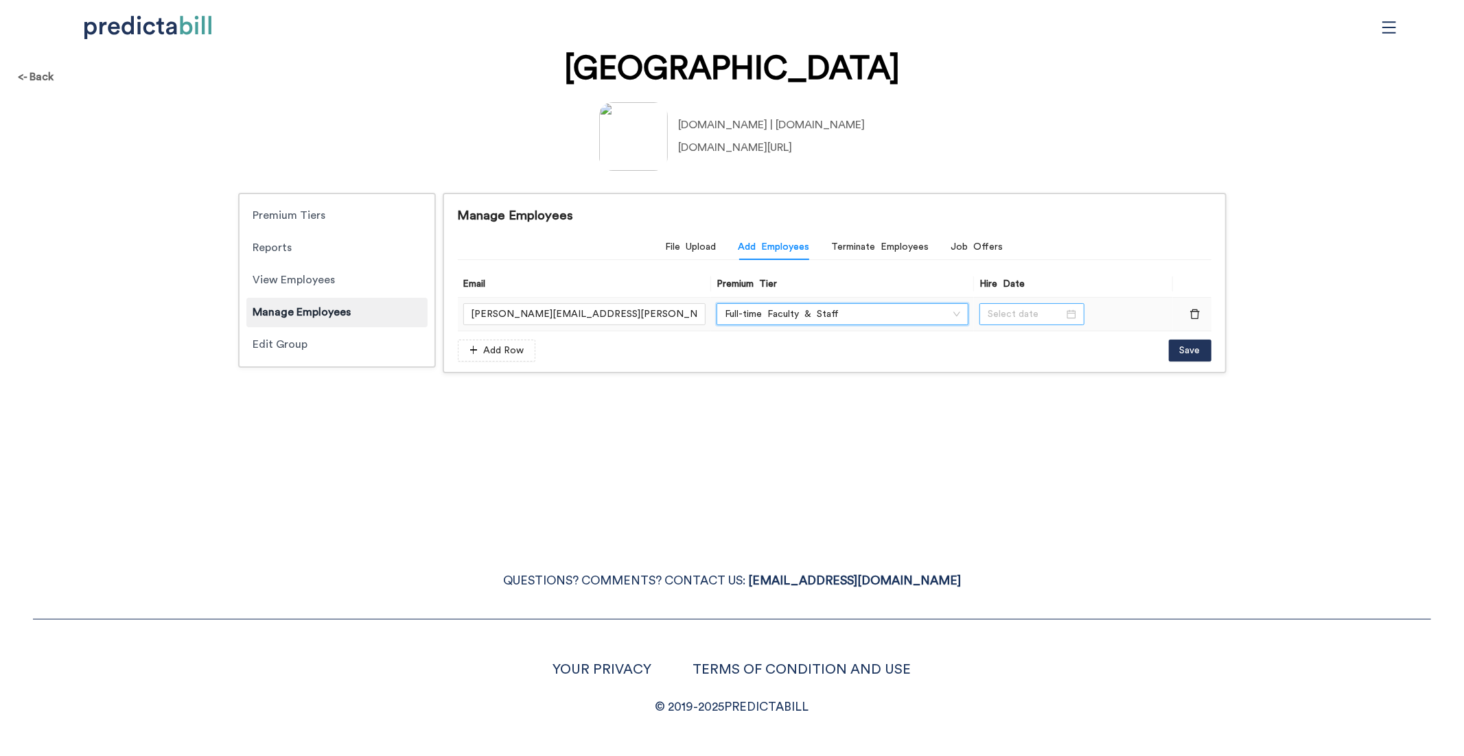
click at [1019, 305] on div at bounding box center [1032, 314] width 105 height 22
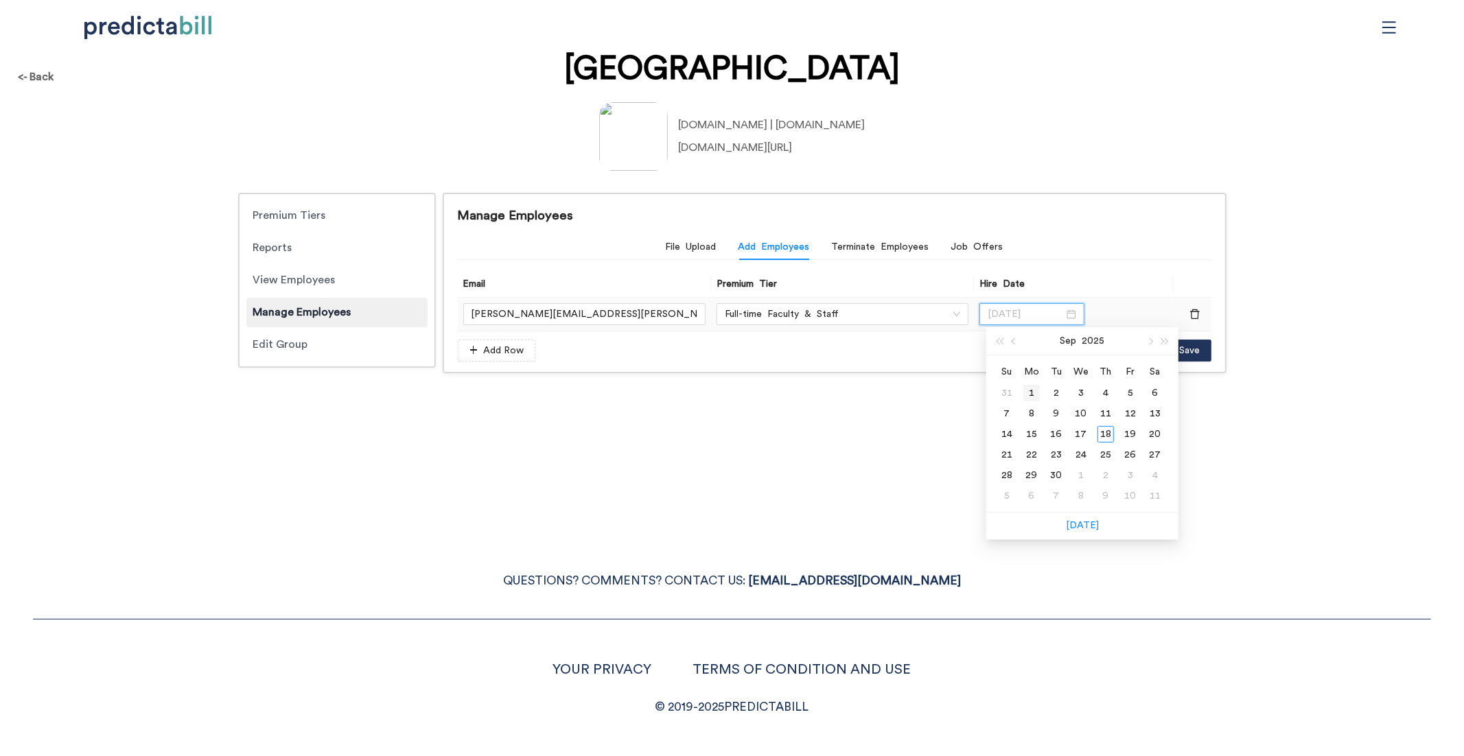
type input "09/01/2025"
click at [1033, 392] on div "1" at bounding box center [1031, 393] width 16 height 16
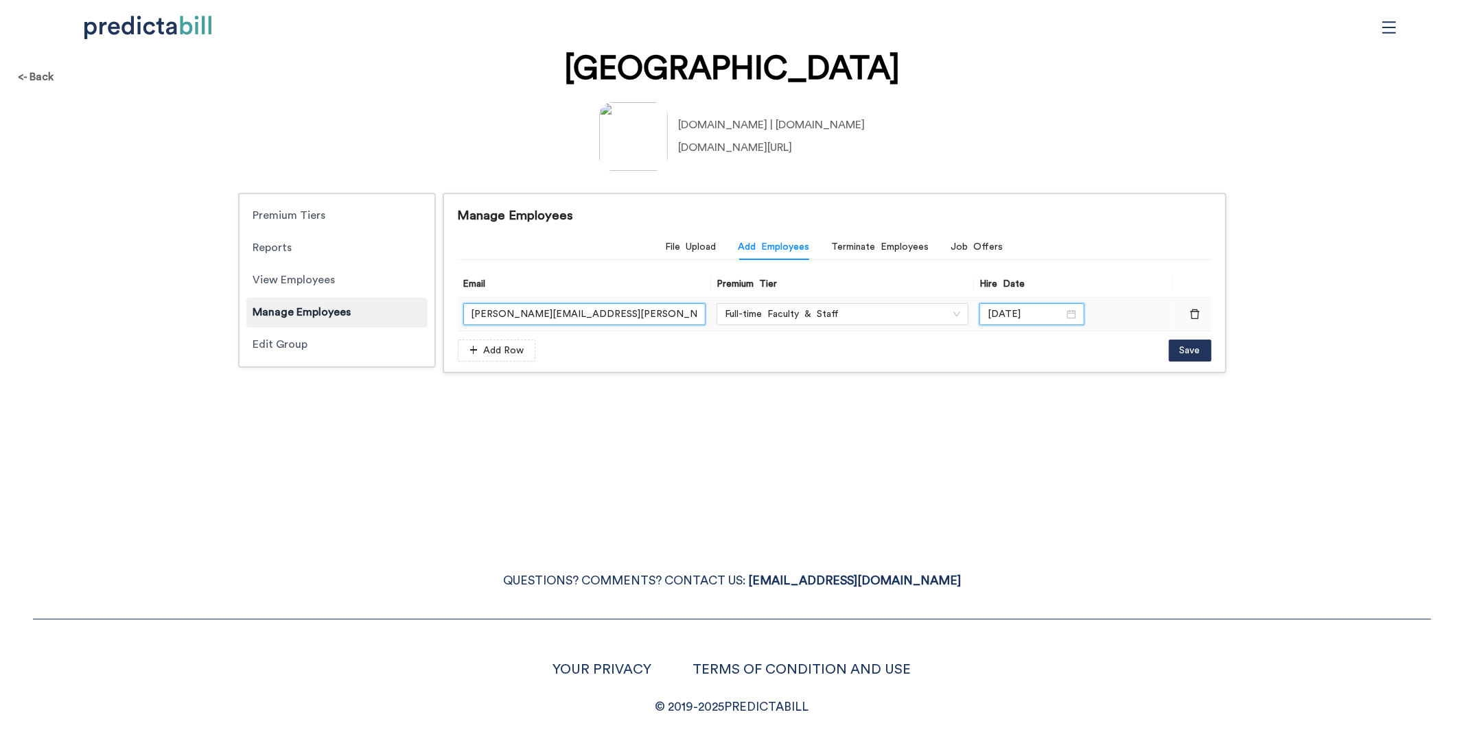
click at [648, 313] on input "[PERSON_NAME][EMAIL_ADDRESS][PERSON_NAME][DOMAIN_NAME]" at bounding box center [584, 314] width 243 height 22
click at [1197, 349] on span "Save" at bounding box center [1190, 350] width 21 height 15
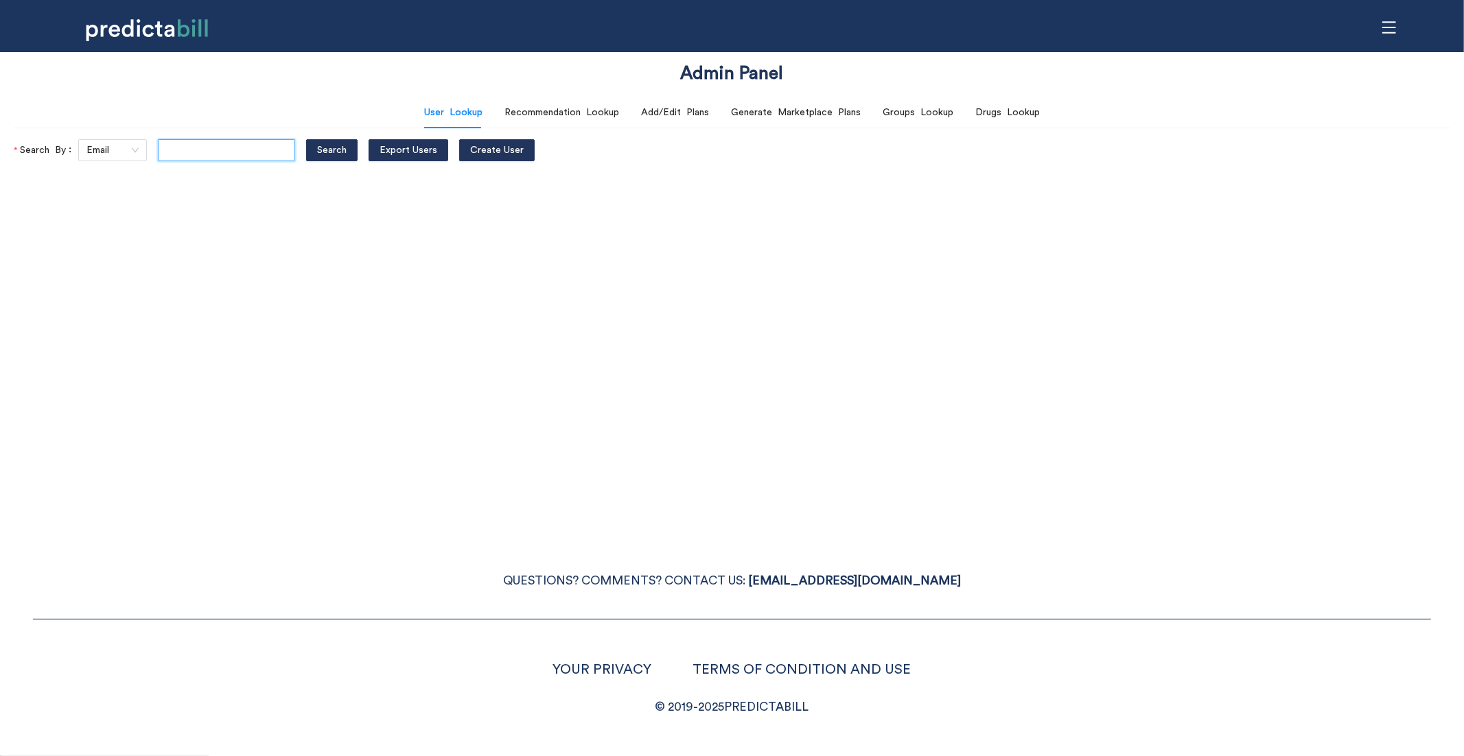
click at [218, 141] on input "text" at bounding box center [226, 150] width 137 height 22
paste input "[PERSON_NAME][EMAIL_ADDRESS][PERSON_NAME][DOMAIN_NAME]"
type input "[PERSON_NAME][EMAIL_ADDRESS][PERSON_NAME][DOMAIN_NAME]"
click at [306, 139] on button "Search" at bounding box center [331, 150] width 51 height 22
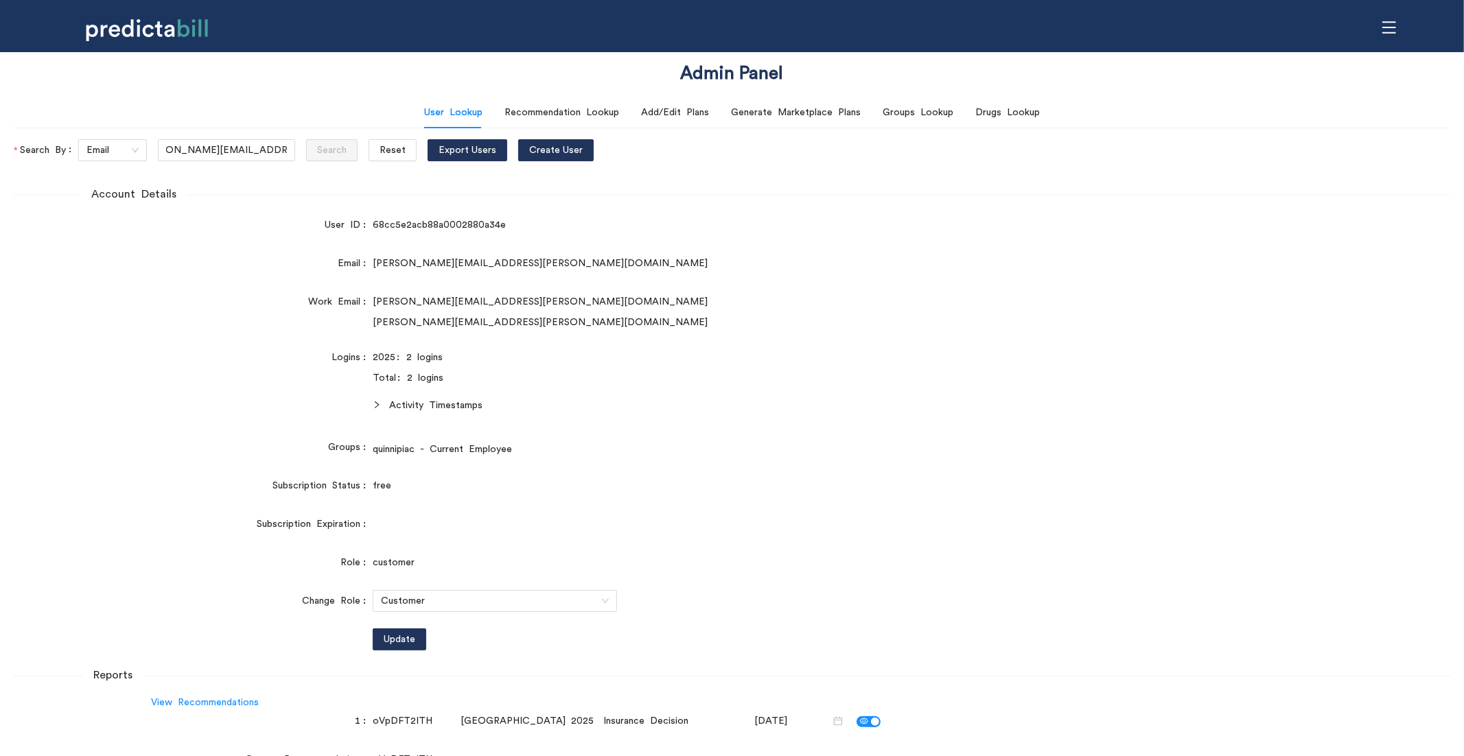
scroll to position [0, 0]
drag, startPoint x: 378, startPoint y: 261, endPoint x: 505, endPoint y: 261, distance: 126.3
click at [505, 261] on div "[PERSON_NAME][EMAIL_ADDRESS][PERSON_NAME][DOMAIN_NAME]" at bounding box center [792, 263] width 838 height 15
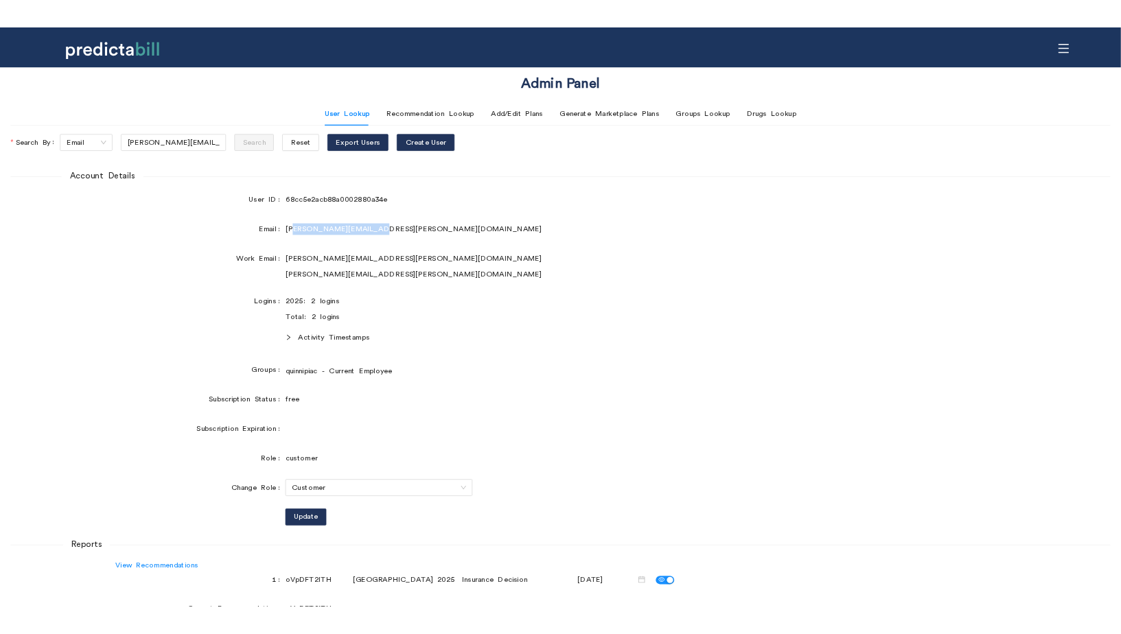
scroll to position [159, 0]
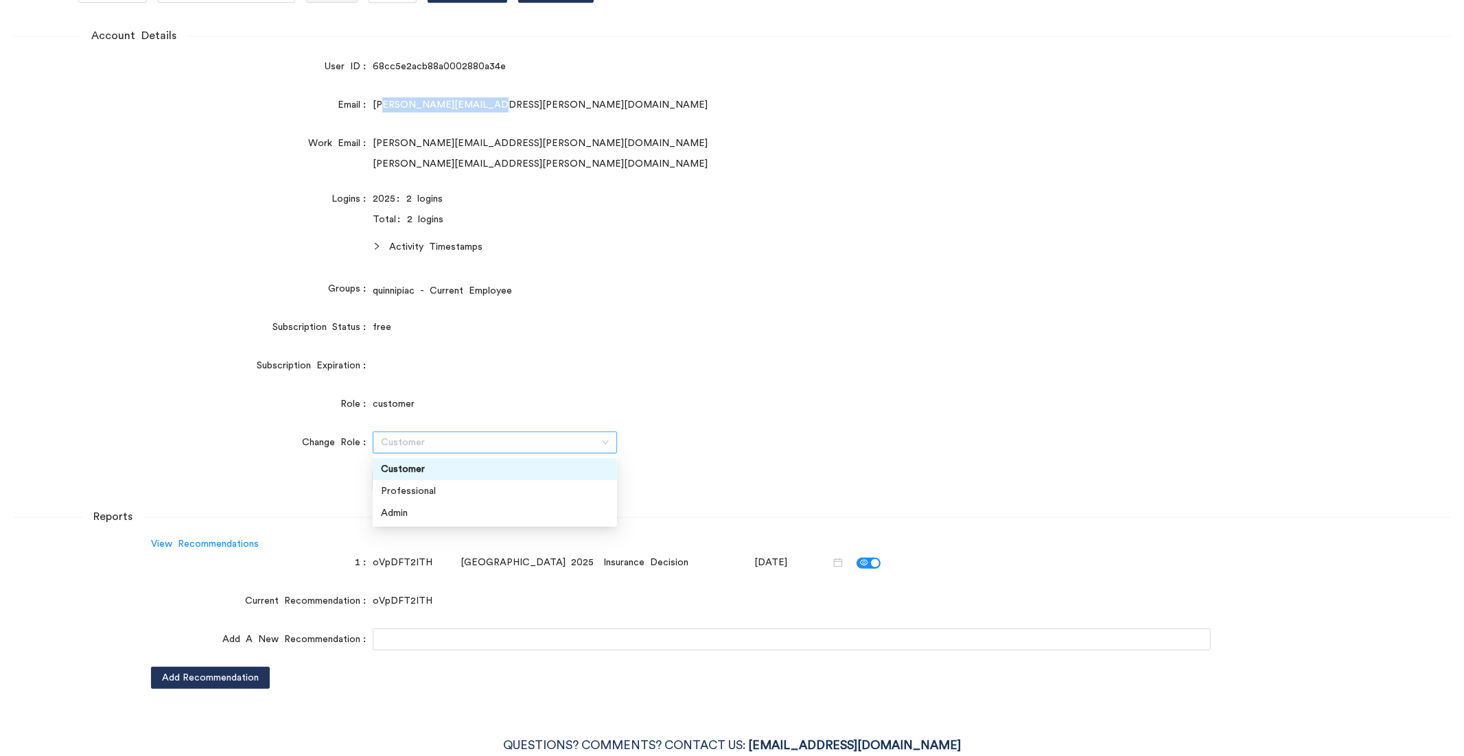
click at [558, 443] on span "Customer" at bounding box center [495, 442] width 228 height 21
click at [430, 506] on div "Admin" at bounding box center [495, 513] width 228 height 15
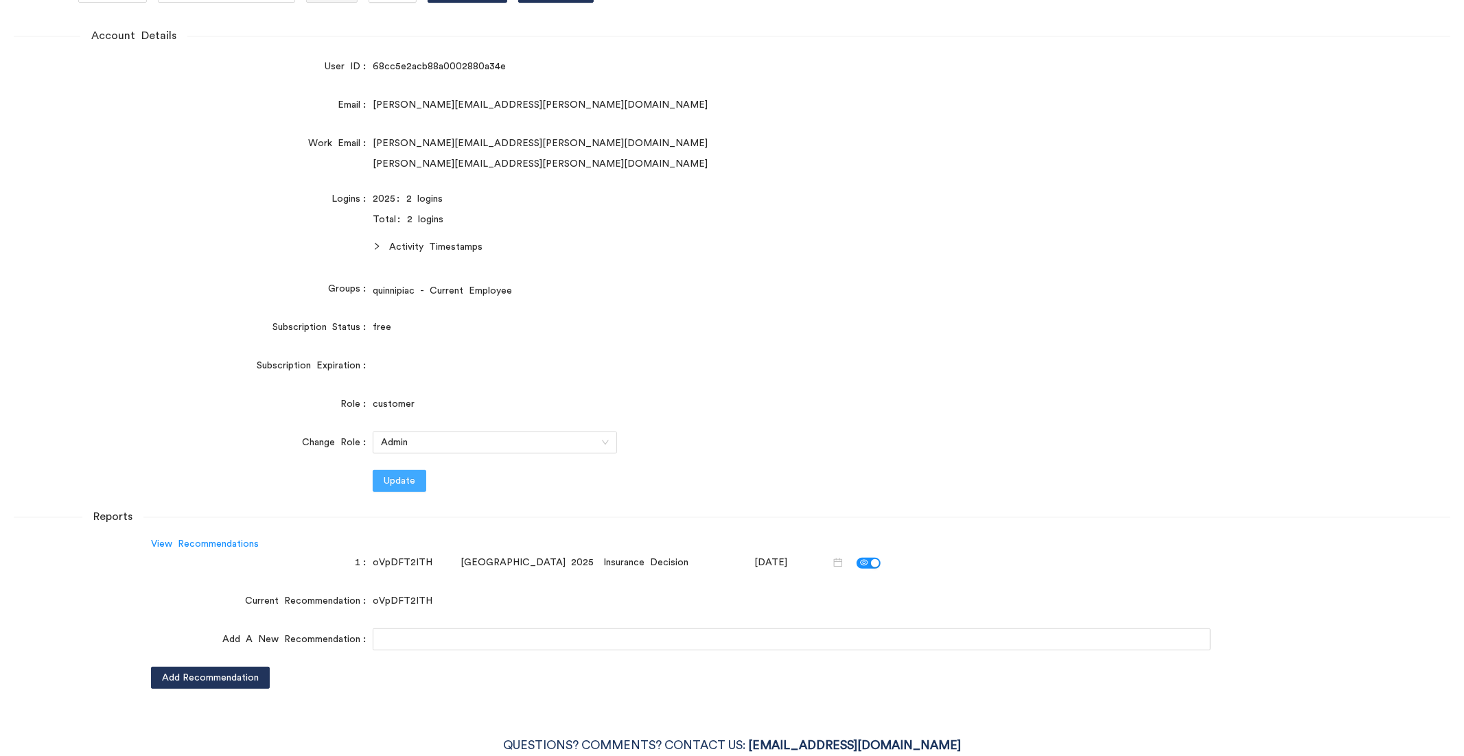
click at [406, 478] on span "Update" at bounding box center [400, 481] width 32 height 15
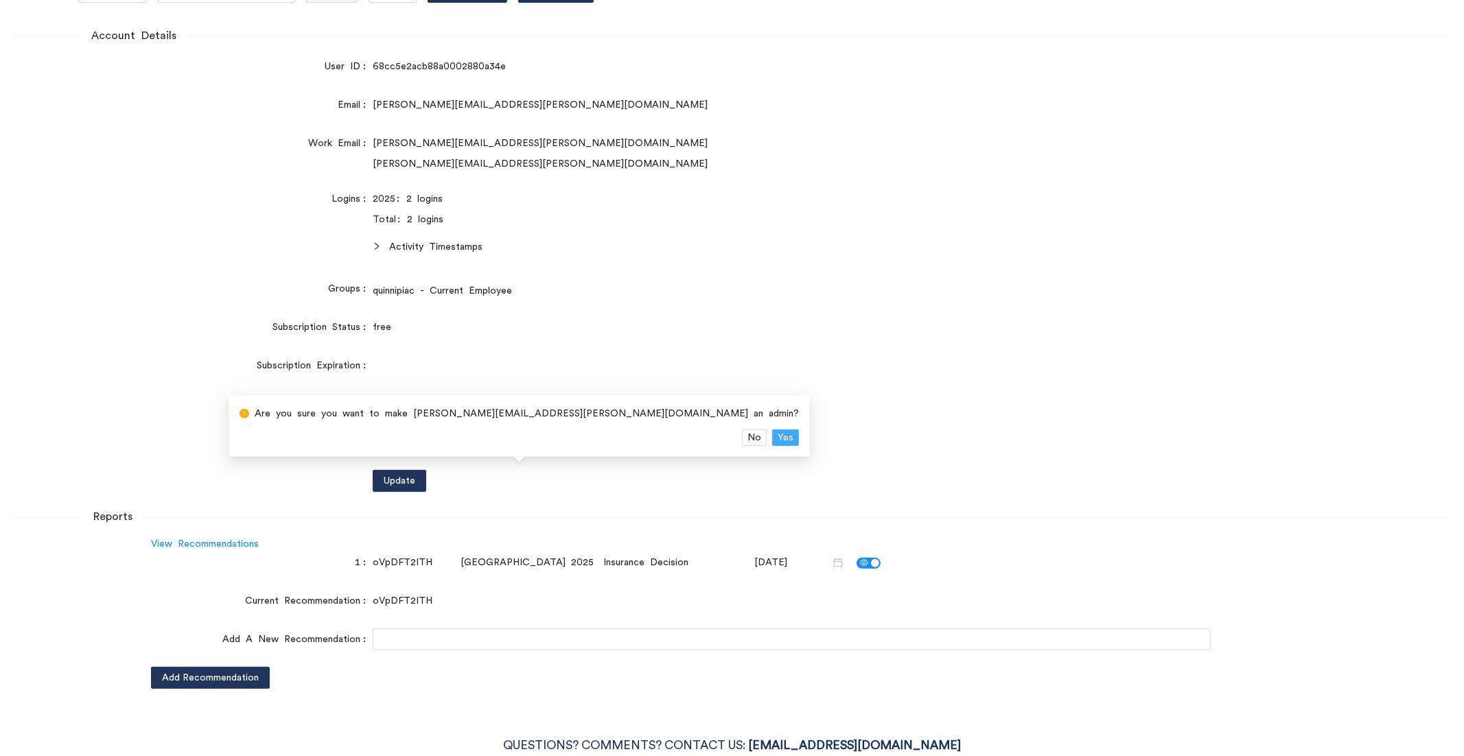
click at [778, 430] on span "Yes" at bounding box center [786, 437] width 16 height 15
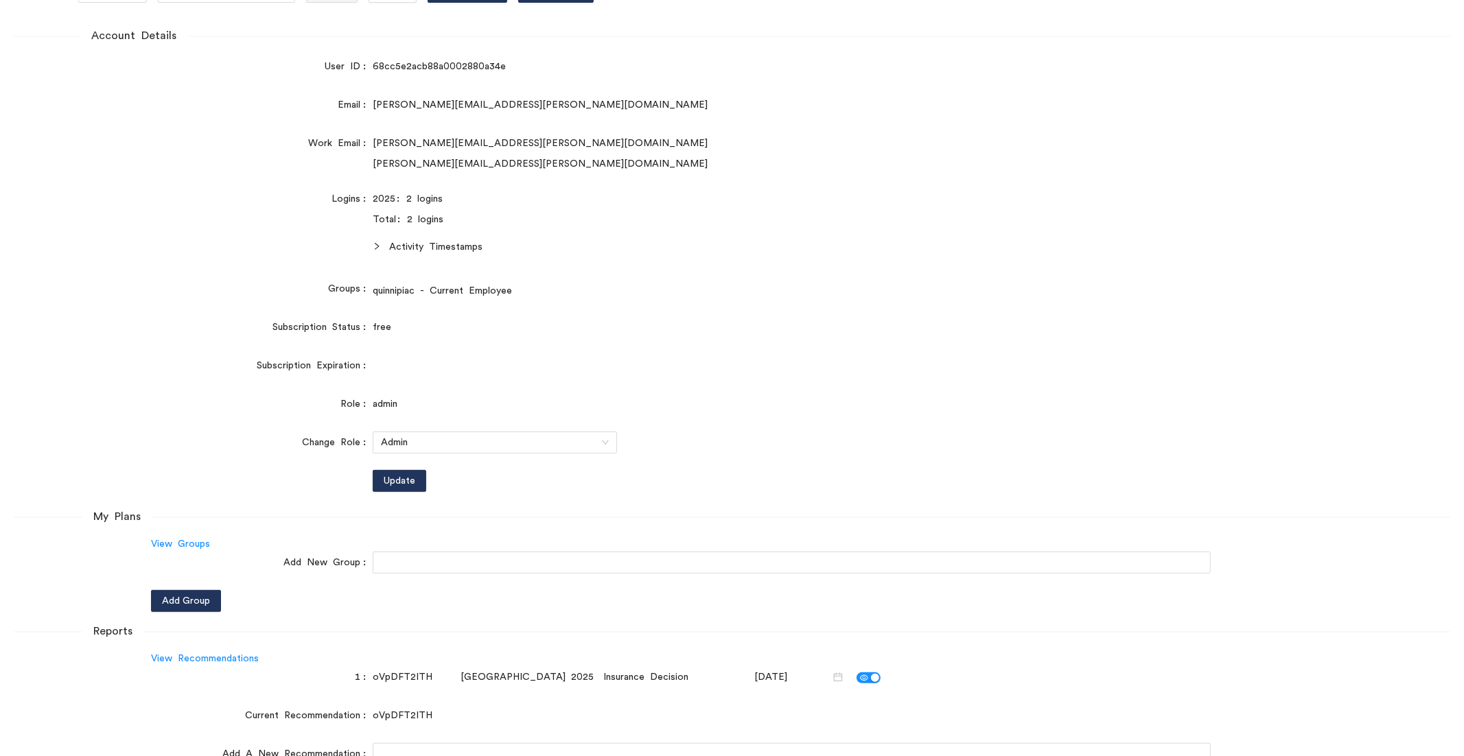
click at [163, 186] on form "Account Details User ID 68cc5e2acb88a0002880a34e Email [PERSON_NAME][EMAIL_ADDR…" at bounding box center [732, 415] width 1437 height 776
